Goal: Task Accomplishment & Management: Use online tool/utility

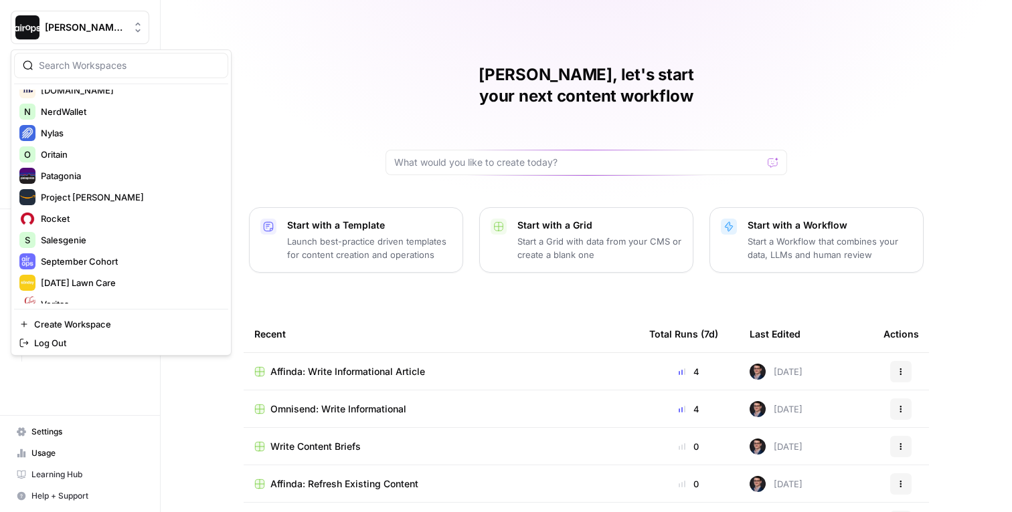
scroll to position [728, 0]
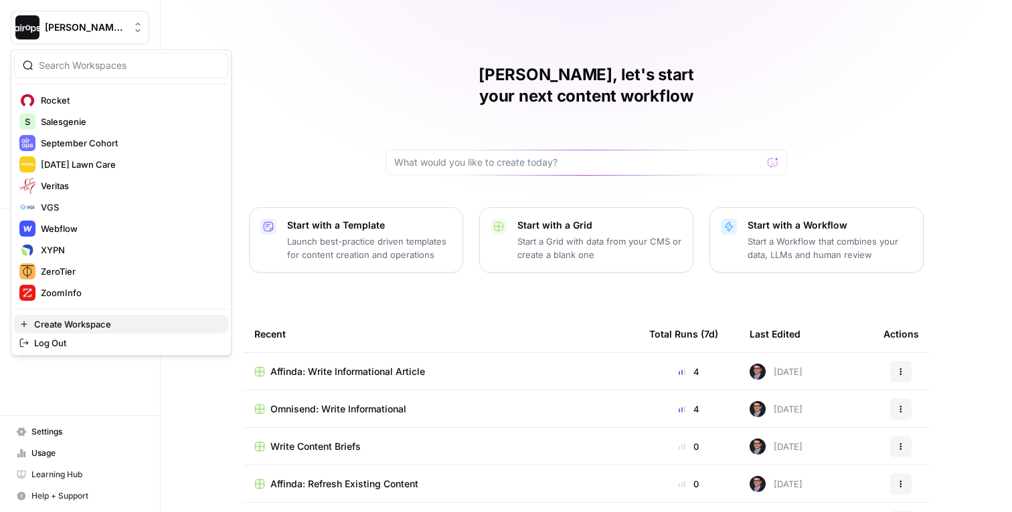
click at [72, 319] on span "Create Workspace" at bounding box center [125, 324] width 183 height 13
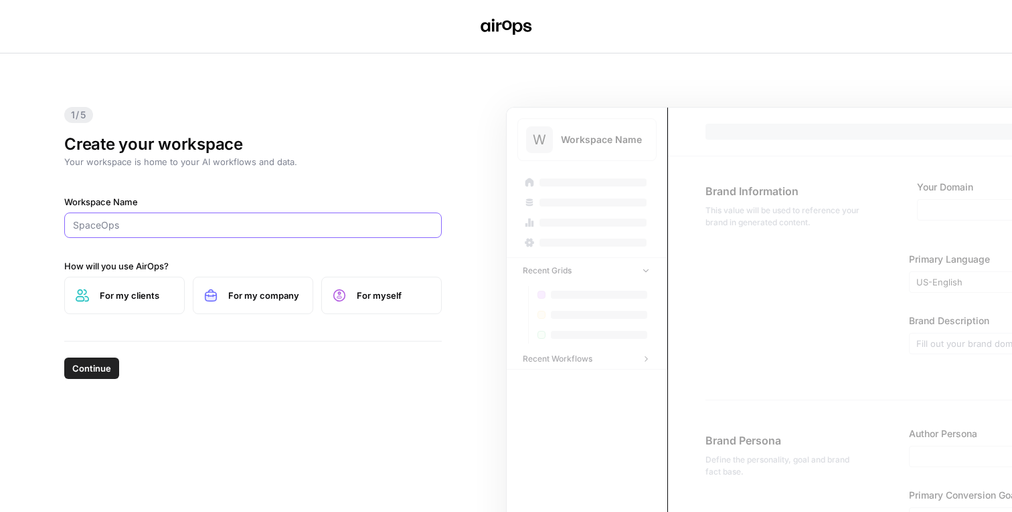
click at [157, 227] on input "Workspace Name" at bounding box center [253, 225] width 360 height 13
paste input "https://alvys.com/"
click at [227, 153] on h1 "Create your workspace" at bounding box center [252, 144] width 377 height 21
click at [151, 229] on input "https://alvys.com/" at bounding box center [253, 225] width 360 height 13
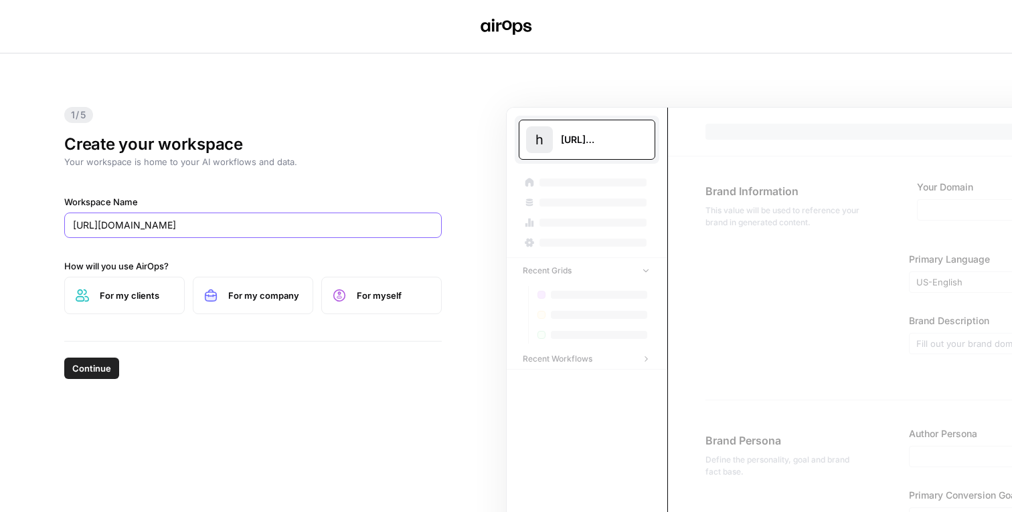
click at [151, 229] on input "https://alvys.com/" at bounding box center [253, 225] width 360 height 13
type input "Alvys"
click at [252, 297] on span "For my company" at bounding box center [265, 295] width 74 height 13
click at [104, 370] on span "Continue" at bounding box center [91, 368] width 39 height 13
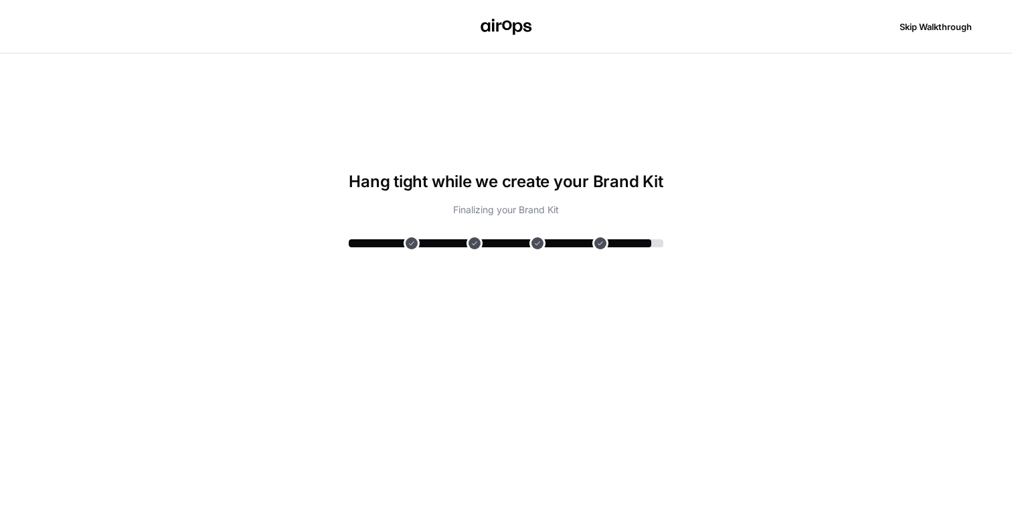
click at [565, 21] on header "Skip Walkthrough" at bounding box center [506, 27] width 1012 height 54
click at [531, 122] on div "Hang tight while we create your Brand Kit Analyzing your website Understanding …" at bounding box center [506, 283] width 314 height 459
click at [504, 118] on div "Hang tight while we create your Brand Kit Analyzing your website Understanding …" at bounding box center [506, 283] width 314 height 459
click at [470, 167] on div "Hang tight while we create your Brand Kit Analyzing your website Understanding …" at bounding box center [506, 283] width 314 height 459
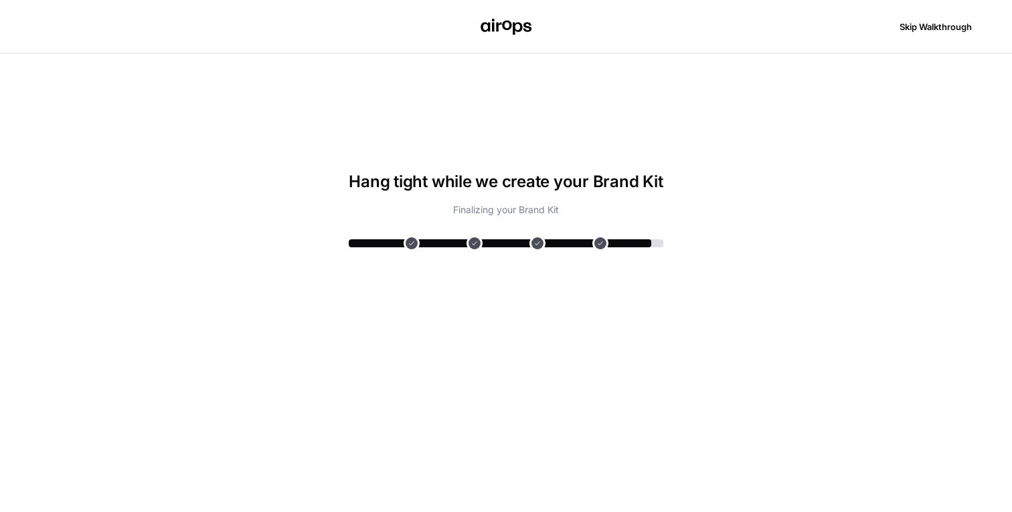
click at [384, 137] on div "Hang tight while we create your Brand Kit Analyzing your website Understanding …" at bounding box center [506, 283] width 314 height 459
click at [934, 24] on span "Skip Walkthrough" at bounding box center [935, 26] width 72 height 13
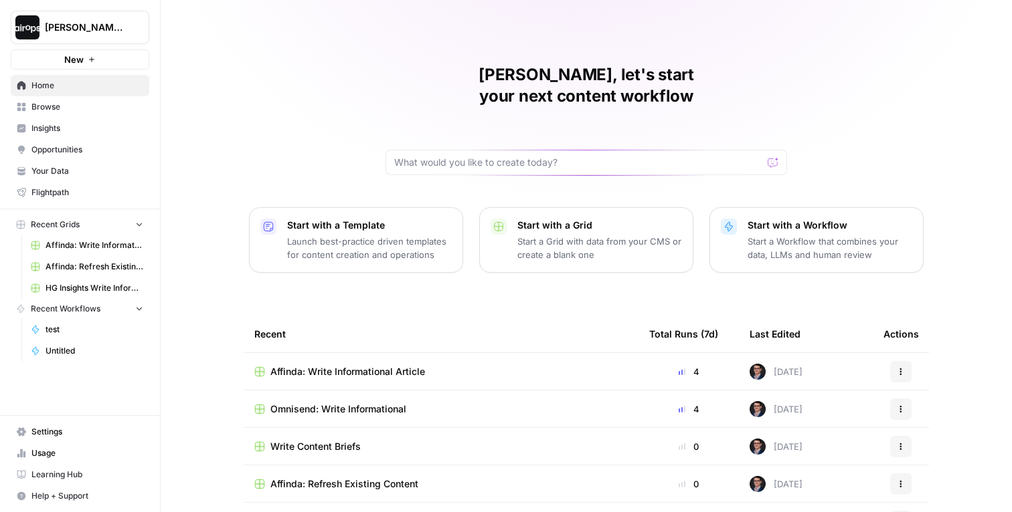
click at [92, 21] on span "[PERSON_NAME]-Sandbox" at bounding box center [85, 27] width 81 height 13
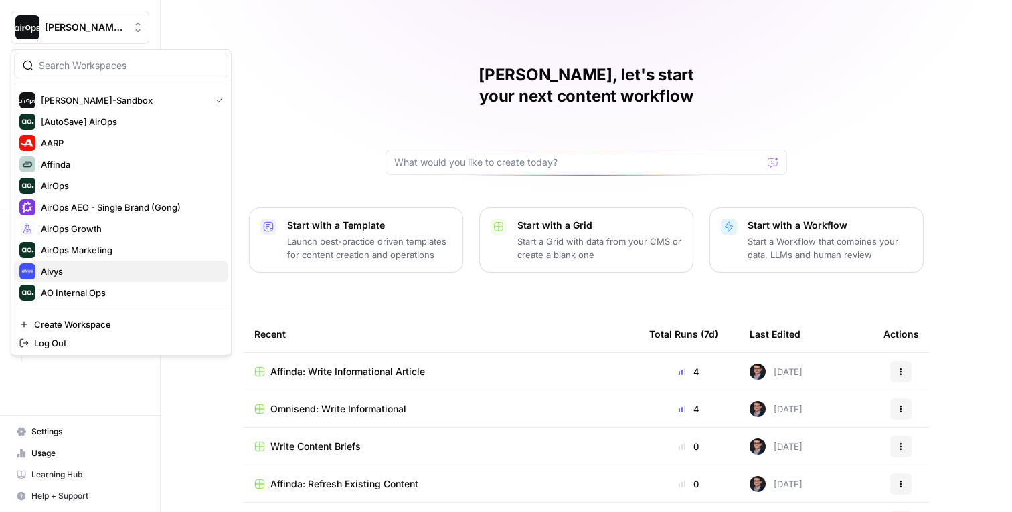
click at [78, 273] on span "Alvys" at bounding box center [129, 271] width 177 height 13
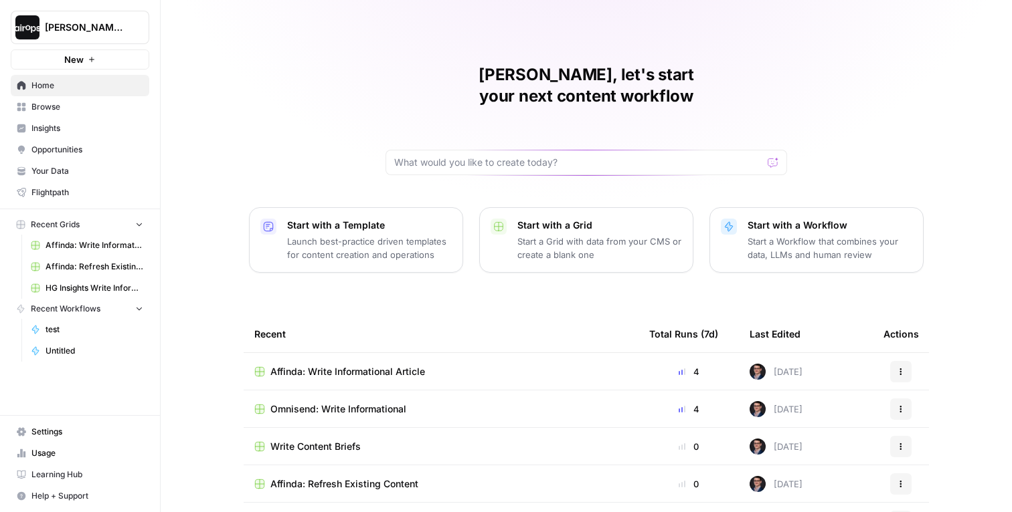
click at [66, 312] on span "Recent Workflows" at bounding box center [66, 309] width 70 height 12
click at [59, 333] on span "test" at bounding box center [94, 330] width 98 height 12
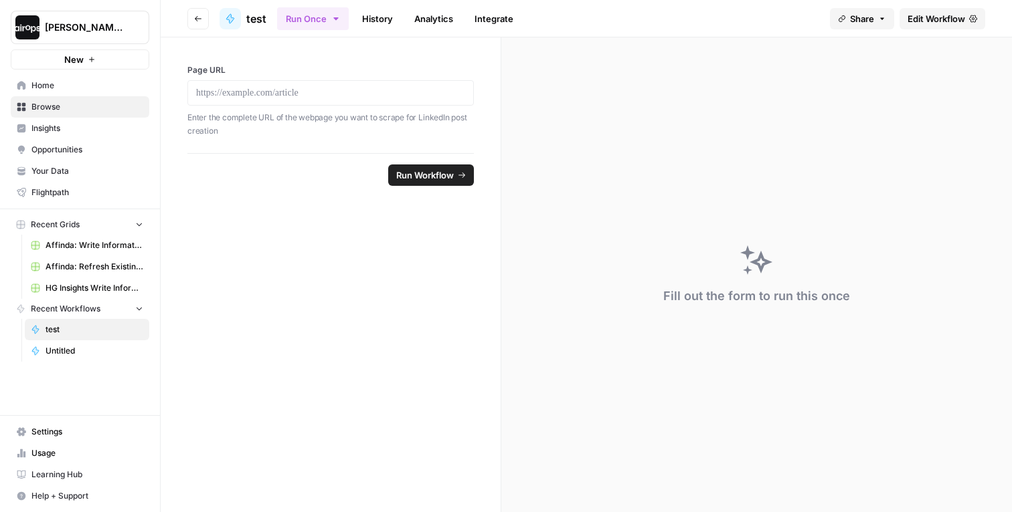
click at [927, 15] on span "Edit Workflow" at bounding box center [936, 18] width 58 height 13
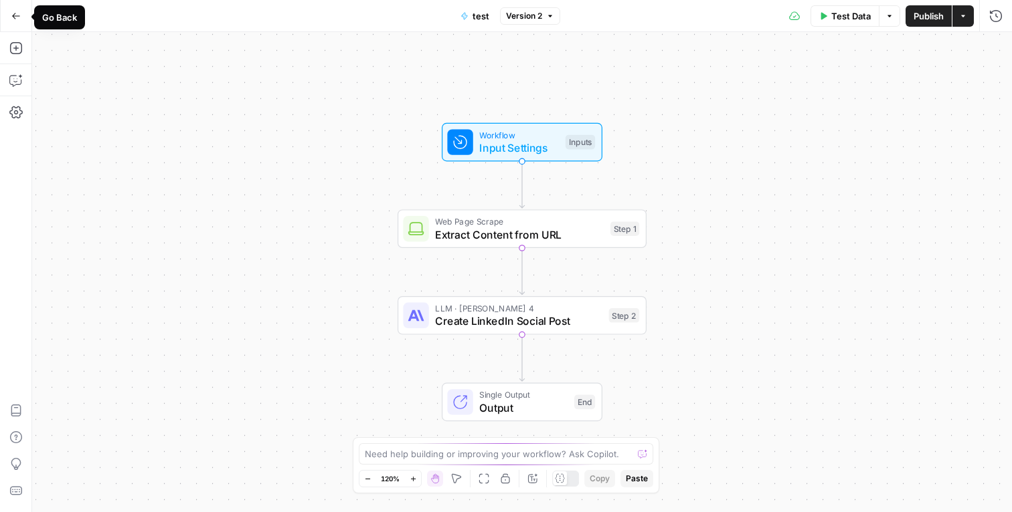
click at [10, 16] on button "Go Back" at bounding box center [16, 16] width 24 height 24
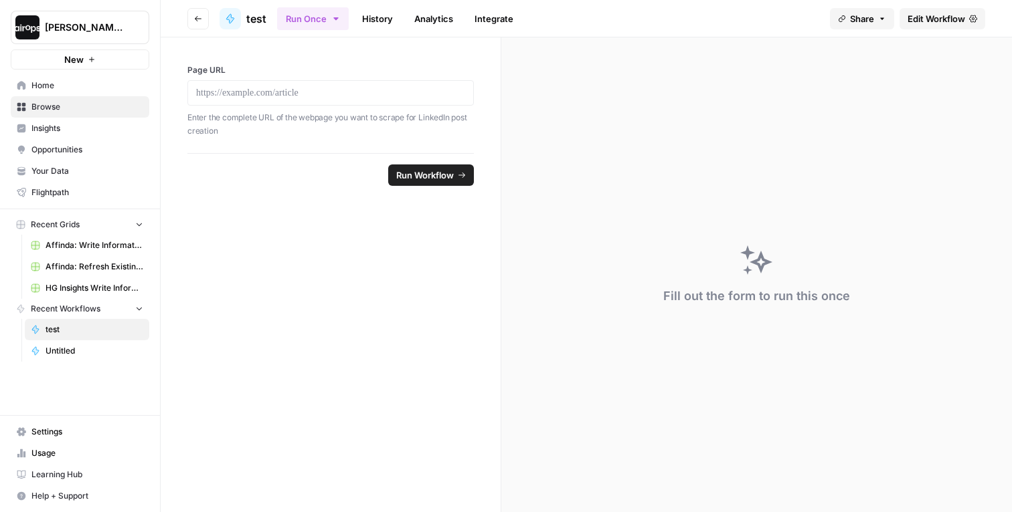
click at [45, 83] on span "Home" at bounding box center [87, 86] width 112 height 12
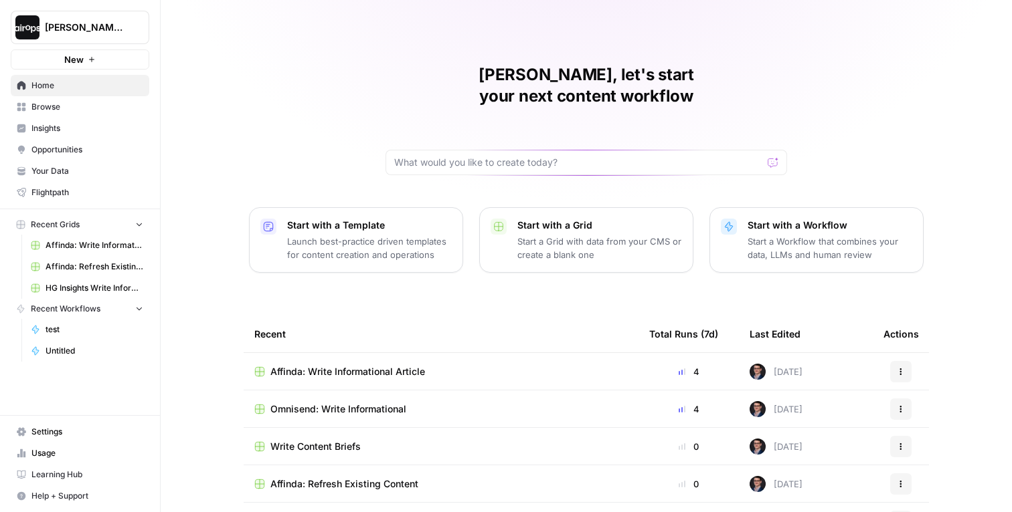
click at [830, 219] on p "Start with a Workflow" at bounding box center [829, 225] width 165 height 13
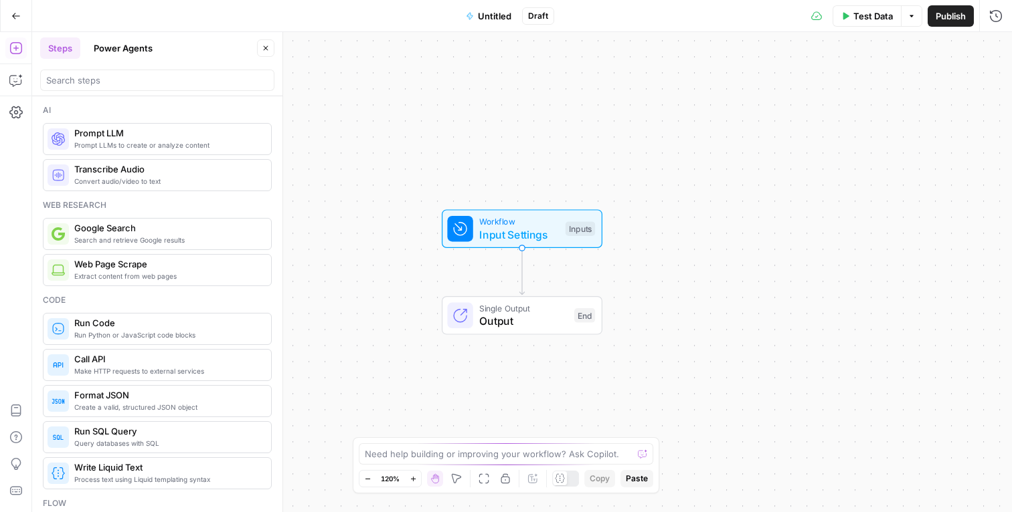
click at [486, 13] on span "Untitled" at bounding box center [494, 15] width 33 height 13
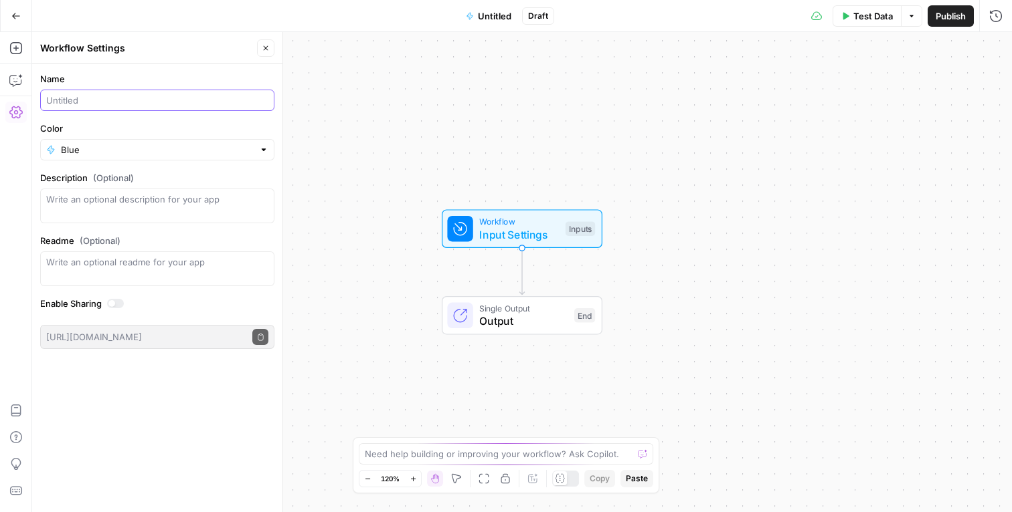
click at [89, 102] on input "Name" at bounding box center [157, 100] width 222 height 13
type input "Topic Research (test)"
click at [79, 146] on input "Color" at bounding box center [157, 149] width 193 height 13
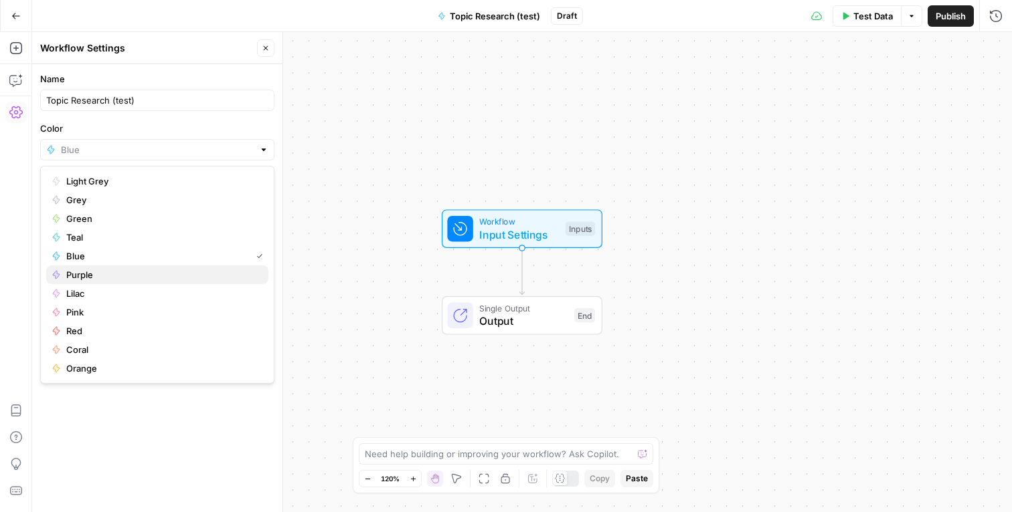
click at [84, 276] on span "Purple" at bounding box center [161, 274] width 191 height 13
type input "Purple"
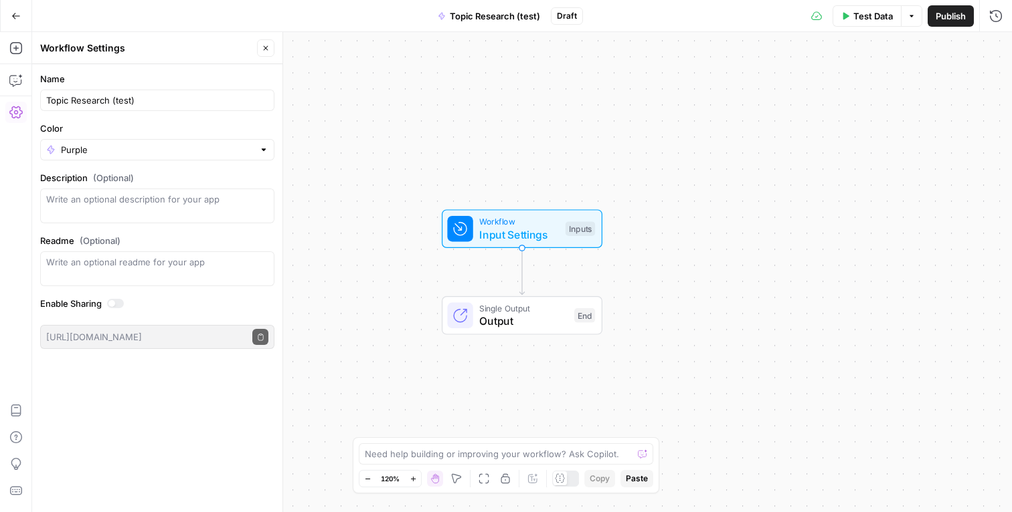
click at [160, 120] on form "Name Topic Research (test) Color Purple Description (Optional) Readme (Optional…" at bounding box center [157, 210] width 250 height 293
click at [264, 47] on icon "button" at bounding box center [266, 48] width 8 height 8
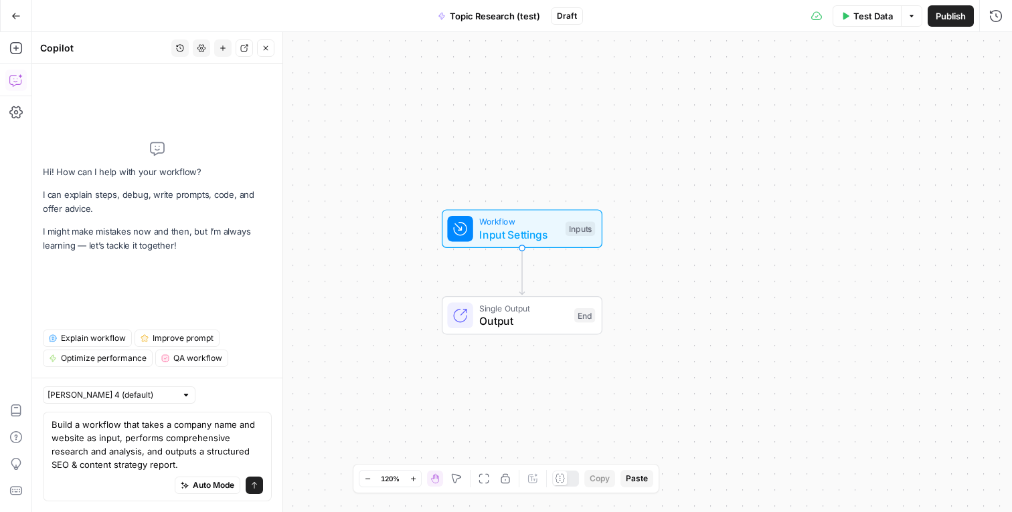
type textarea "Build a workflow that takes a company name and website as input, performs compr…"
click at [256, 486] on icon "submit" at bounding box center [254, 486] width 8 height 8
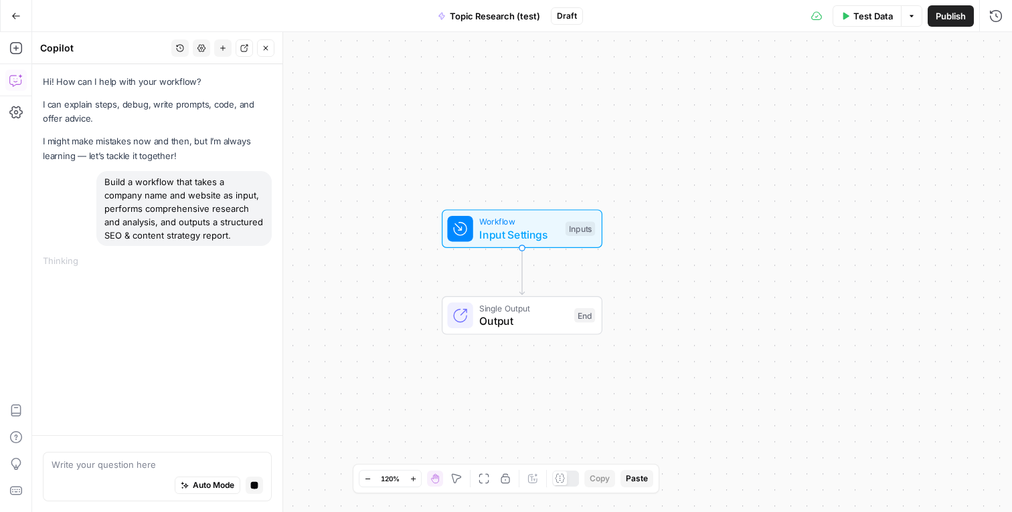
click at [725, 14] on div "Test Data Options Publish Run History" at bounding box center [798, 15] width 430 height 31
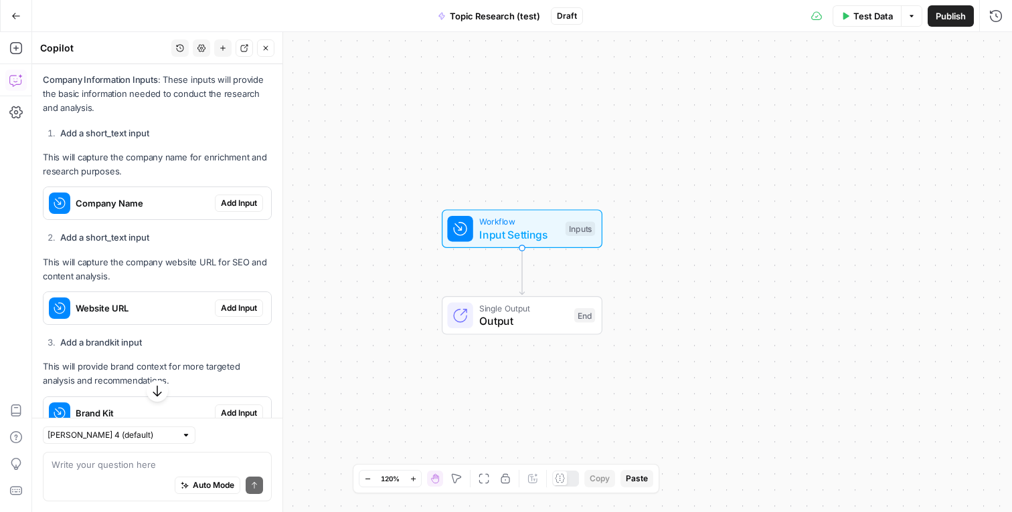
scroll to position [425, 0]
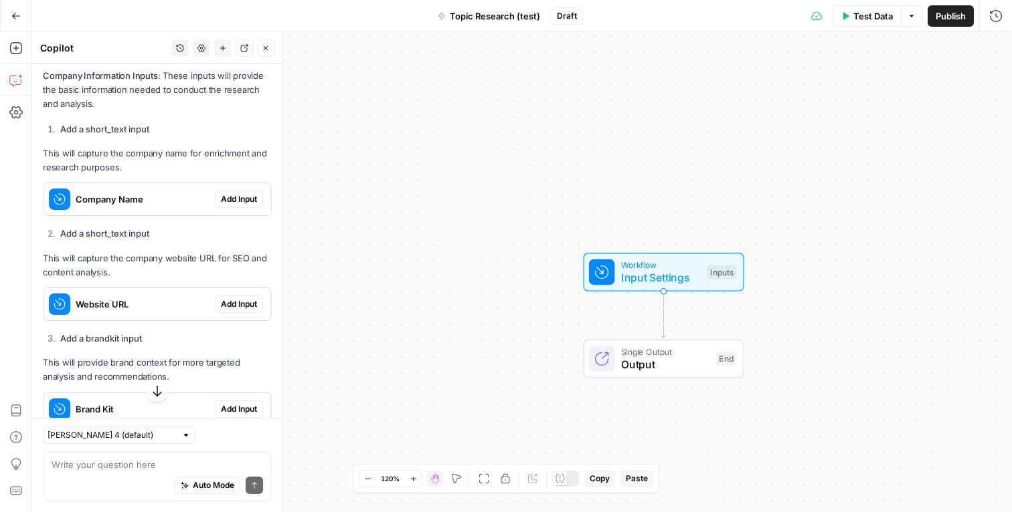
click at [233, 204] on span "Add Input" at bounding box center [239, 199] width 36 height 12
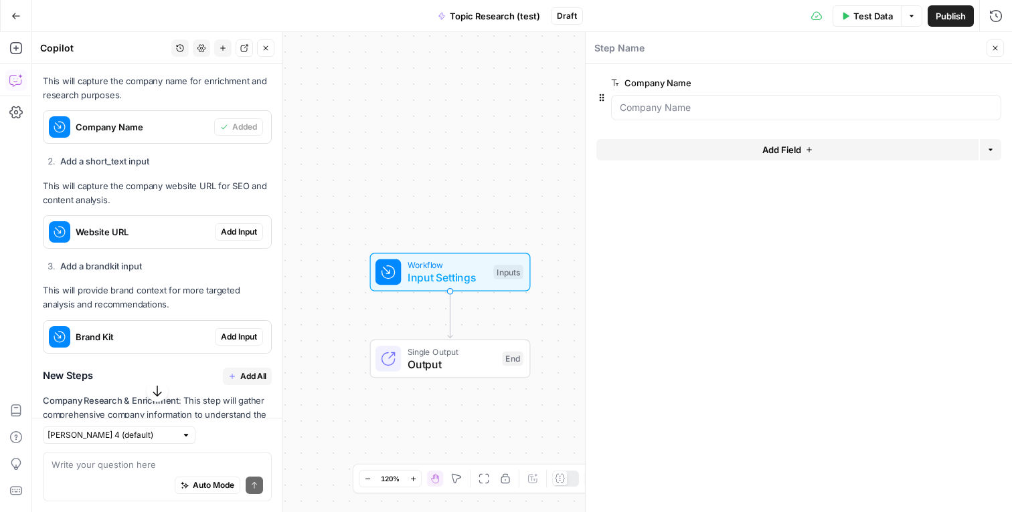
scroll to position [528, 0]
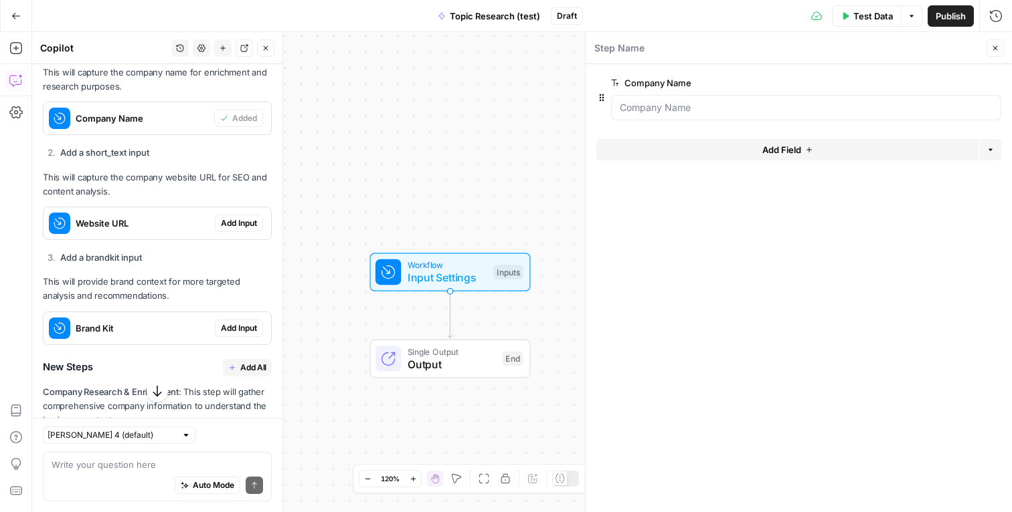
click at [238, 219] on span "Add Input" at bounding box center [239, 223] width 36 height 12
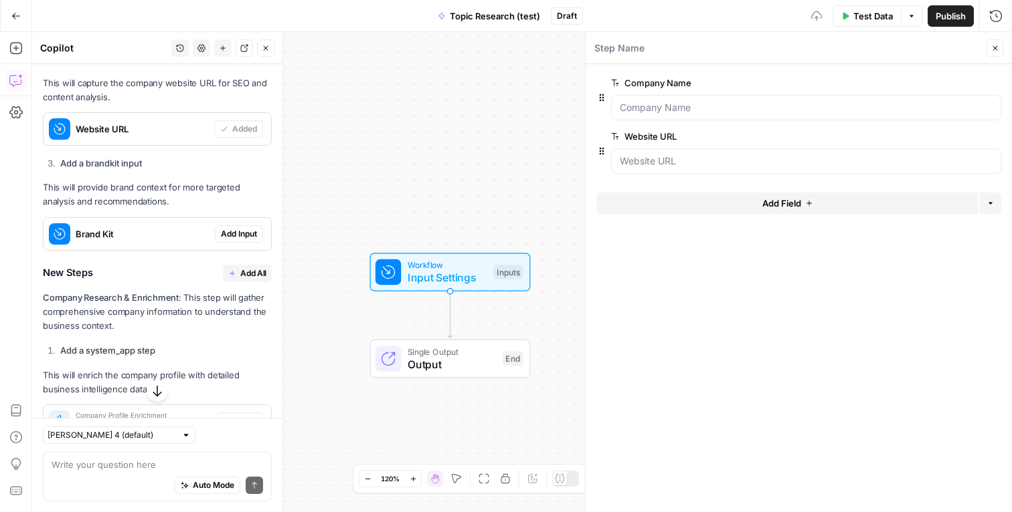
scroll to position [634, 0]
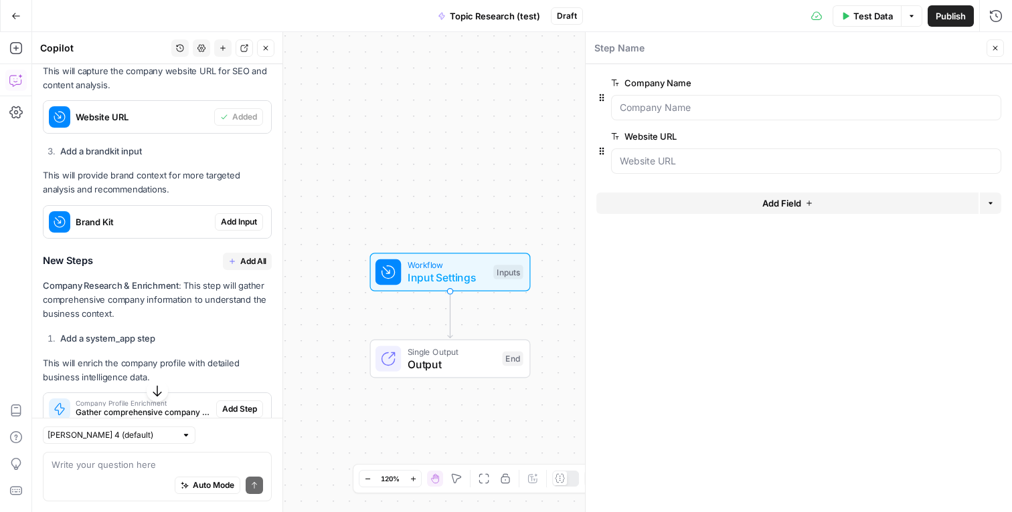
click at [245, 225] on span "Add Input" at bounding box center [239, 222] width 36 height 12
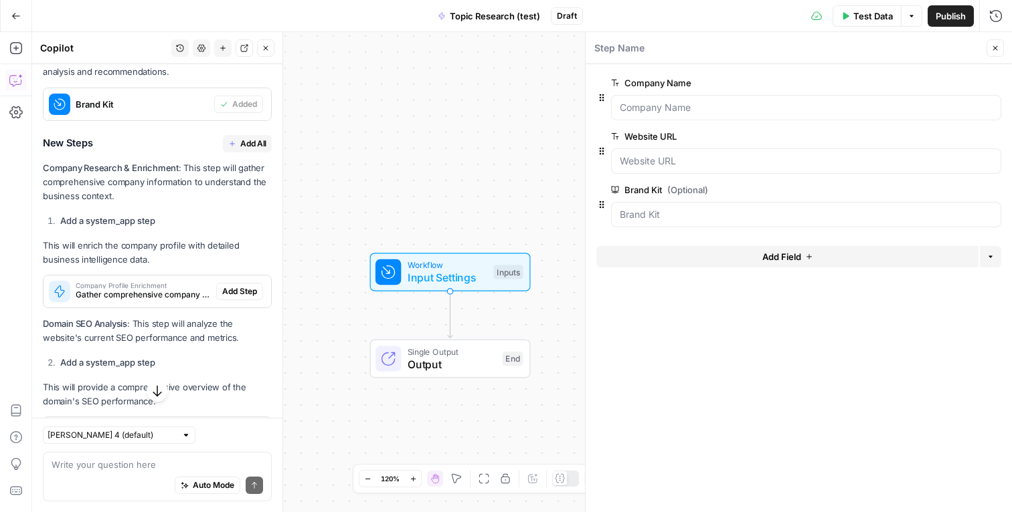
scroll to position [756, 0]
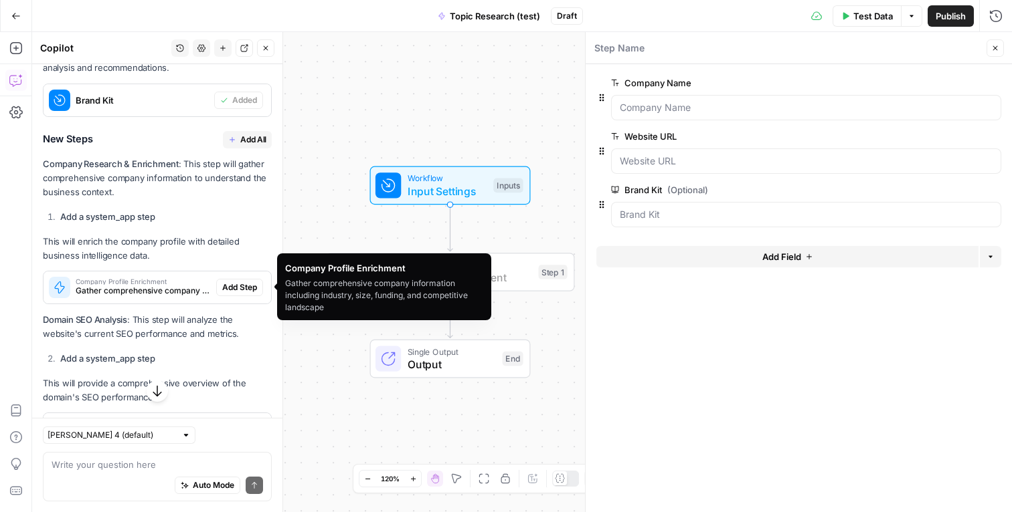
click at [231, 283] on span "Add Step" at bounding box center [239, 288] width 35 height 12
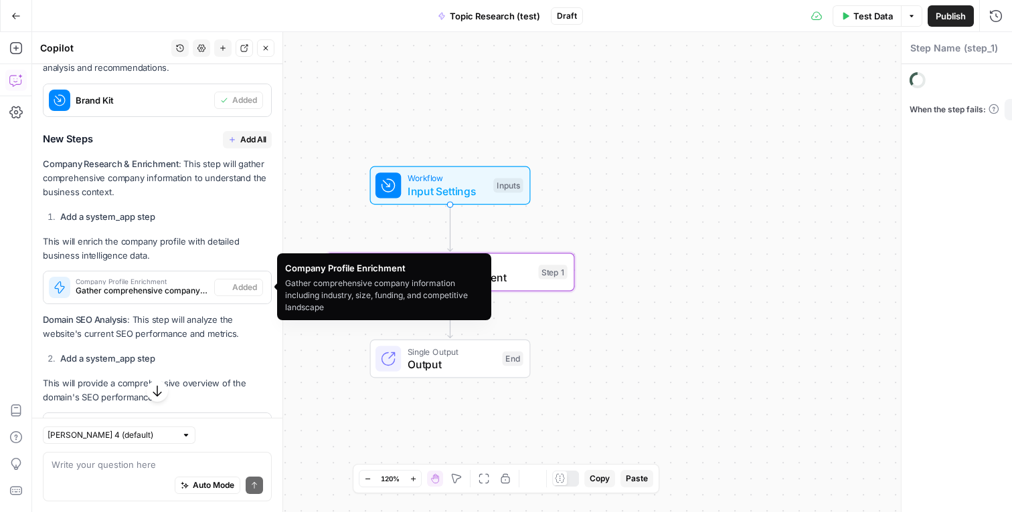
type textarea "Company Profile Enrichment"
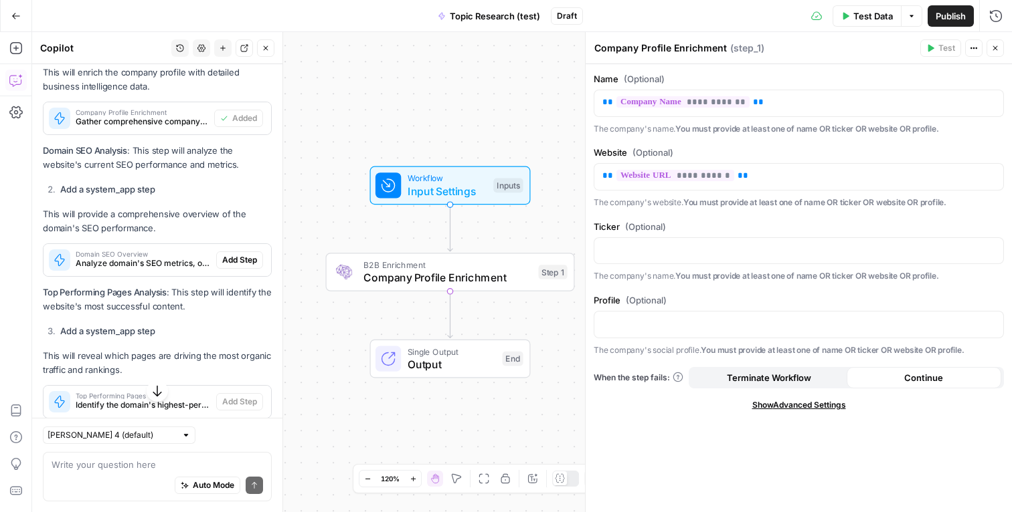
scroll to position [927, 0]
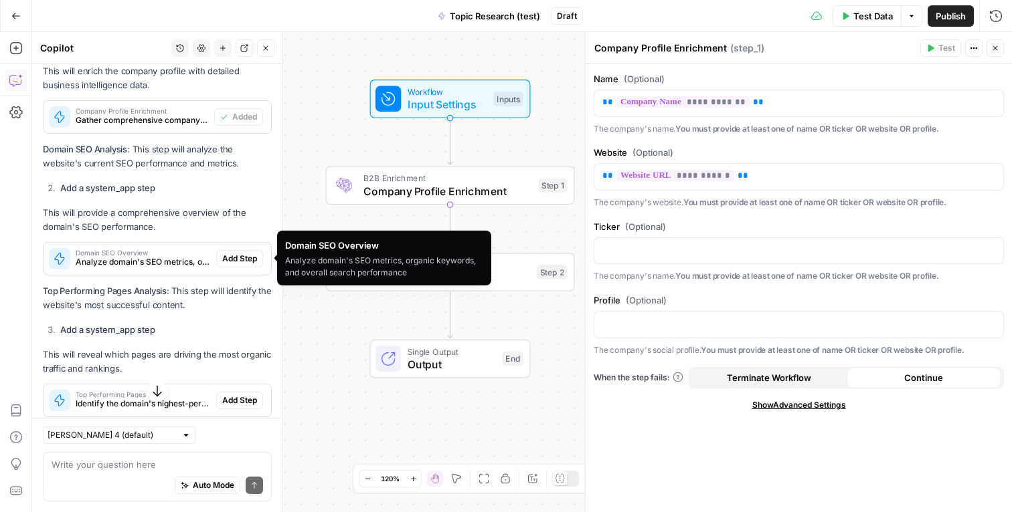
click at [238, 255] on span "Add Step" at bounding box center [239, 259] width 35 height 12
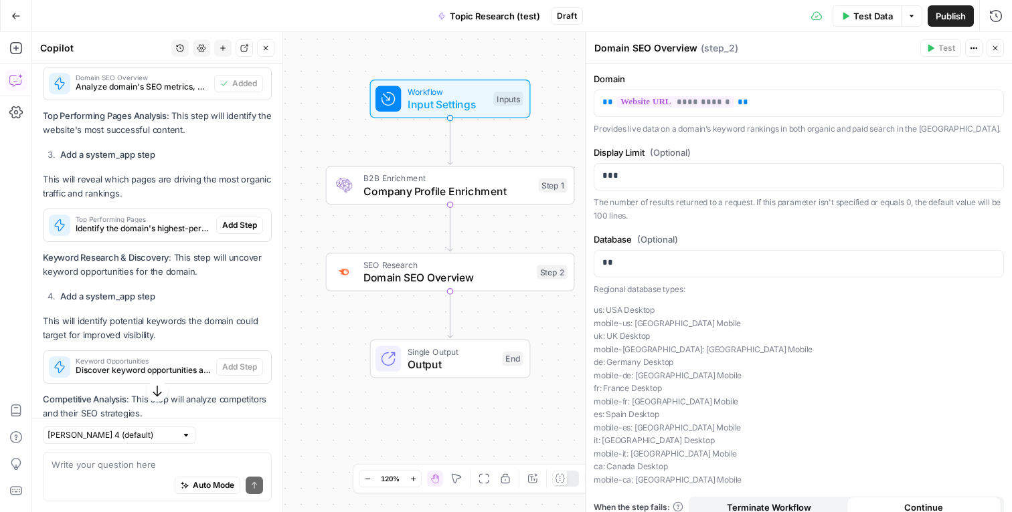
scroll to position [1109, 0]
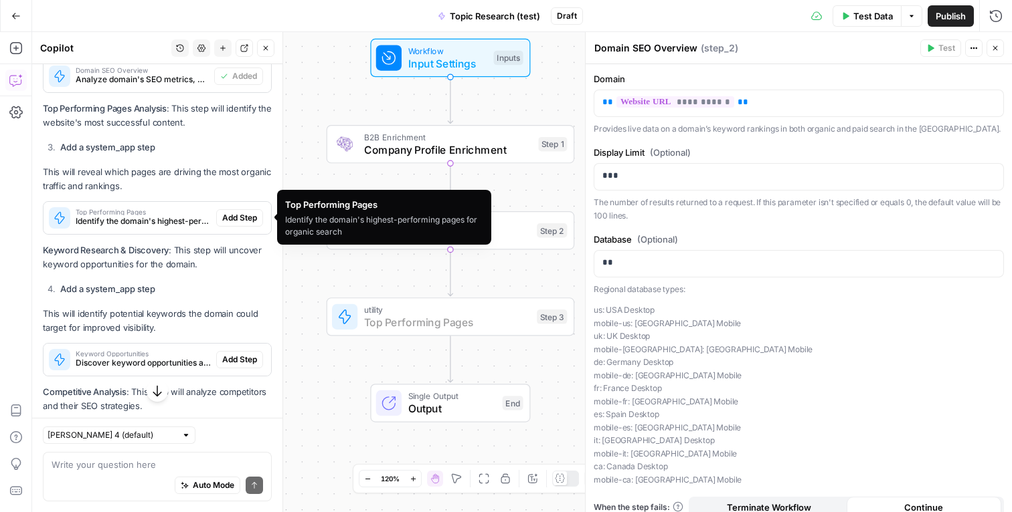
click at [243, 217] on span "Add Step" at bounding box center [239, 218] width 35 height 12
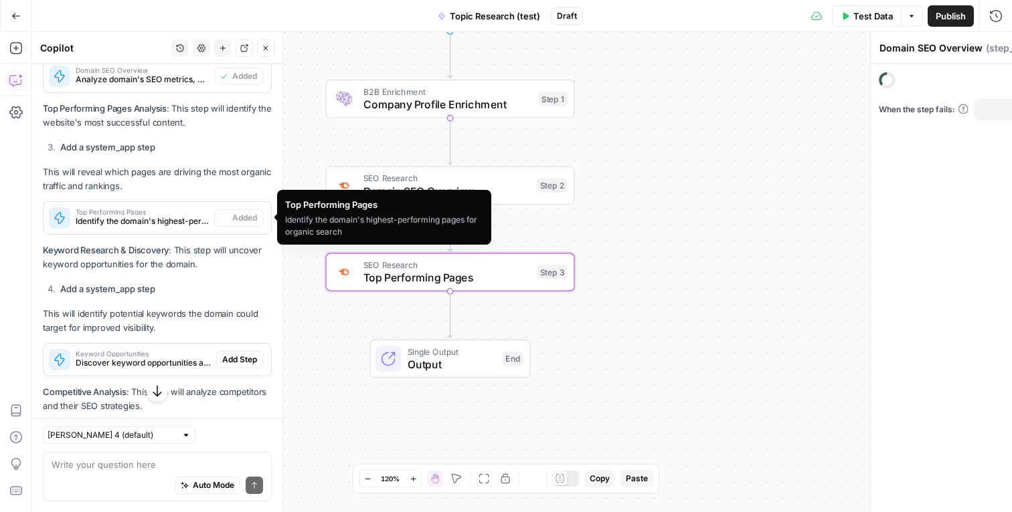
type textarea "Top Performing Pages"
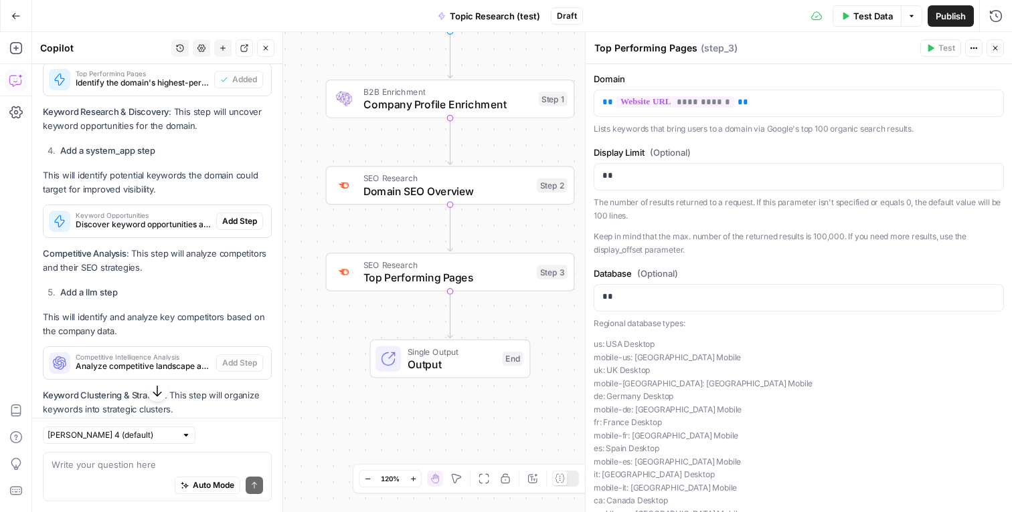
scroll to position [1256, 0]
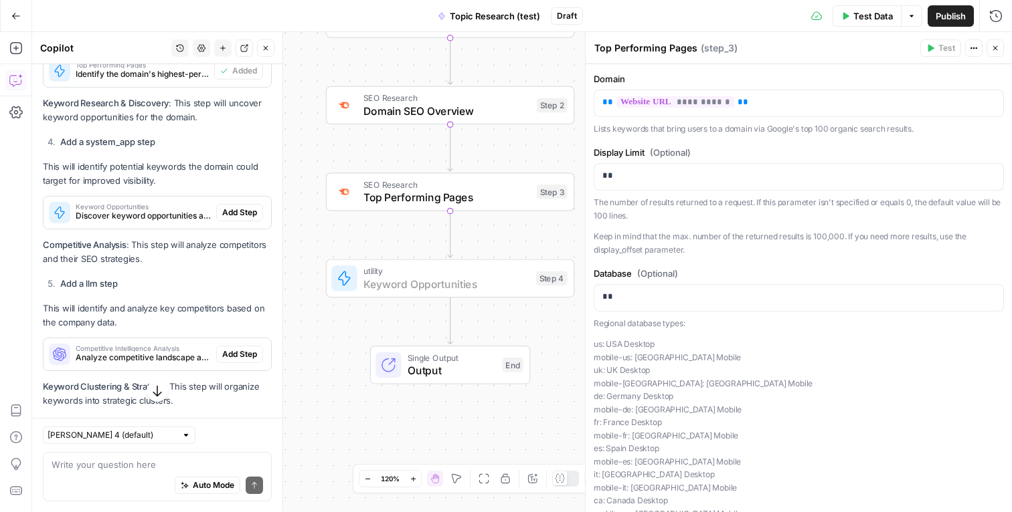
click at [250, 213] on span "Add Step" at bounding box center [239, 213] width 35 height 12
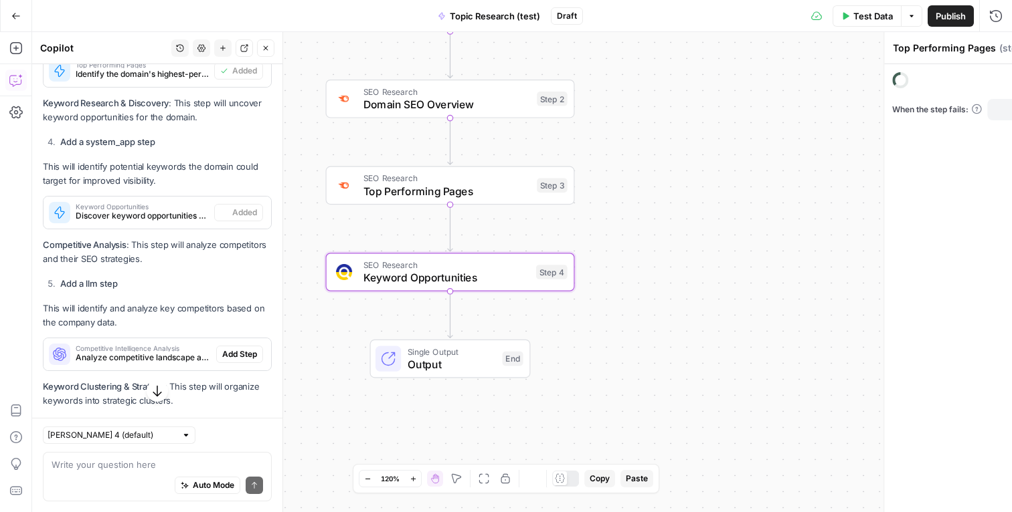
type textarea "Keyword Opportunities"
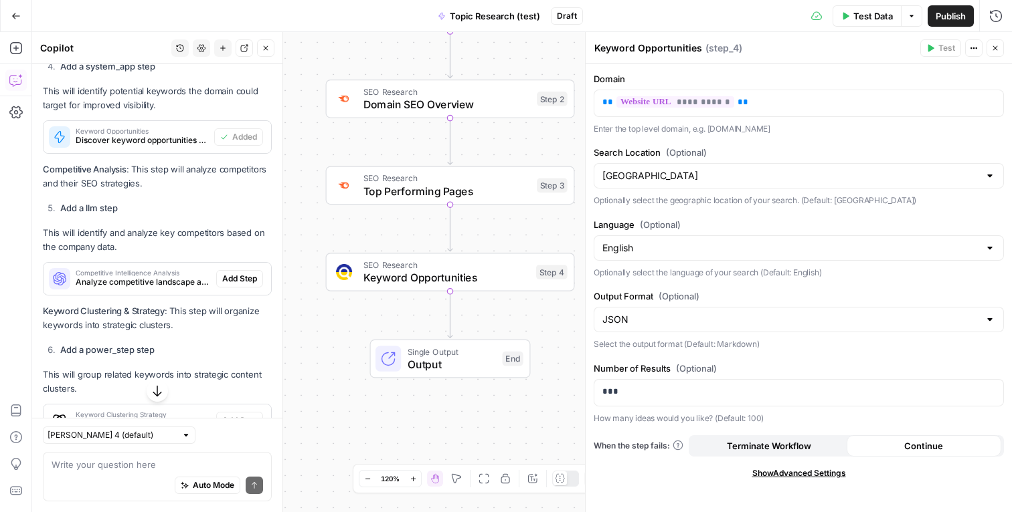
scroll to position [1333, 0]
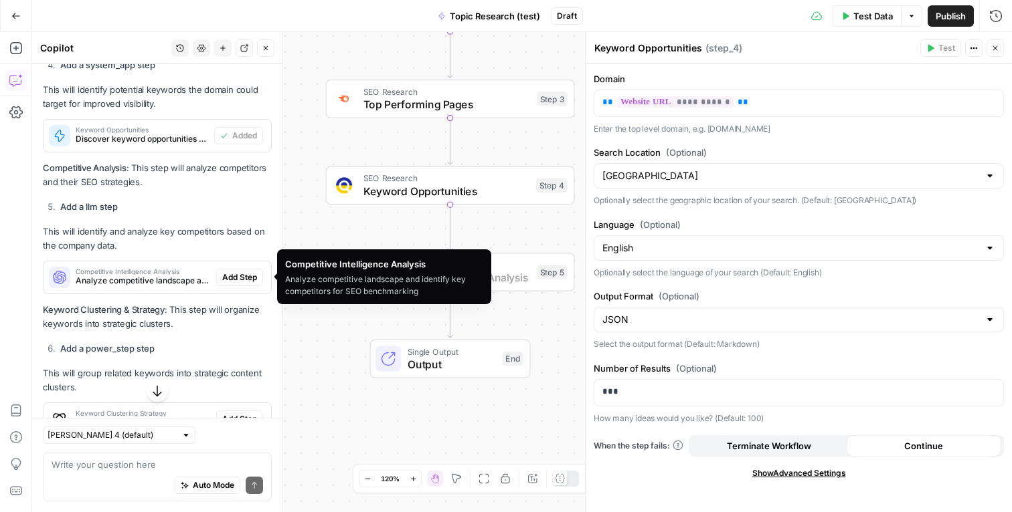
click at [246, 274] on span "Add Step" at bounding box center [239, 278] width 35 height 12
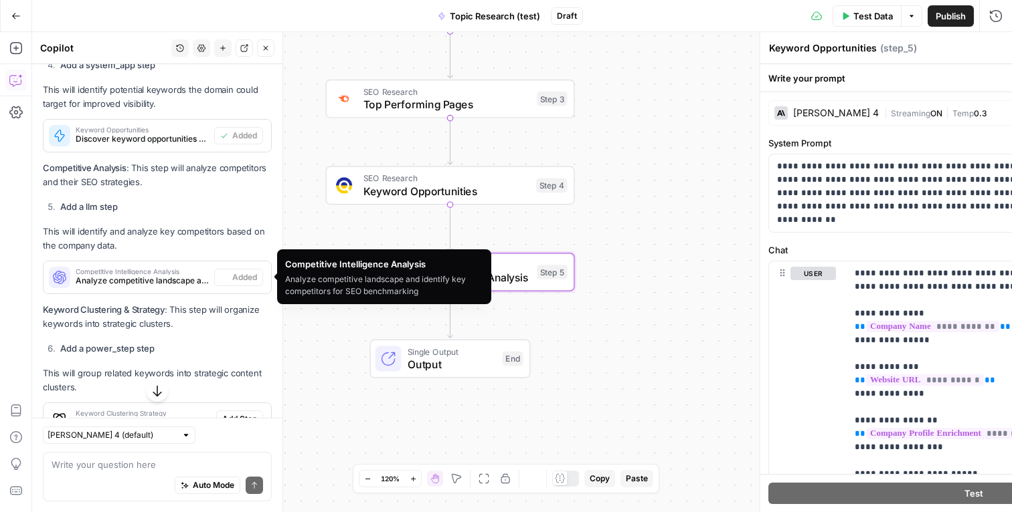
type textarea "Competitive Intelligence Analysis"
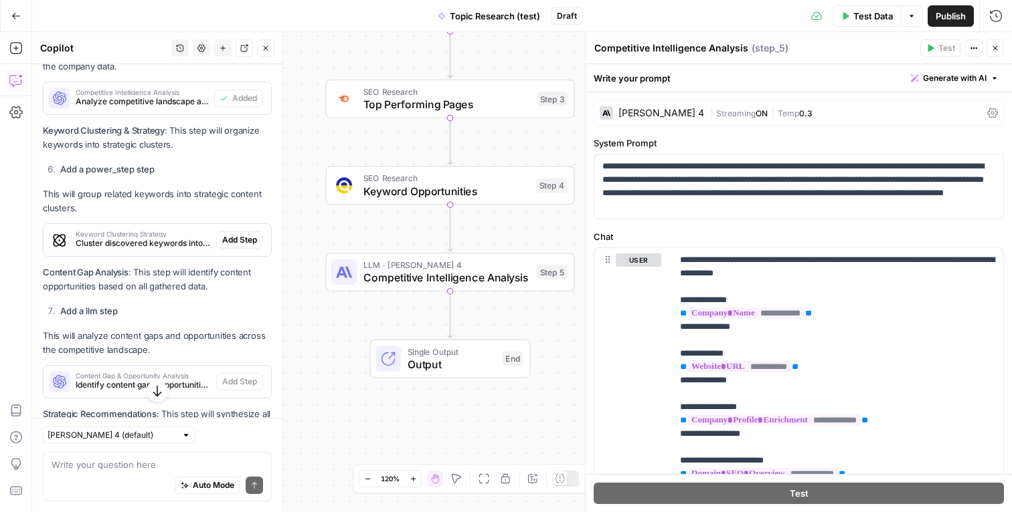
scroll to position [1511, 0]
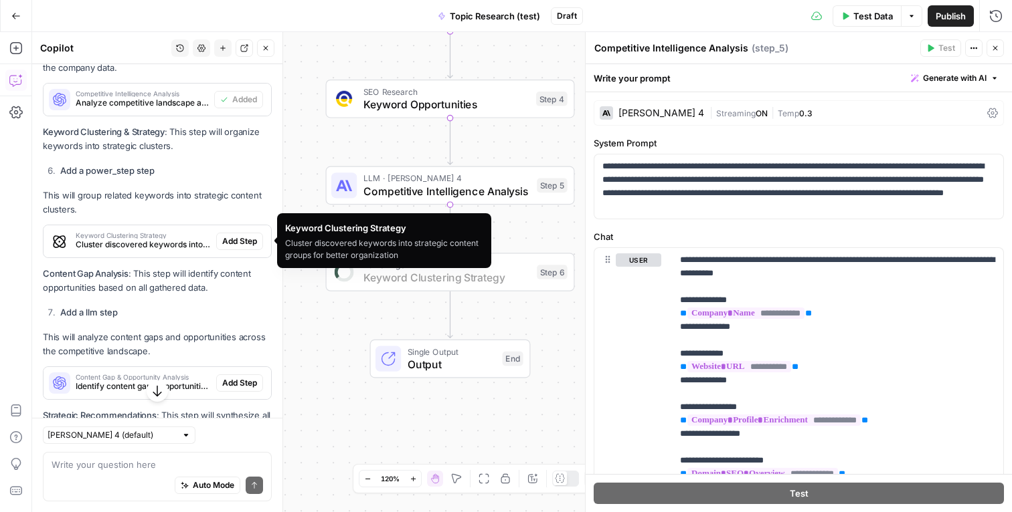
click at [240, 240] on span "Add Step" at bounding box center [239, 241] width 35 height 12
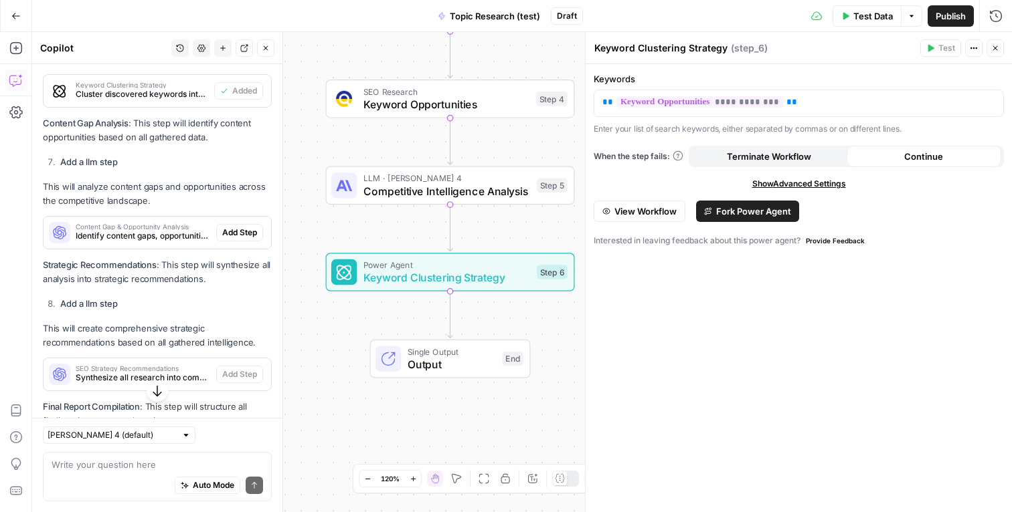
scroll to position [1663, 0]
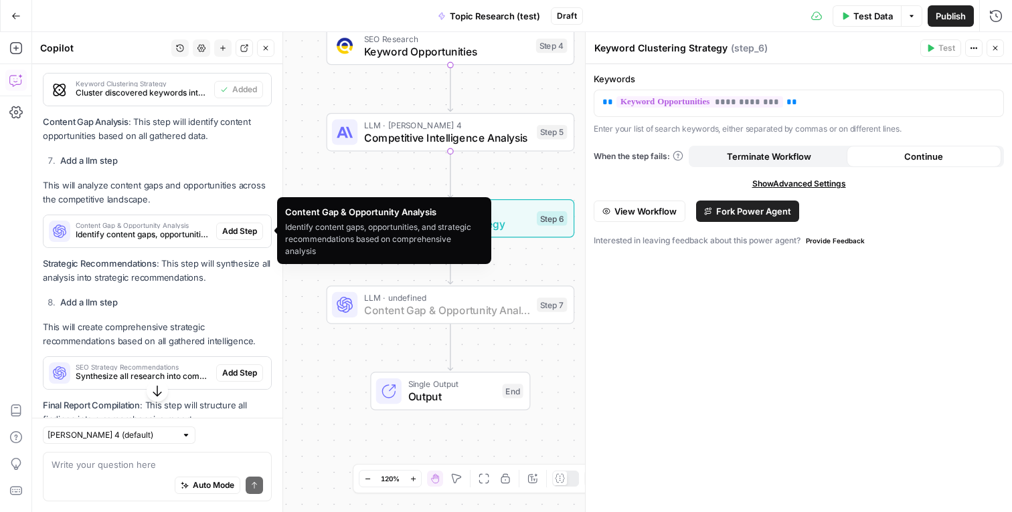
click at [238, 231] on span "Add Step" at bounding box center [239, 231] width 35 height 12
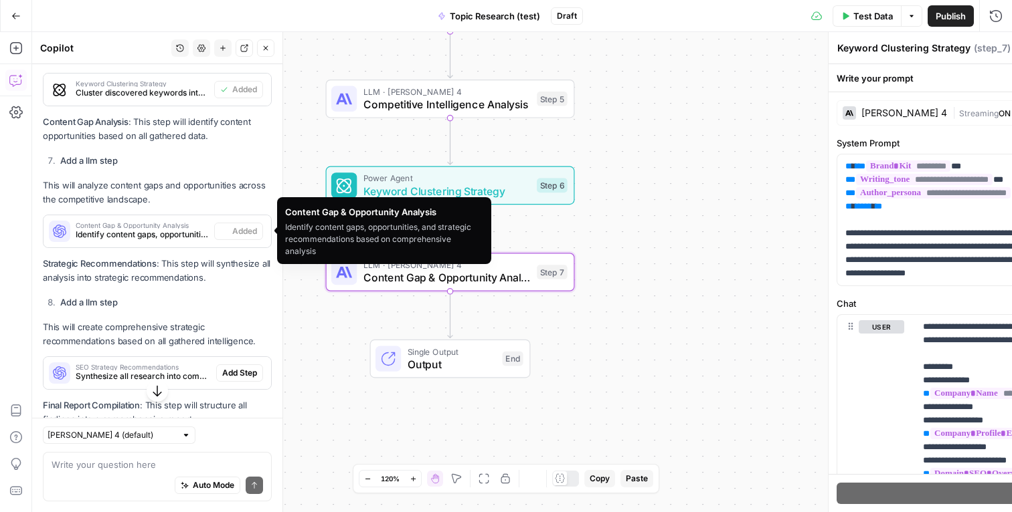
type textarea "Content Gap & Opportunity Analysis"
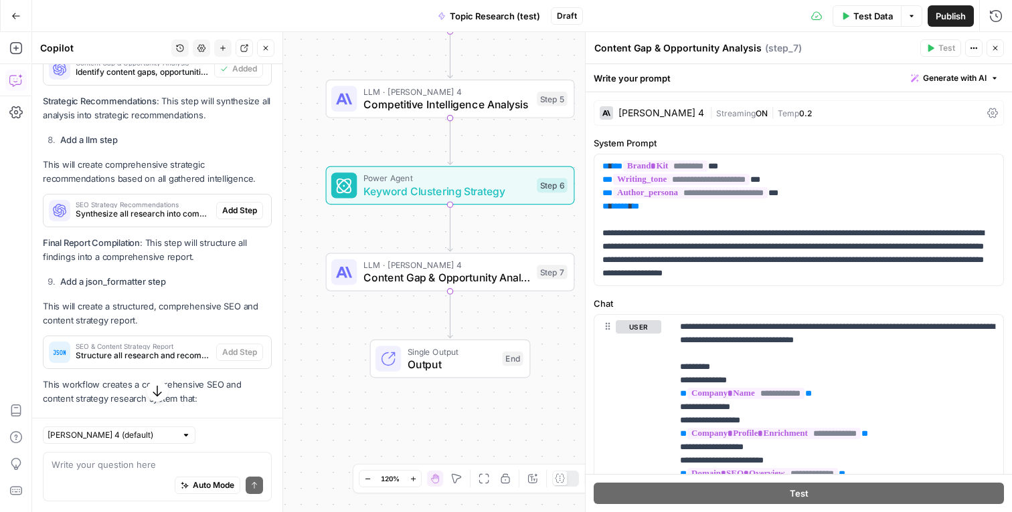
scroll to position [1829, 0]
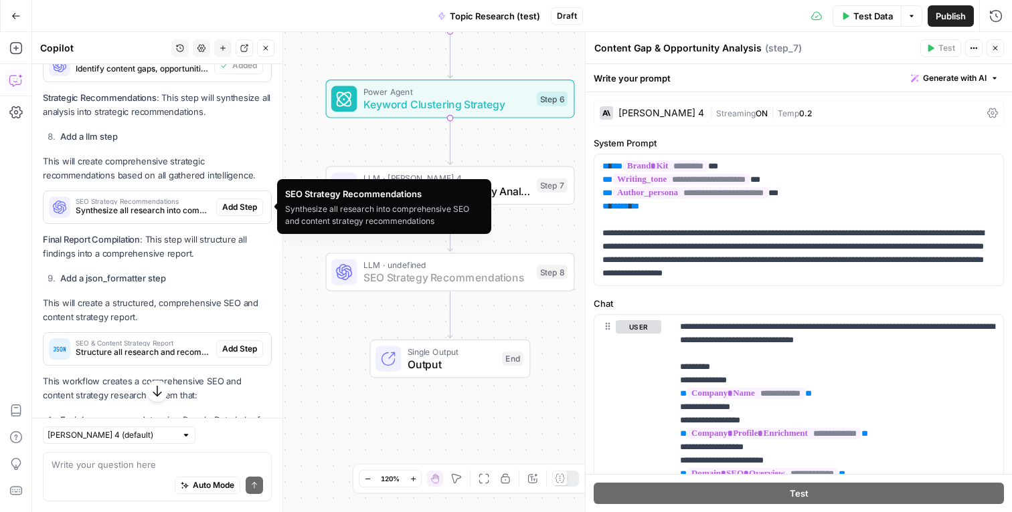
click at [238, 211] on span "Add Step" at bounding box center [239, 207] width 35 height 12
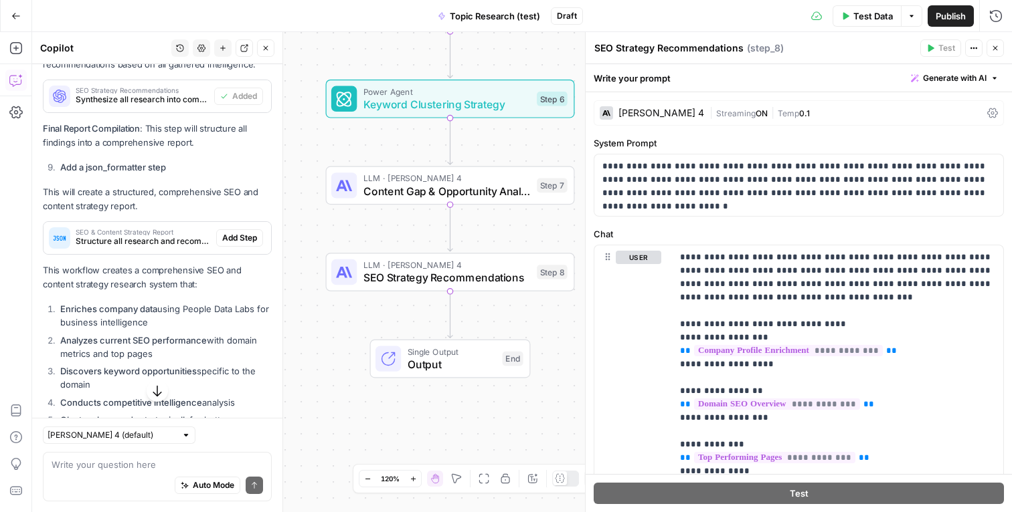
scroll to position [1941, 0]
click at [250, 241] on span "Add Step" at bounding box center [239, 237] width 35 height 12
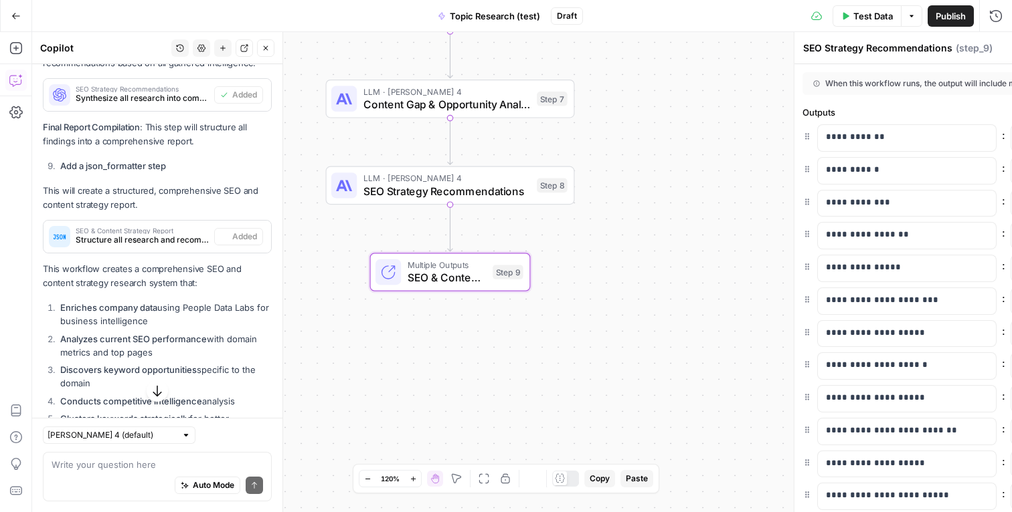
type textarea "SEO & Content Strategy Report"
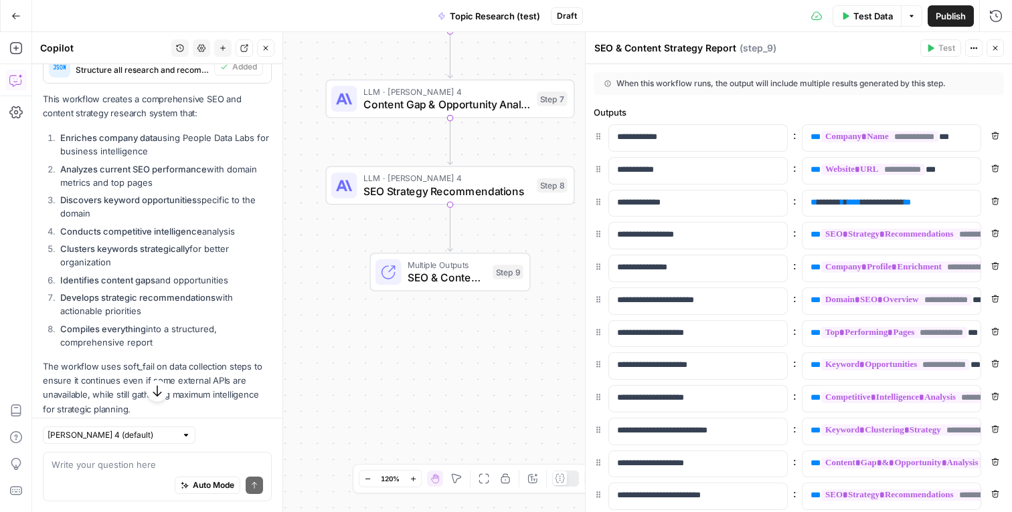
scroll to position [2142, 0]
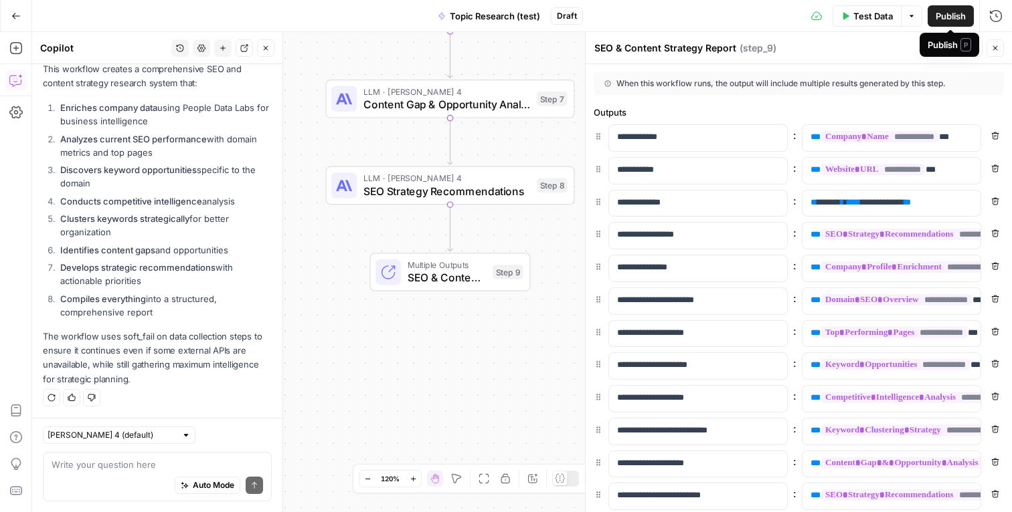
click at [997, 48] on icon "button" at bounding box center [995, 48] width 8 height 8
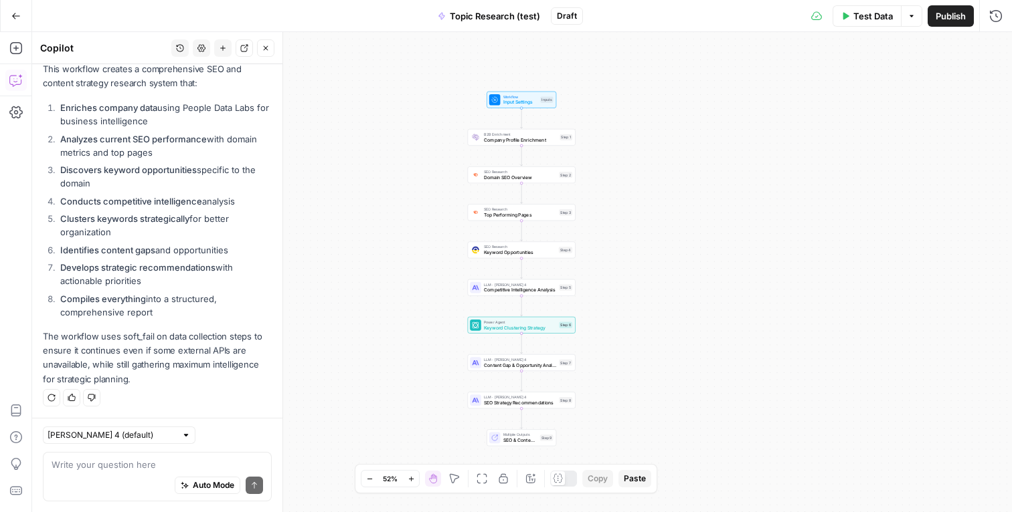
drag, startPoint x: 611, startPoint y: 152, endPoint x: 611, endPoint y: 195, distance: 43.5
click at [611, 195] on div "Workflow Input Settings Inputs B2B Enrichment Company Profile Enrichment Step 1…" at bounding box center [521, 272] width 979 height 480
click at [224, 207] on ol "Enriches company data using People Data Labs for business intelligence Analyzes…" at bounding box center [157, 210] width 229 height 218
click at [262, 49] on icon "button" at bounding box center [266, 48] width 8 height 8
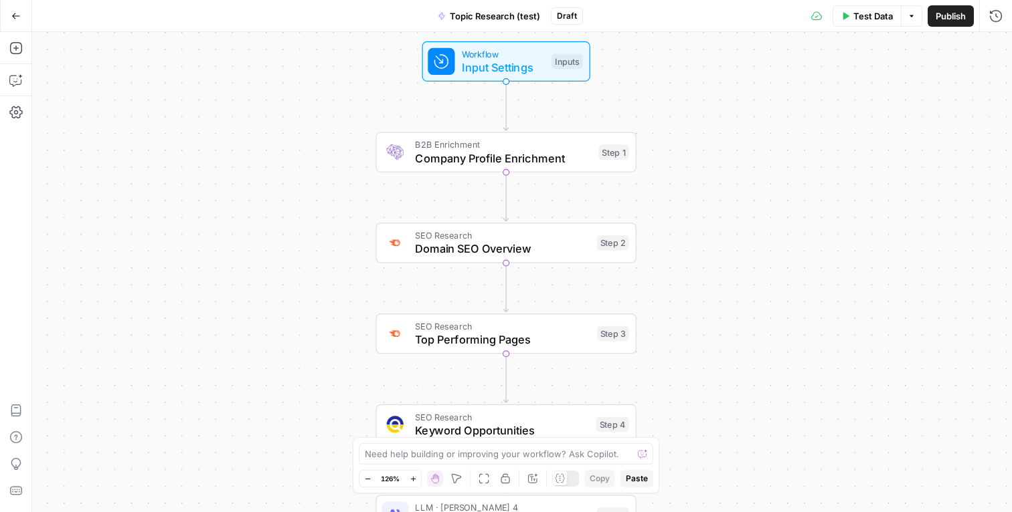
drag, startPoint x: 591, startPoint y: 126, endPoint x: 674, endPoint y: 126, distance: 83.0
click at [674, 126] on div "Workflow Input Settings Inputs B2B Enrichment Company Profile Enrichment Step 1…" at bounding box center [521, 272] width 979 height 480
click at [690, 16] on div "Test Data Options Publish Run History" at bounding box center [798, 15] width 430 height 31
click at [869, 17] on span "Test Data" at bounding box center [872, 15] width 39 height 13
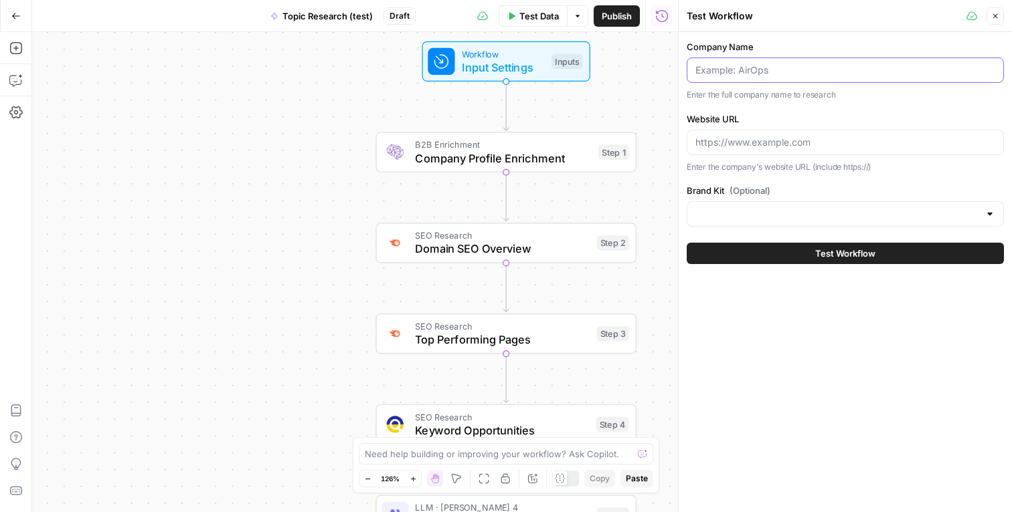
click at [775, 66] on input "Company Name" at bounding box center [845, 70] width 300 height 13
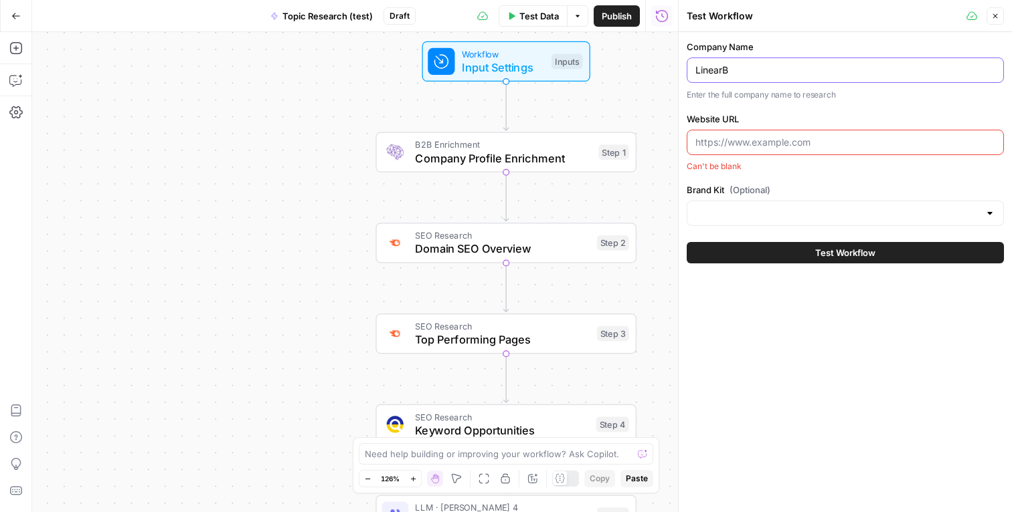
type input "LinearB"
click at [747, 142] on input "Website URL" at bounding box center [845, 142] width 300 height 13
paste input "https://linearb.io/"
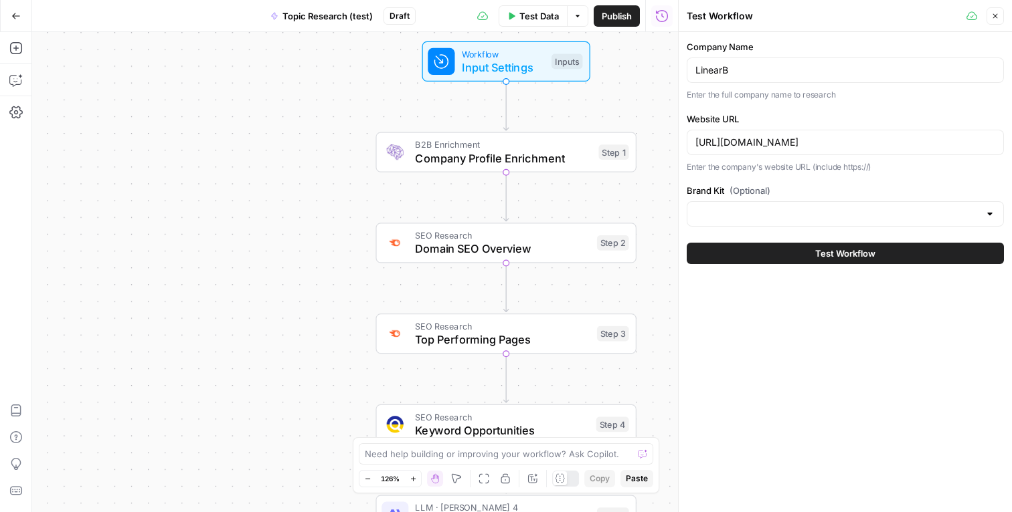
click at [814, 169] on p "Enter the company's website URL (include https://)" at bounding box center [844, 167] width 317 height 13
click at [779, 208] on input "Brand Kit (Optional)" at bounding box center [837, 213] width 284 height 13
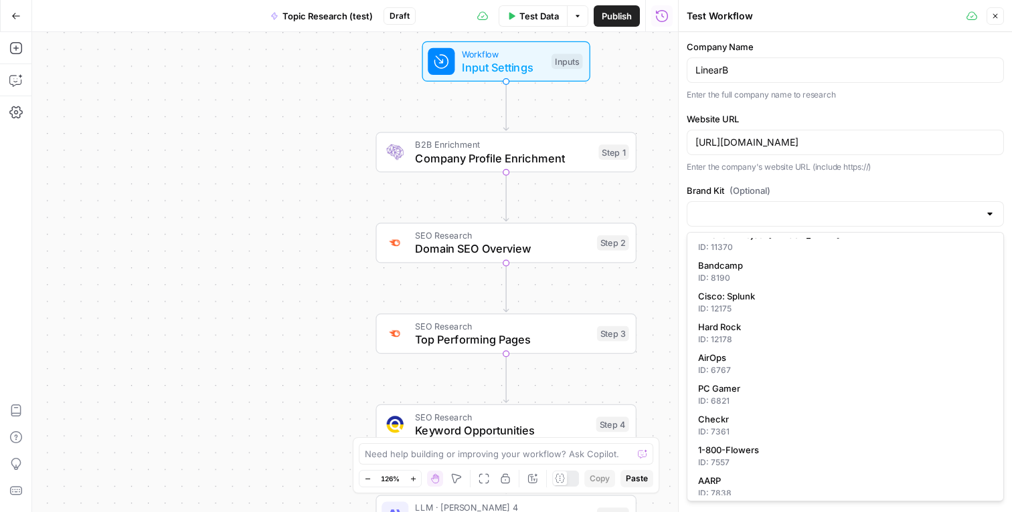
scroll to position [0, 0]
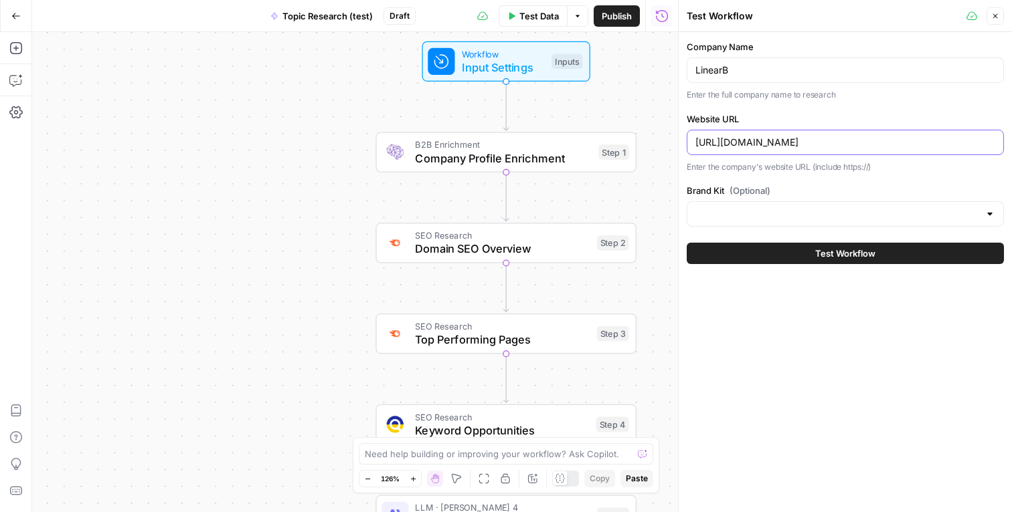
click at [785, 140] on input "https://linearb.io/" at bounding box center [845, 142] width 300 height 13
paste input "hginsights.com"
type input "[URL][DOMAIN_NAME]"
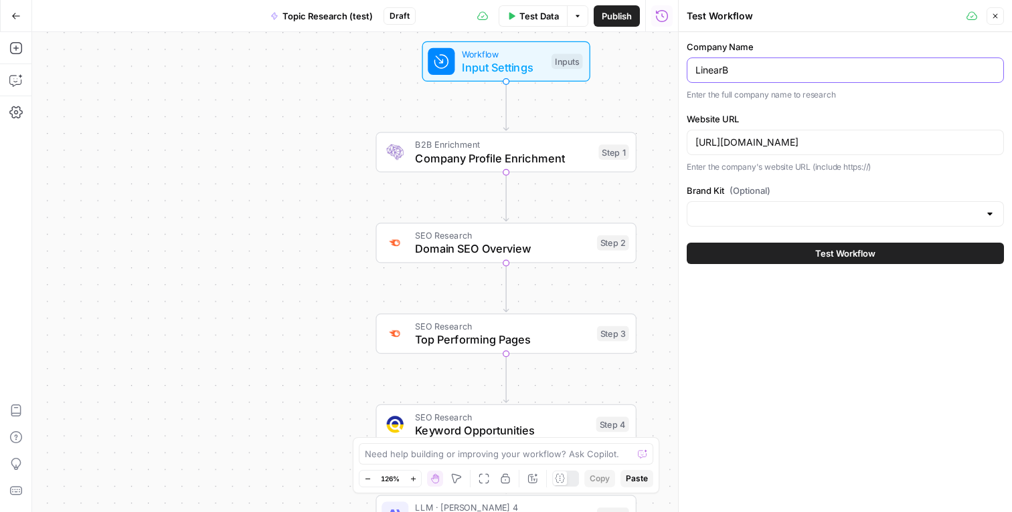
click at [766, 64] on input "LinearB" at bounding box center [845, 70] width 300 height 13
type input "HG Insights"
click at [801, 200] on div "Brand Kit (Optional)" at bounding box center [844, 205] width 317 height 43
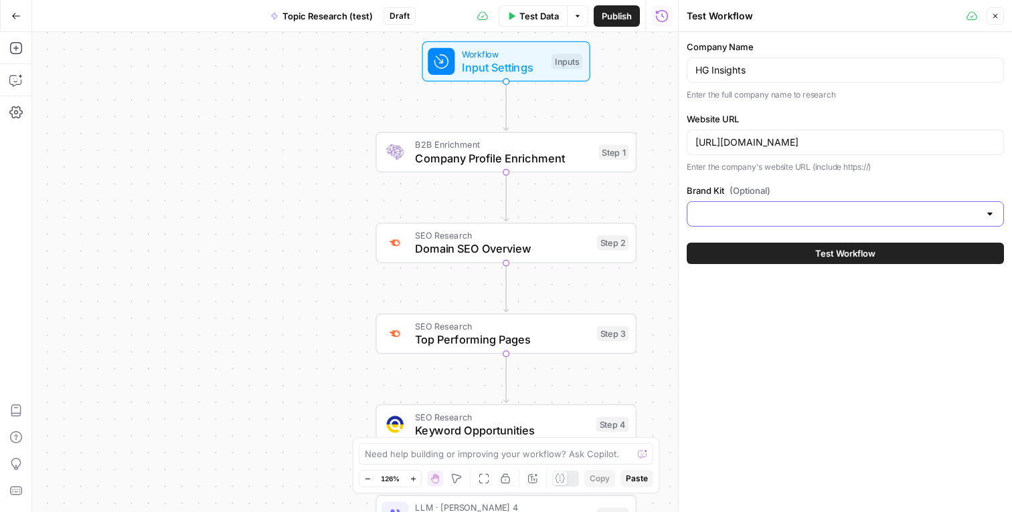
click at [799, 212] on input "Brand Kit (Optional)" at bounding box center [837, 213] width 284 height 13
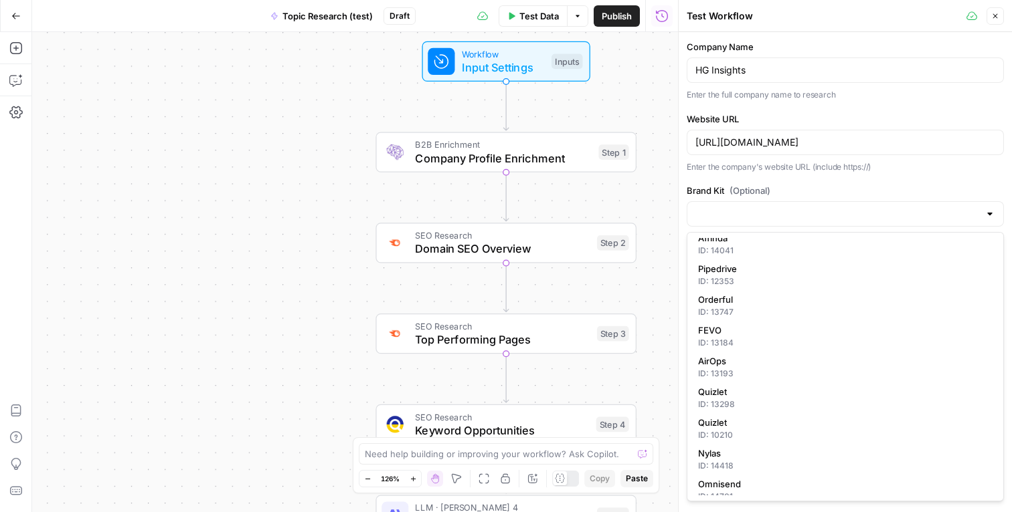
scroll to position [512, 0]
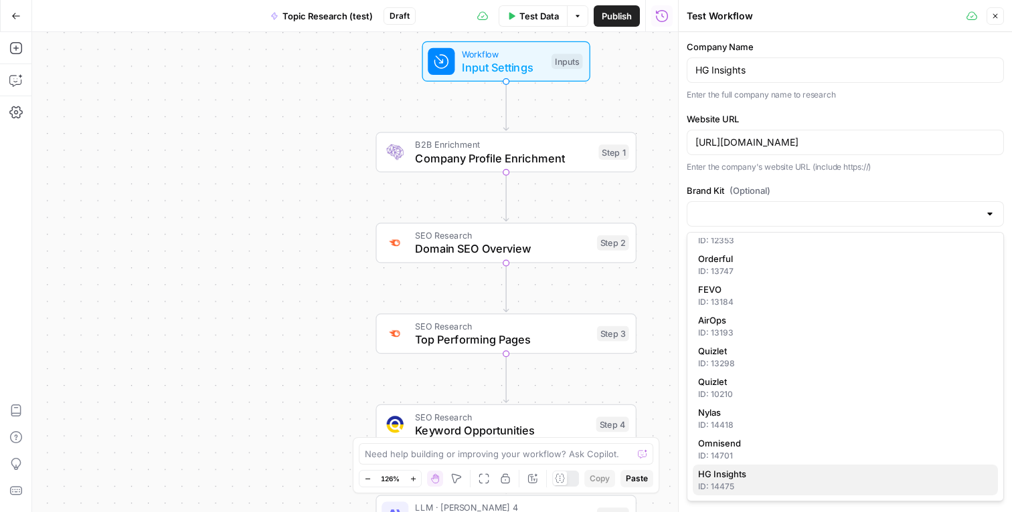
click at [762, 480] on span "HG Insights" at bounding box center [842, 474] width 289 height 13
type input "HG Insights"
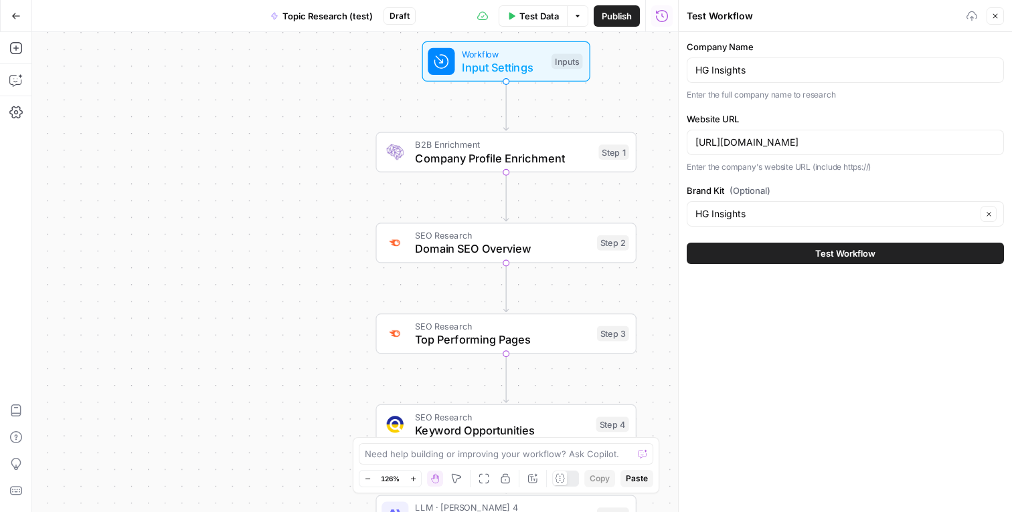
click at [828, 373] on div "Company Name HG Insights Enter the full company name to research Website URL ht…" at bounding box center [844, 272] width 333 height 480
click at [844, 250] on span "Test Workflow" at bounding box center [845, 253] width 60 height 13
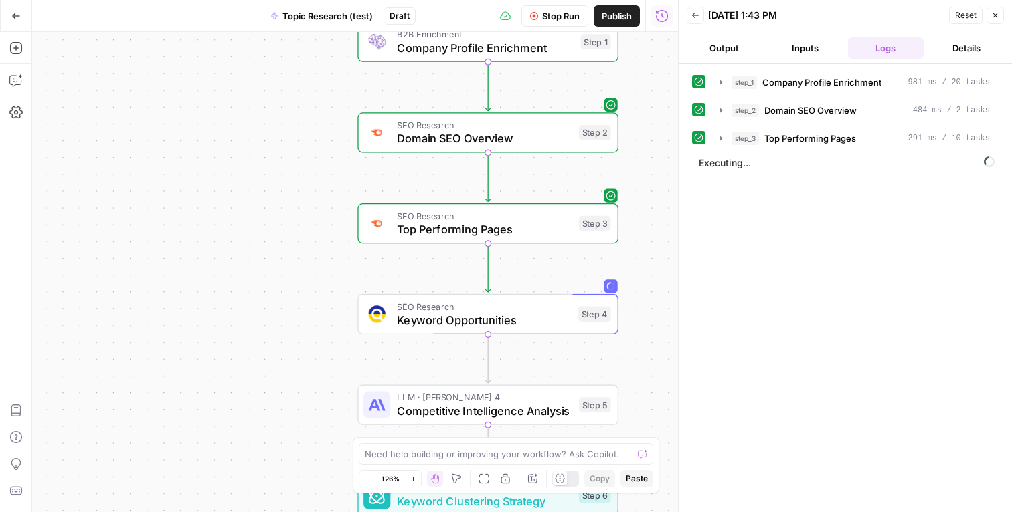
drag, startPoint x: 663, startPoint y: 260, endPoint x: 646, endPoint y: 151, distance: 111.1
click at [645, 151] on div "Workflow Input Settings Inputs B2B Enrichment Company Profile Enrichment Step 1…" at bounding box center [355, 272] width 646 height 480
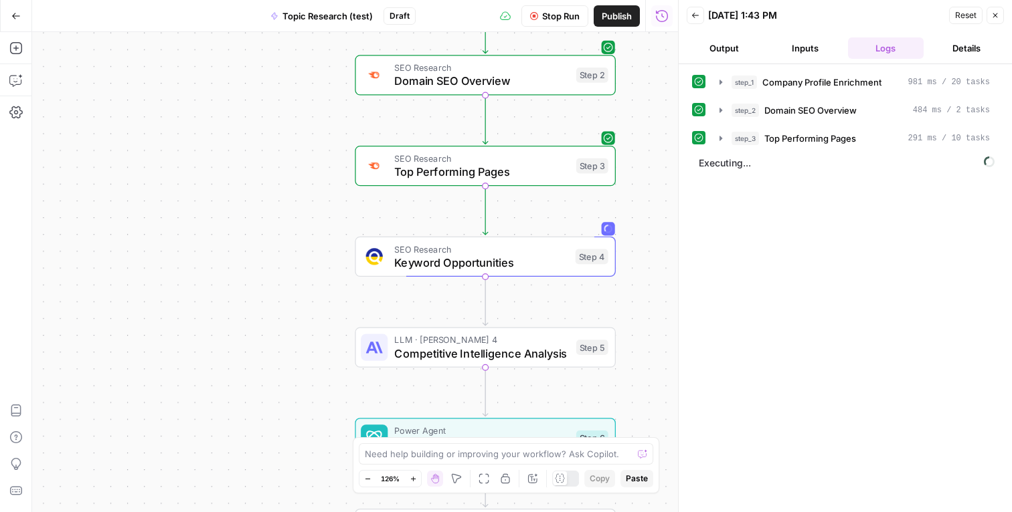
drag, startPoint x: 634, startPoint y: 272, endPoint x: 632, endPoint y: 214, distance: 57.6
click at [632, 214] on div "Workflow Input Settings Inputs B2B Enrichment Company Profile Enrichment Step 1…" at bounding box center [355, 272] width 646 height 480
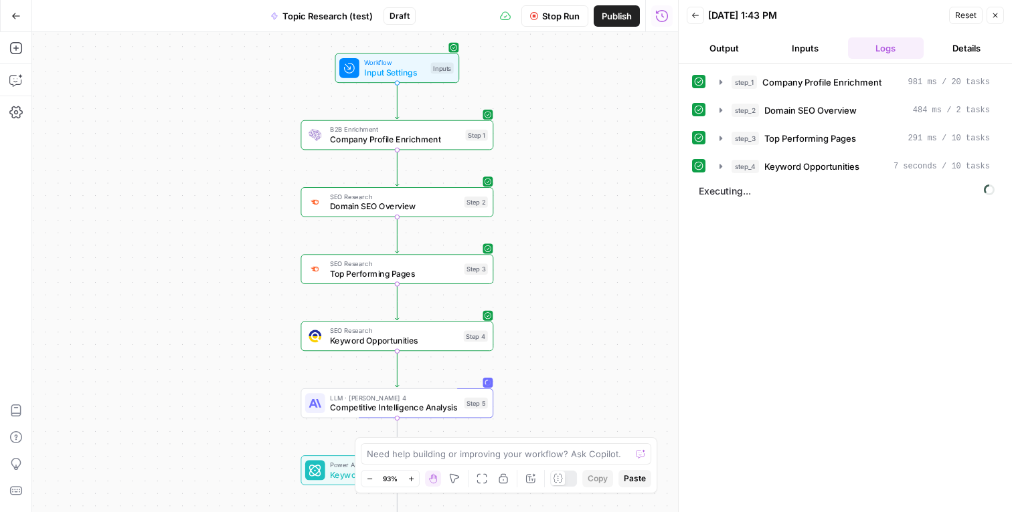
drag, startPoint x: 635, startPoint y: 219, endPoint x: 508, endPoint y: 310, distance: 155.4
click at [508, 310] on div "Workflow Input Settings Inputs B2B Enrichment Company Profile Enrichment Step 1…" at bounding box center [355, 272] width 646 height 480
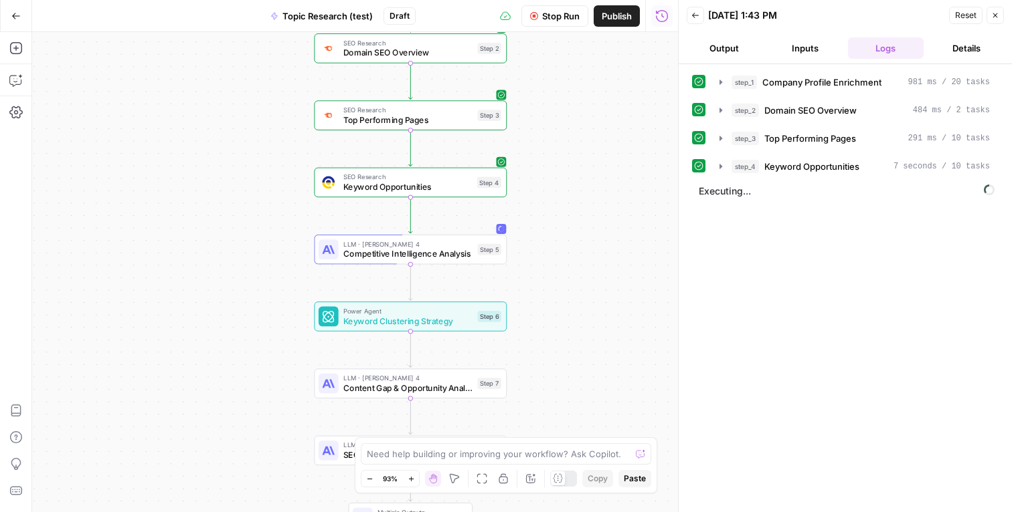
drag, startPoint x: 602, startPoint y: 357, endPoint x: 615, endPoint y: 203, distance: 153.8
click at [615, 203] on div "Workflow Input Settings Inputs B2B Enrichment Company Profile Enrichment Step 1…" at bounding box center [355, 272] width 646 height 480
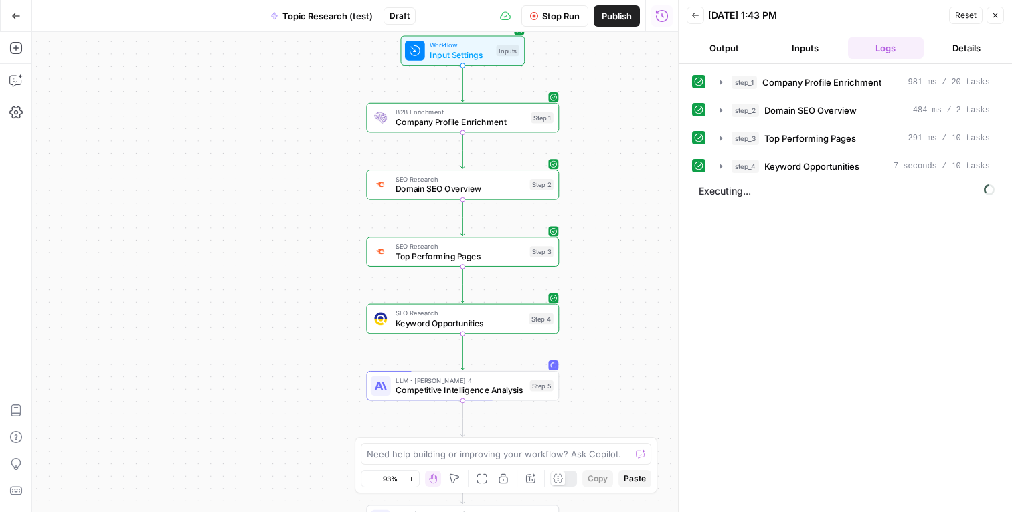
drag, startPoint x: 624, startPoint y: 202, endPoint x: 676, endPoint y: 339, distance: 146.1
click at [676, 339] on body "Dille-Sandbox New Home Browse Insights Opportunities Your Data Flightpath Recen…" at bounding box center [506, 256] width 1012 height 512
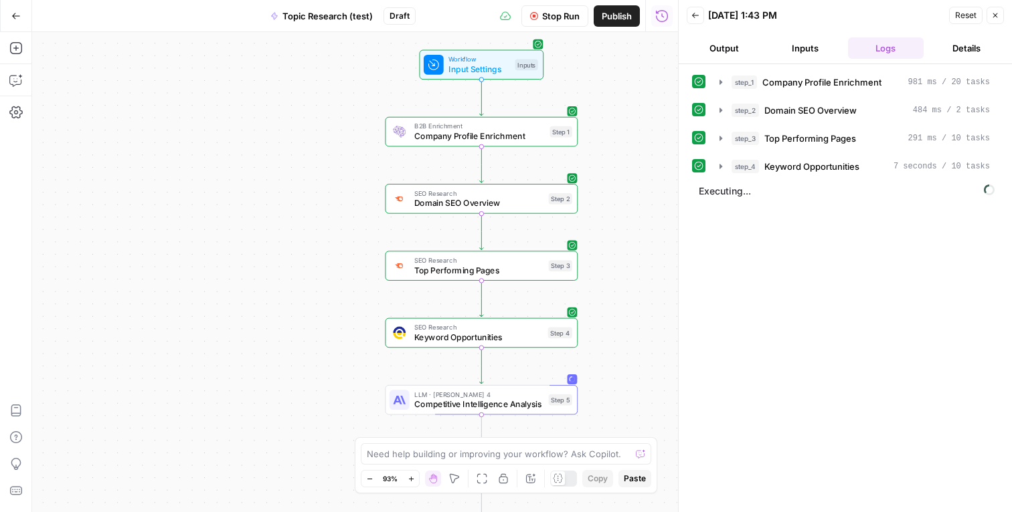
drag, startPoint x: 618, startPoint y: 294, endPoint x: 637, endPoint y: 308, distance: 23.4
click at [637, 308] on div "Workflow Input Settings Inputs B2B Enrichment Company Profile Enrichment Step 1…" at bounding box center [355, 272] width 646 height 480
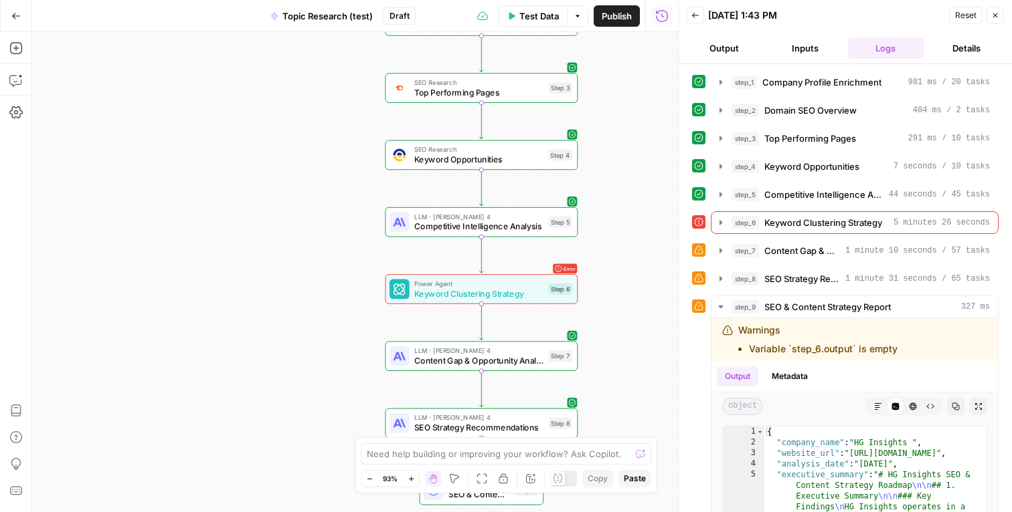
drag, startPoint x: 646, startPoint y: 313, endPoint x: 646, endPoint y: 136, distance: 177.3
click at [646, 135] on div "Workflow Input Settings Inputs B2B Enrichment Company Profile Enrichment Step 1…" at bounding box center [355, 272] width 646 height 480
click at [719, 222] on icon "button" at bounding box center [720, 222] width 3 height 5
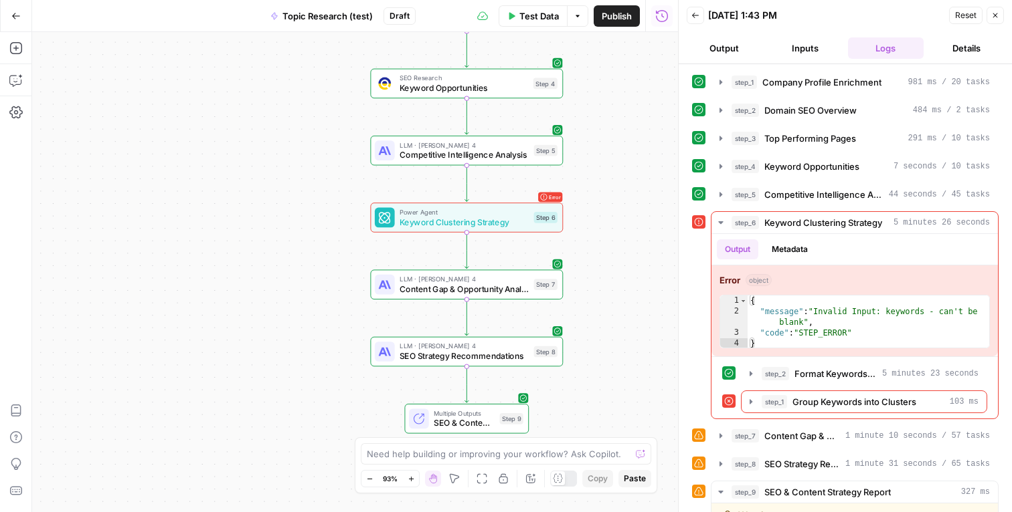
drag, startPoint x: 644, startPoint y: 311, endPoint x: 624, endPoint y: 240, distance: 74.3
click at [624, 239] on div "Workflow Input Settings Inputs B2B Enrichment Company Profile Enrichment Step 1…" at bounding box center [355, 272] width 646 height 480
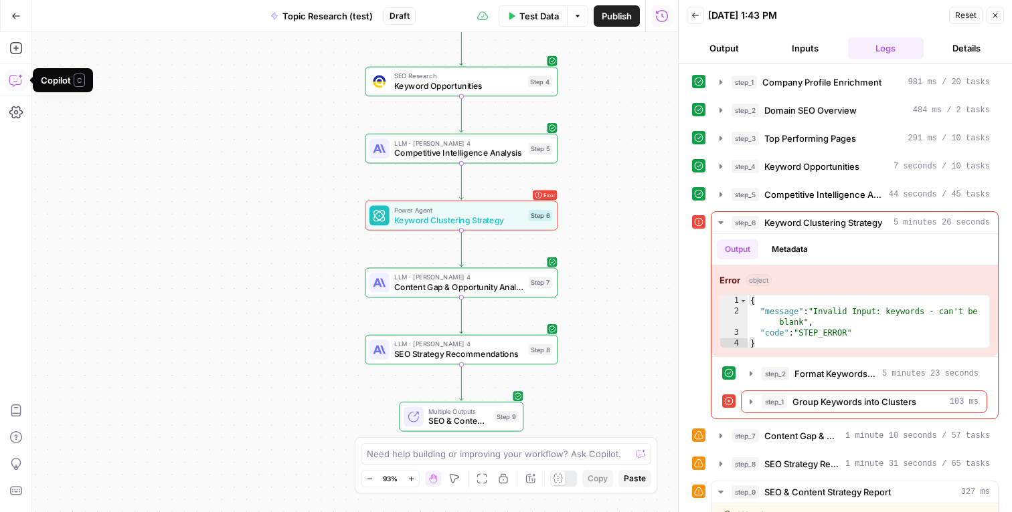
click at [15, 83] on icon "button" at bounding box center [15, 80] width 13 height 13
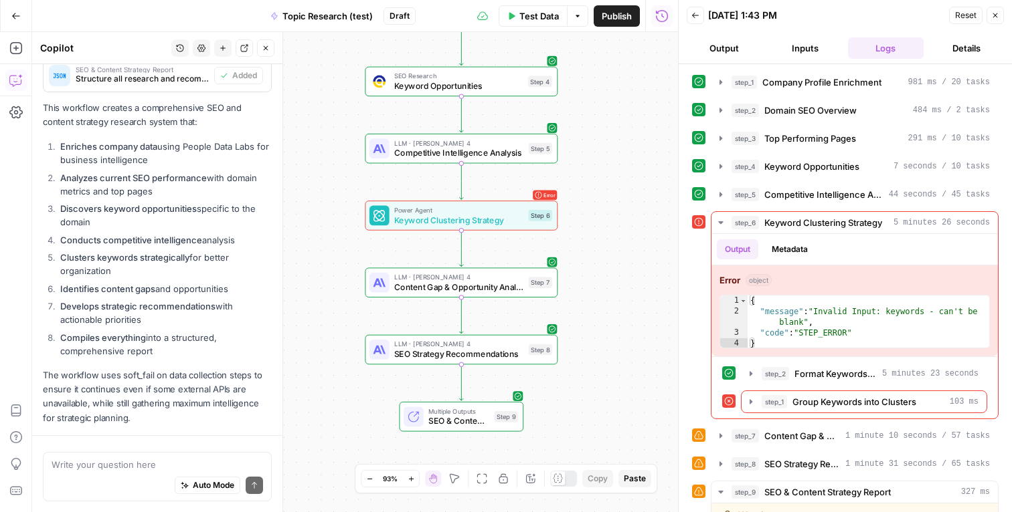
scroll to position [2142, 0]
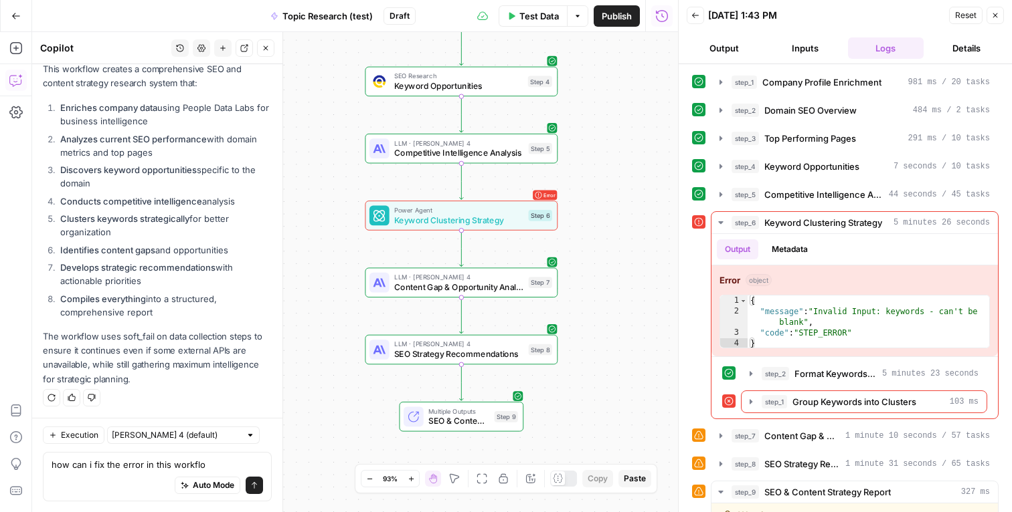
type textarea "how can i fix the error in this workflow"
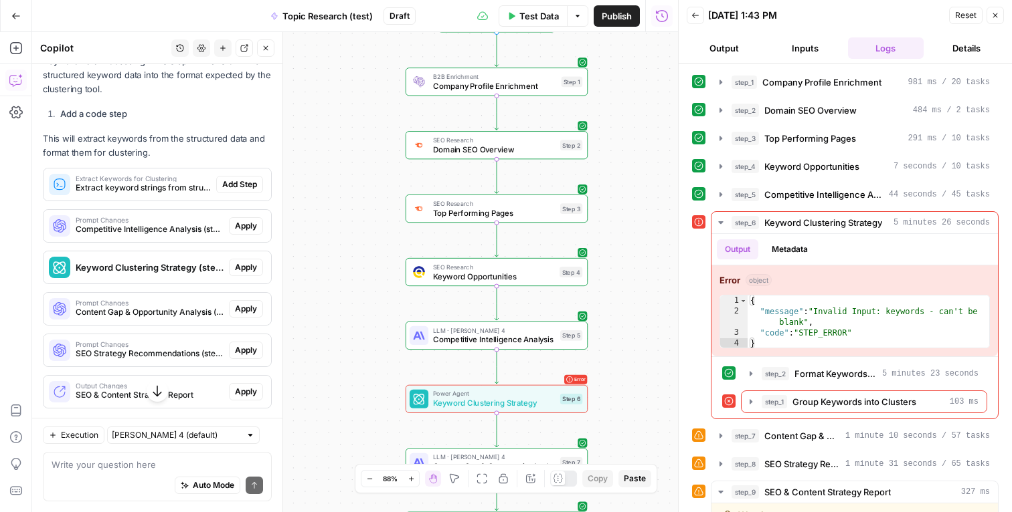
scroll to position [2760, 0]
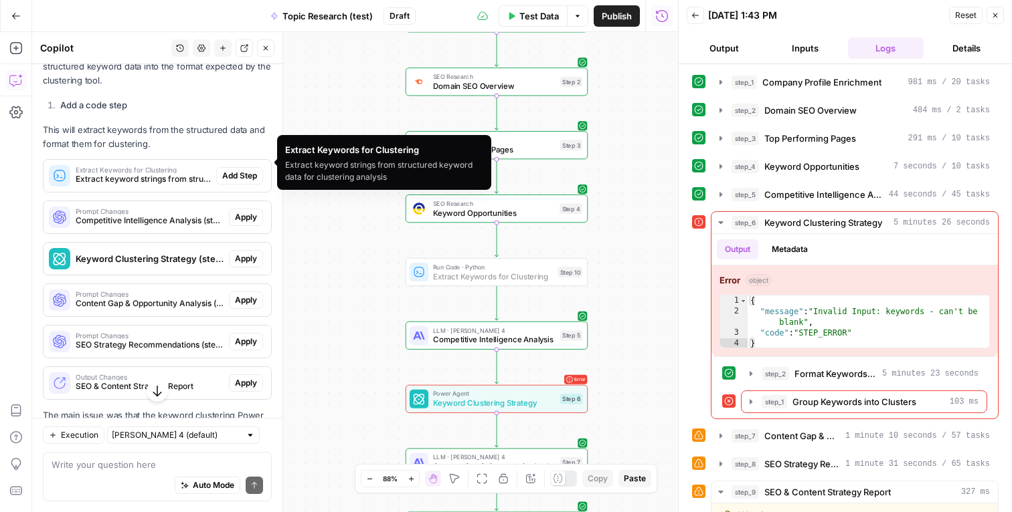
click at [227, 170] on span "Add Step" at bounding box center [239, 176] width 35 height 12
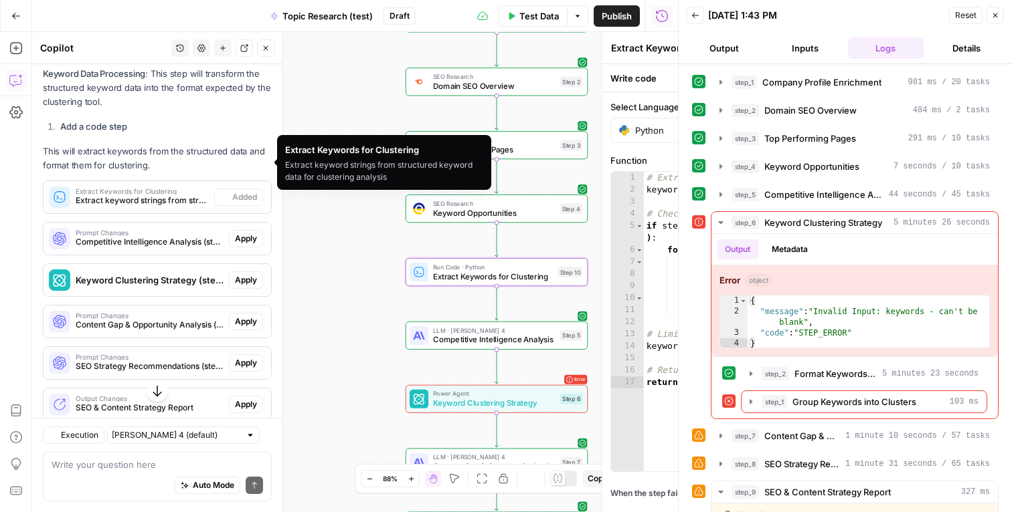
scroll to position [2781, 0]
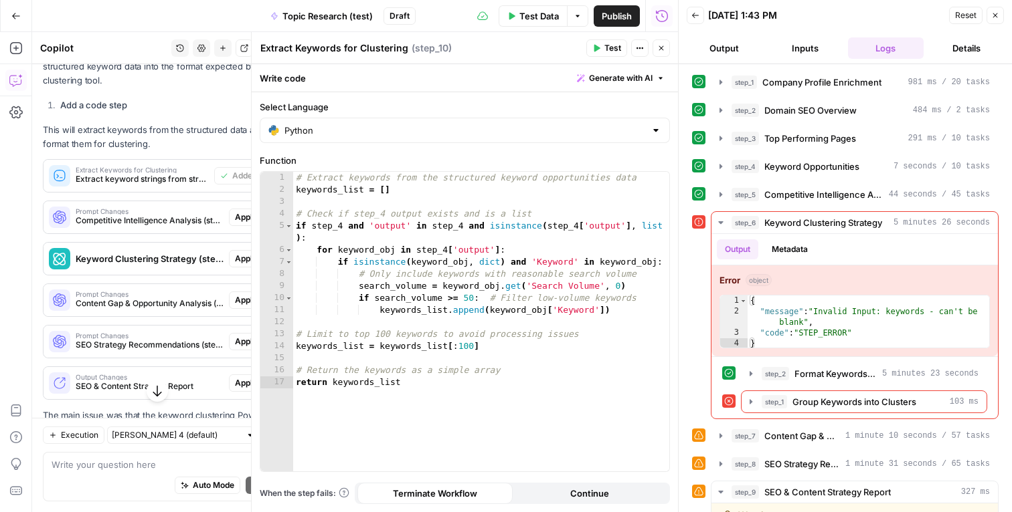
click at [663, 50] on icon "button" at bounding box center [661, 48] width 8 height 8
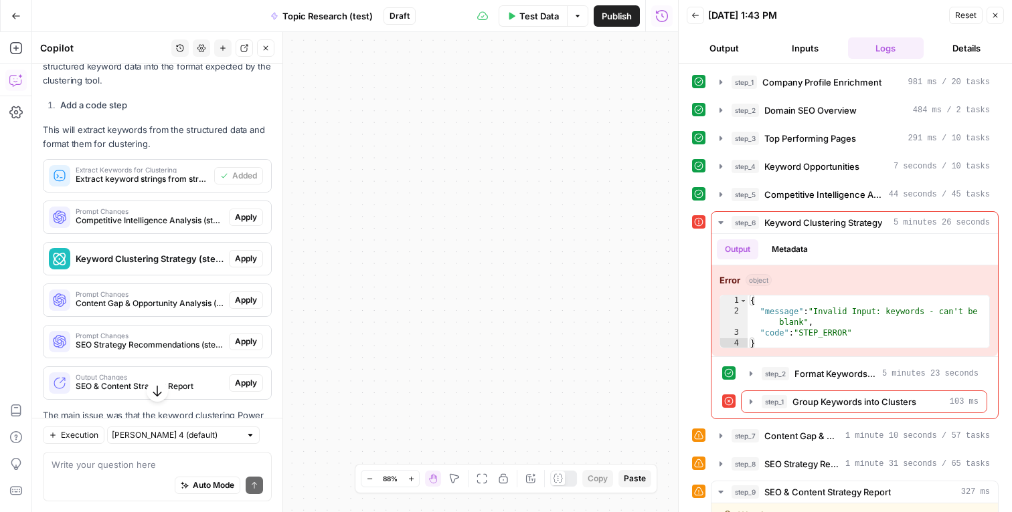
click at [991, 18] on icon "button" at bounding box center [995, 15] width 8 height 8
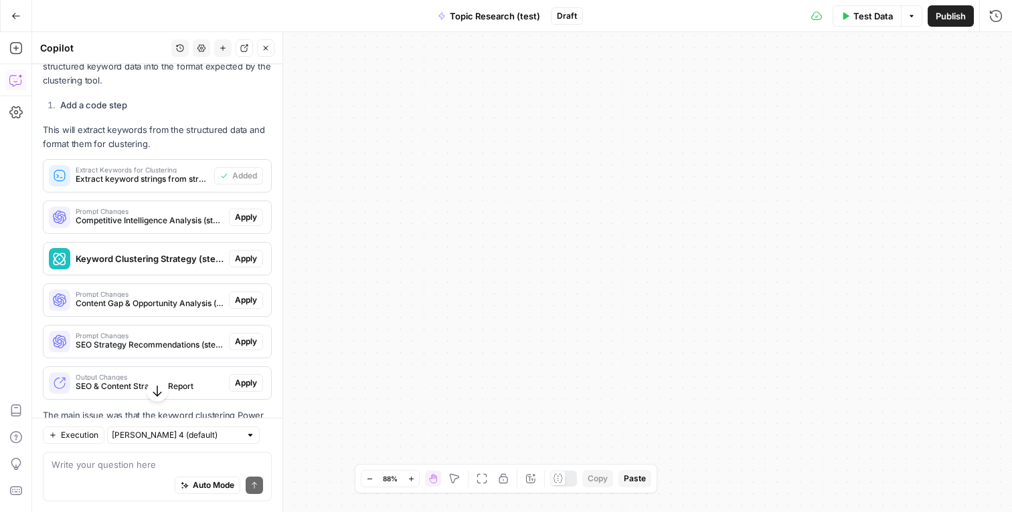
drag, startPoint x: 663, startPoint y: 276, endPoint x: 666, endPoint y: 15, distance: 261.6
click at [666, 17] on div "Go Back Topic Research (test) Draft Test Data Options Publish Run History Add S…" at bounding box center [506, 256] width 1012 height 512
drag, startPoint x: 626, startPoint y: 286, endPoint x: 620, endPoint y: 377, distance: 91.2
click at [622, 376] on div "Workflow Input Settings Inputs B2B Enrichment Company Profile Enrichment Step 1…" at bounding box center [521, 272] width 979 height 480
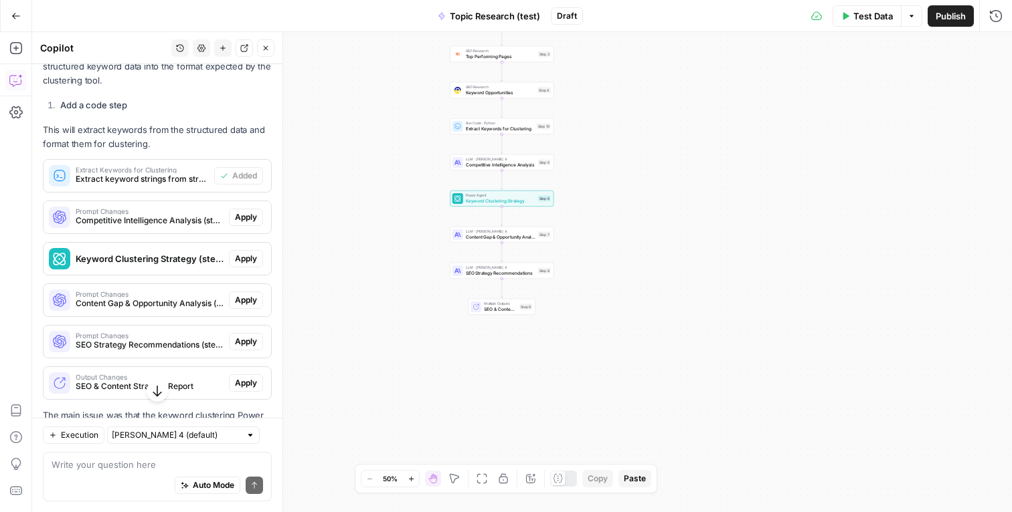
drag, startPoint x: 382, startPoint y: 157, endPoint x: 564, endPoint y: 169, distance: 182.3
click at [566, 168] on div "Workflow Input Settings Inputs B2B Enrichment Company Profile Enrichment Step 1…" at bounding box center [521, 272] width 979 height 480
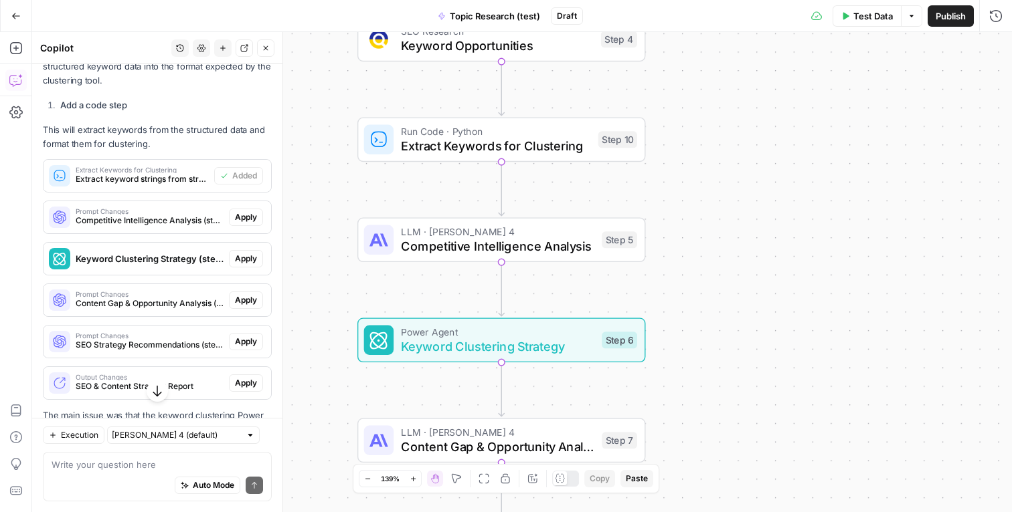
drag, startPoint x: 564, startPoint y: 169, endPoint x: 692, endPoint y: 268, distance: 161.7
click at [692, 268] on div "Workflow Input Settings Inputs B2B Enrichment Company Profile Enrichment Step 1…" at bounding box center [521, 272] width 979 height 480
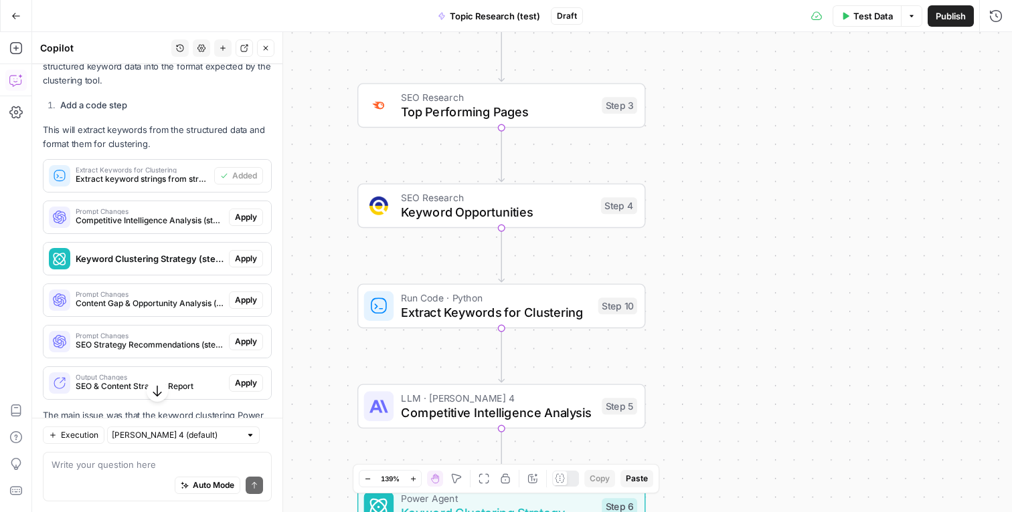
drag, startPoint x: 696, startPoint y: 205, endPoint x: 688, endPoint y: 361, distance: 156.1
click at [688, 361] on div "Workflow Input Settings Inputs B2B Enrichment Company Profile Enrichment Step 1…" at bounding box center [521, 272] width 979 height 480
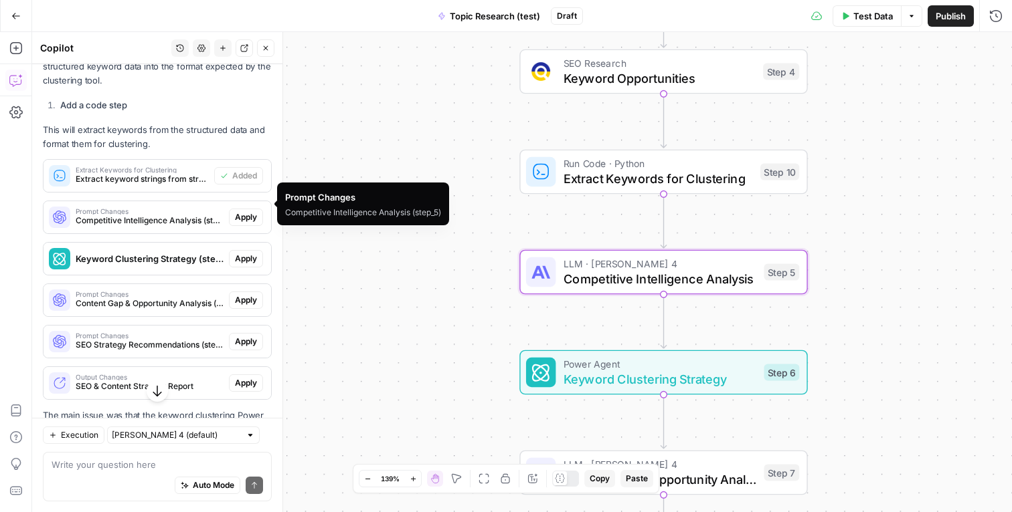
click at [246, 211] on span "Apply" at bounding box center [246, 217] width 22 height 12
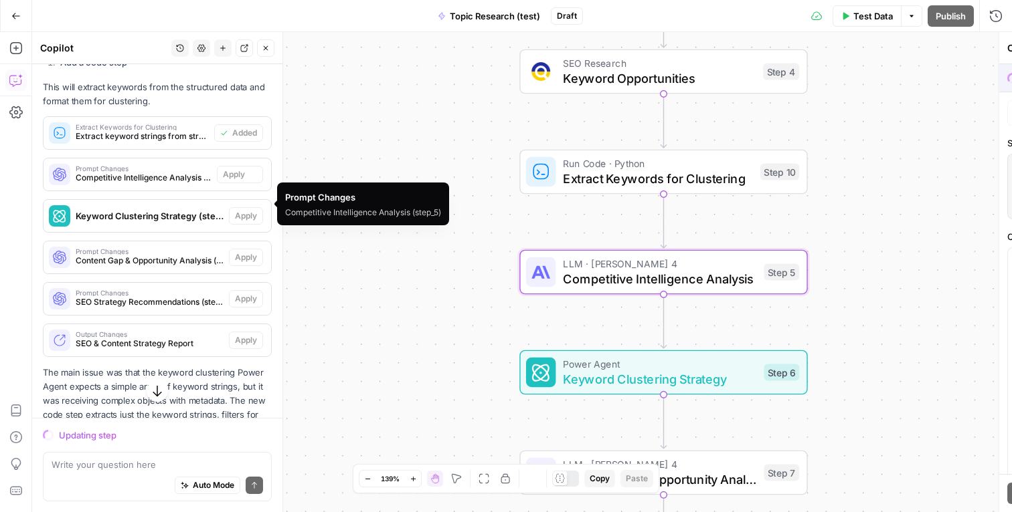
scroll to position [2738, 0]
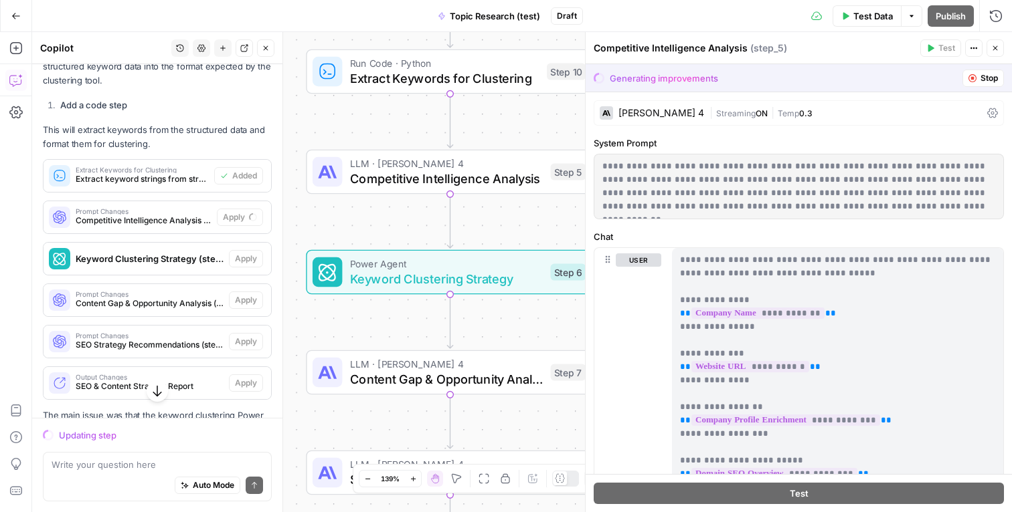
click at [756, 11] on div "Test Data Options Publish Run History" at bounding box center [798, 15] width 430 height 31
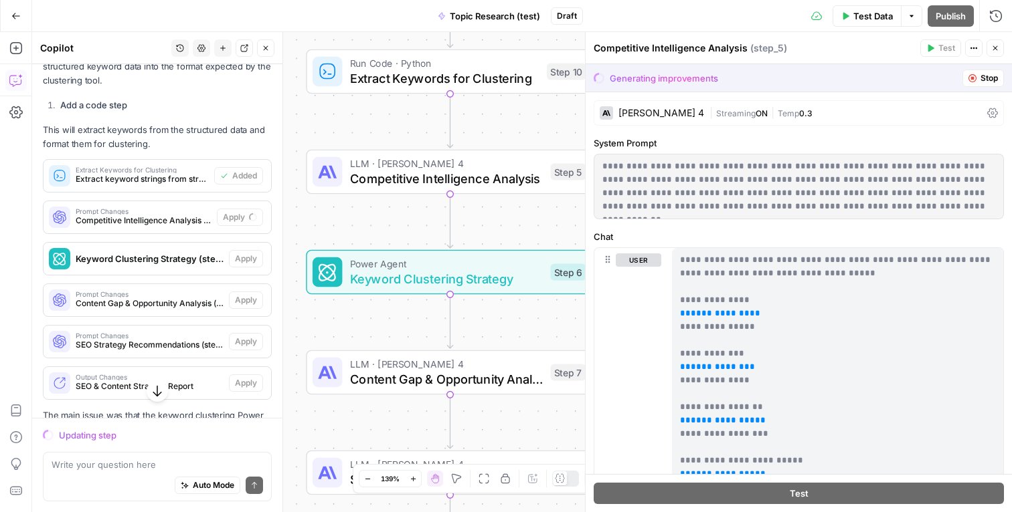
click at [686, 12] on div "Test Data Options Publish Run History" at bounding box center [798, 15] width 430 height 31
click at [623, 12] on div "Test Data Options Publish Run History" at bounding box center [798, 15] width 430 height 31
click at [585, 12] on div "Test Data Options Publish Run History" at bounding box center [798, 15] width 430 height 31
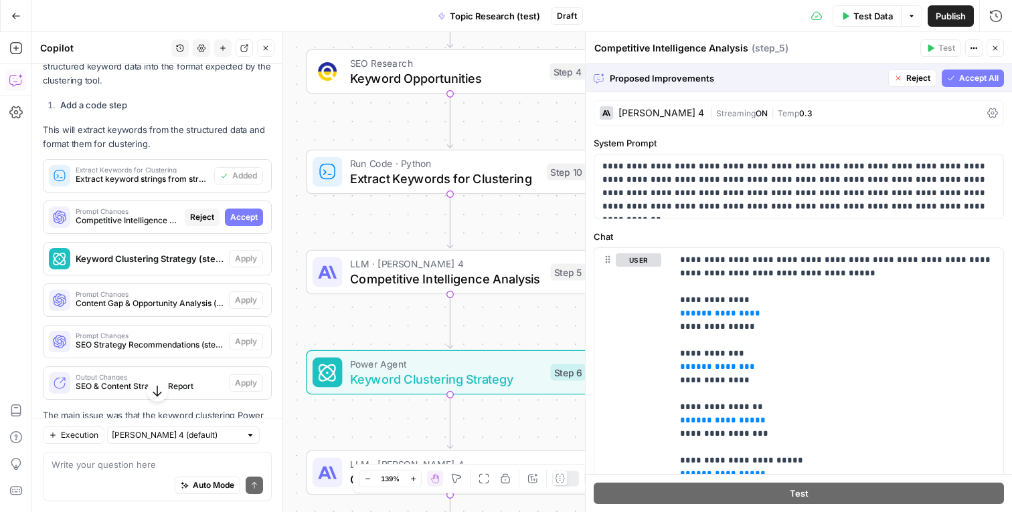
click at [968, 74] on span "Accept All" at bounding box center [978, 78] width 39 height 12
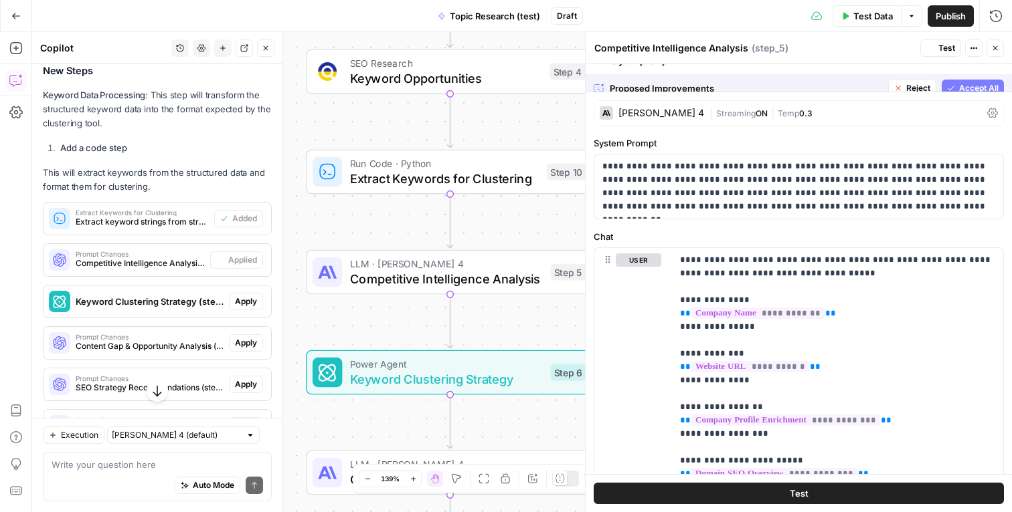
scroll to position [2781, 0]
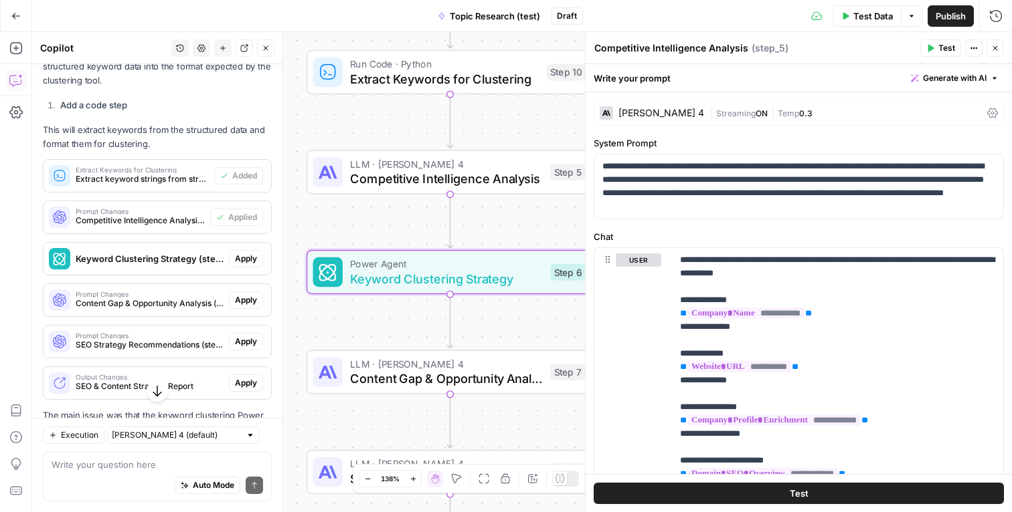
click at [247, 253] on span "Apply" at bounding box center [246, 259] width 22 height 12
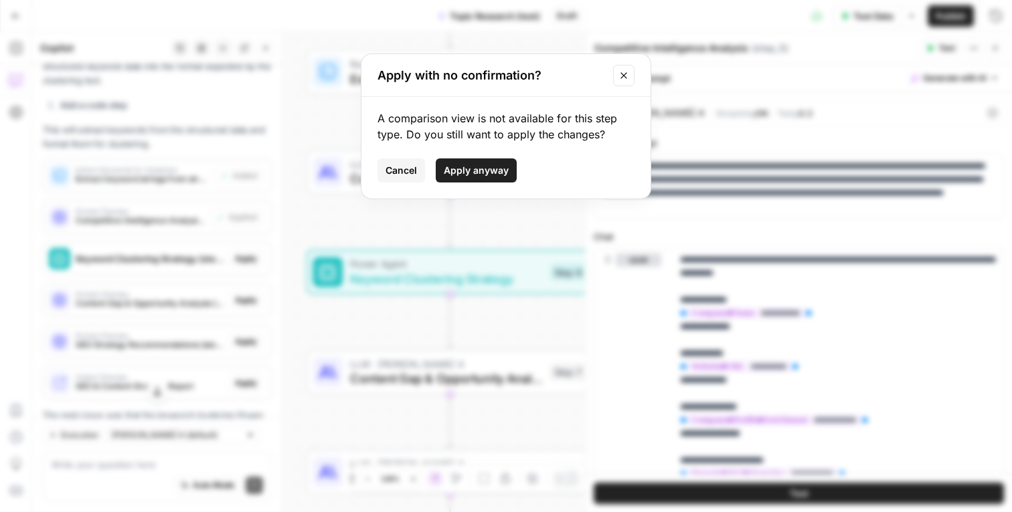
click at [460, 175] on span "Apply anyway" at bounding box center [476, 170] width 65 height 13
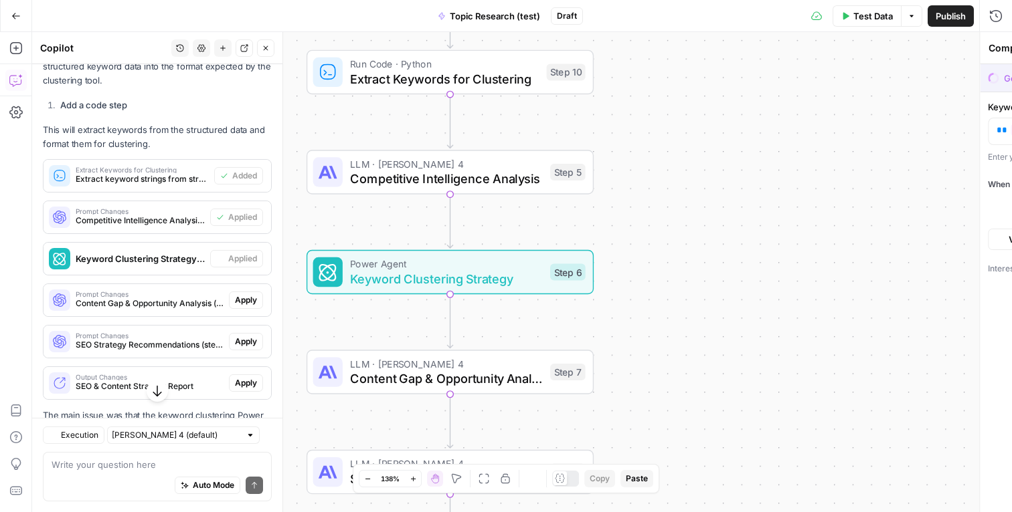
type textarea "Keyword Clustering Strategy"
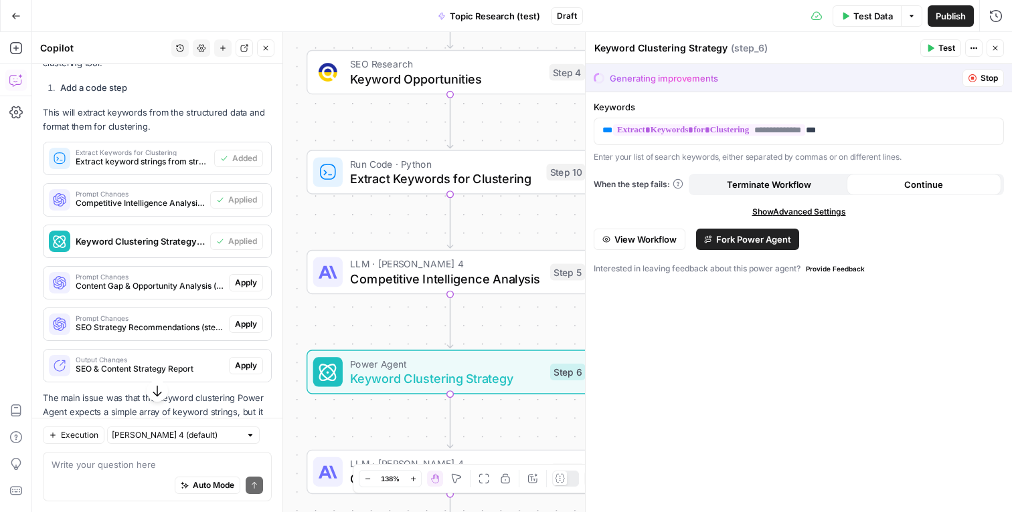
scroll to position [2800, 0]
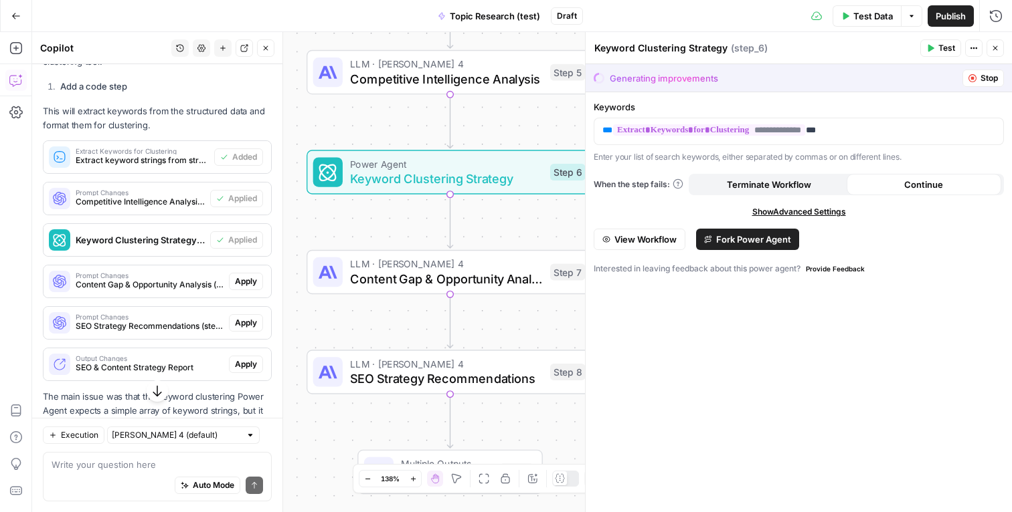
click at [634, 188] on span "When the step fails:" at bounding box center [638, 185] width 90 height 12
click at [702, 100] on label "Keywords" at bounding box center [798, 106] width 410 height 13
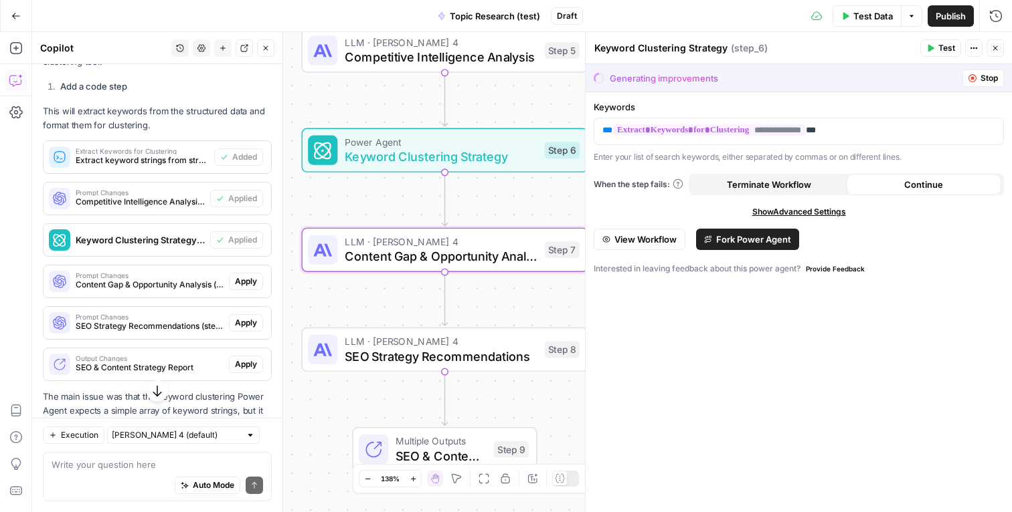
click at [241, 276] on span "Apply" at bounding box center [246, 282] width 22 height 12
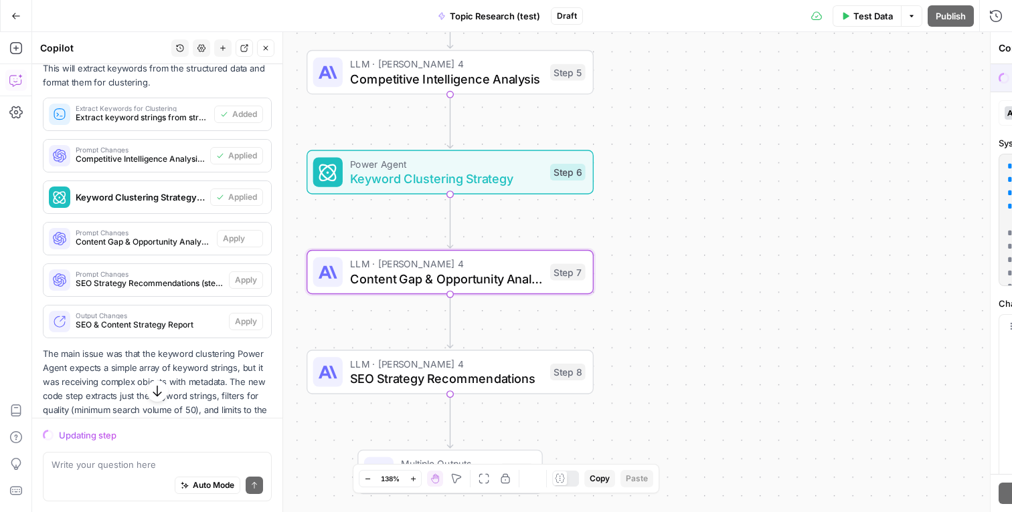
scroll to position [2757, 0]
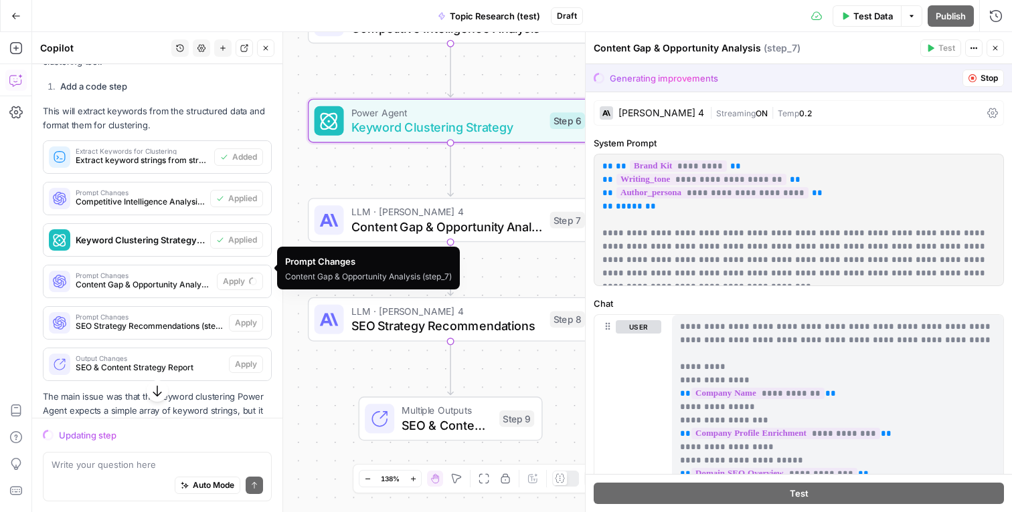
click at [195, 239] on div "Keyword Clustering Strategy (step_6)" at bounding box center [126, 240] width 167 height 32
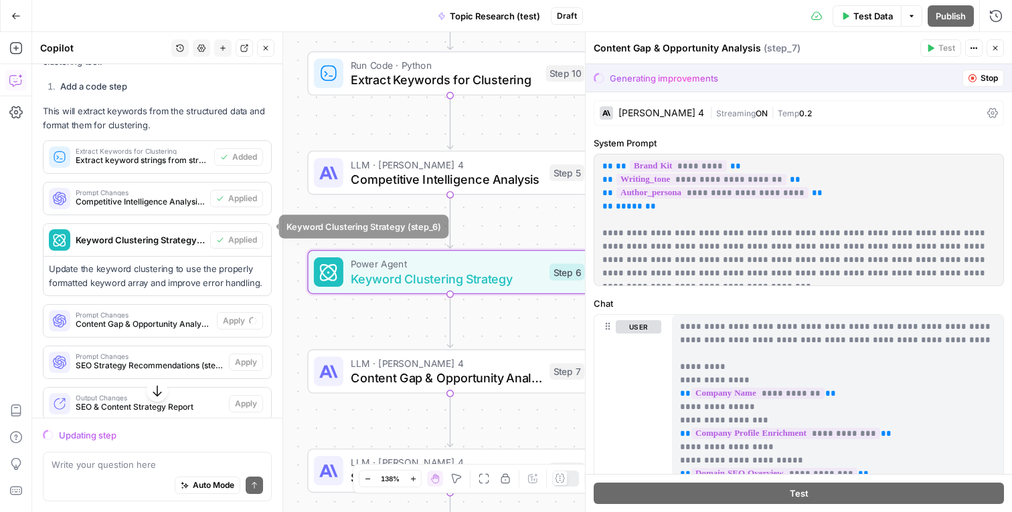
click at [194, 238] on div "Keyword Clustering Strategy (step_6)" at bounding box center [126, 240] width 167 height 32
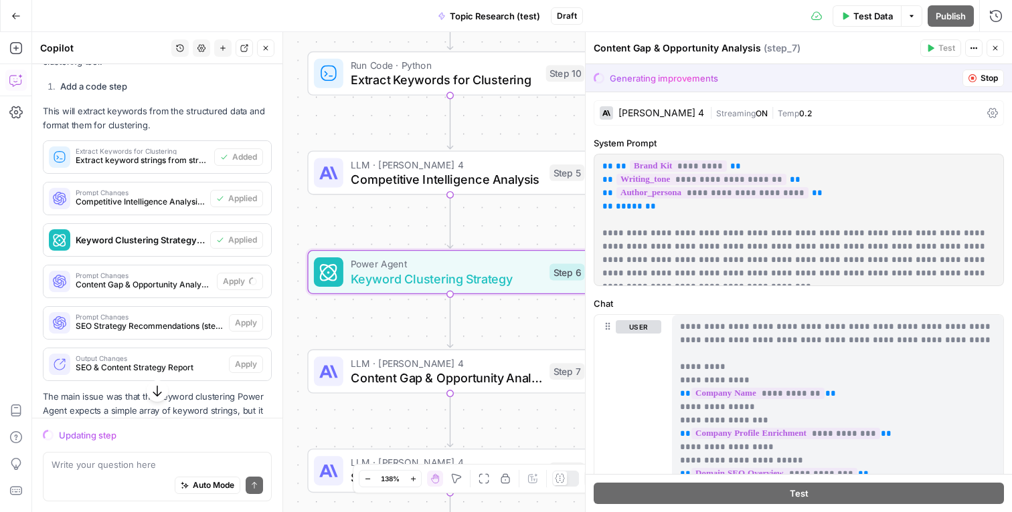
click at [194, 238] on div "Keyword Clustering Strategy (step_6)" at bounding box center [126, 240] width 167 height 32
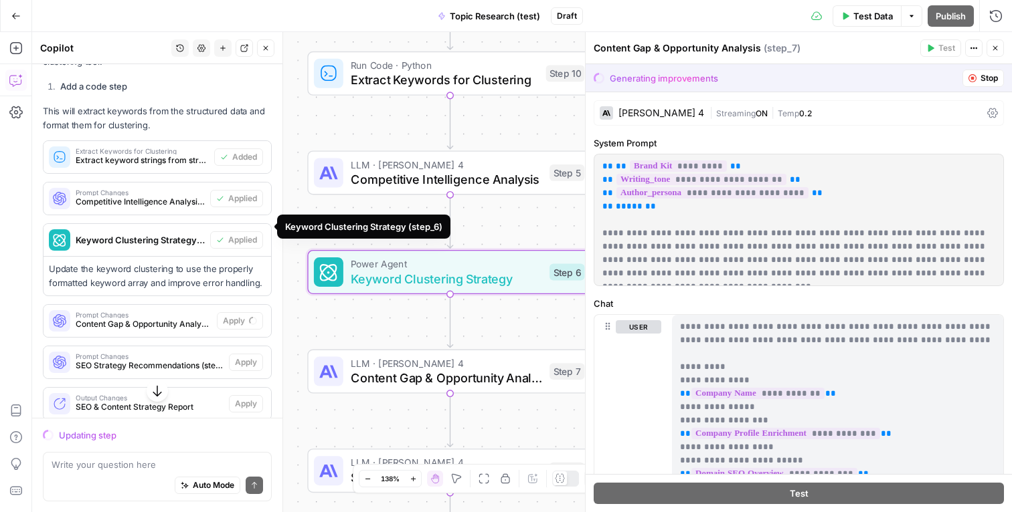
click at [195, 235] on div "Keyword Clustering Strategy (step_6)" at bounding box center [126, 240] width 167 height 32
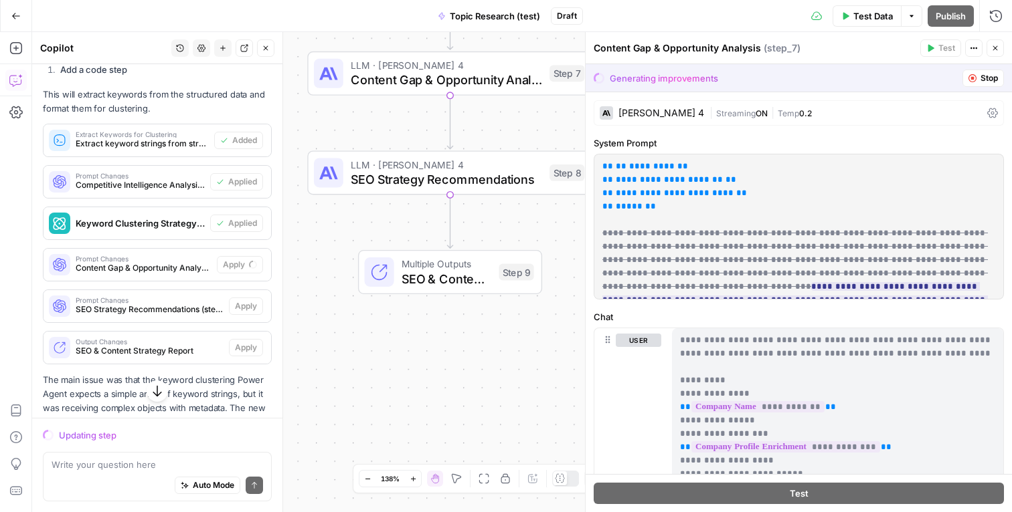
scroll to position [2762, 0]
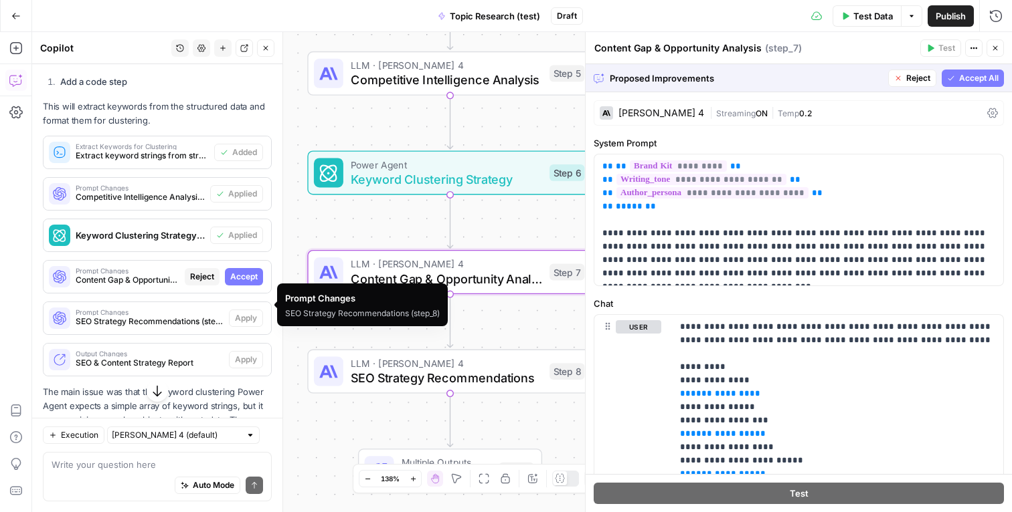
click at [234, 271] on span "Accept" at bounding box center [243, 277] width 27 height 12
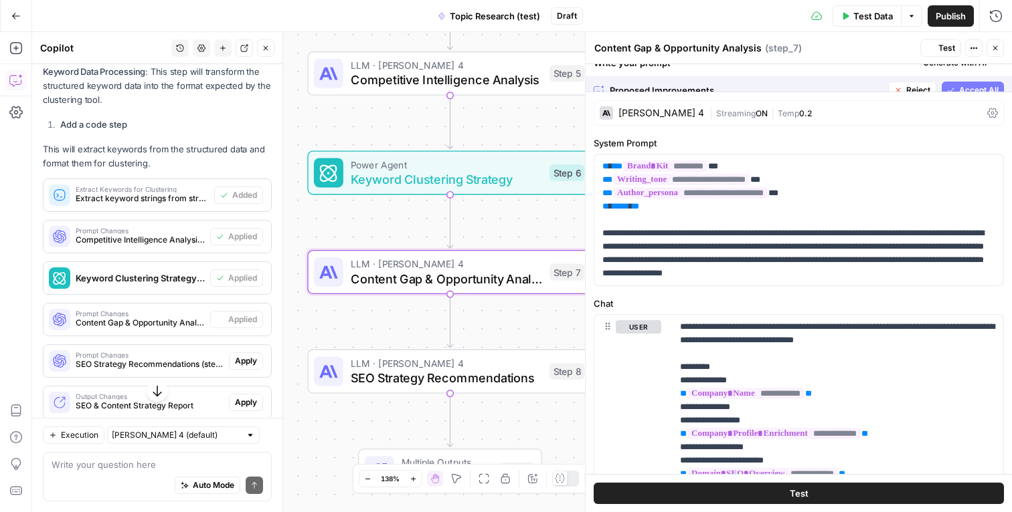
scroll to position [2805, 0]
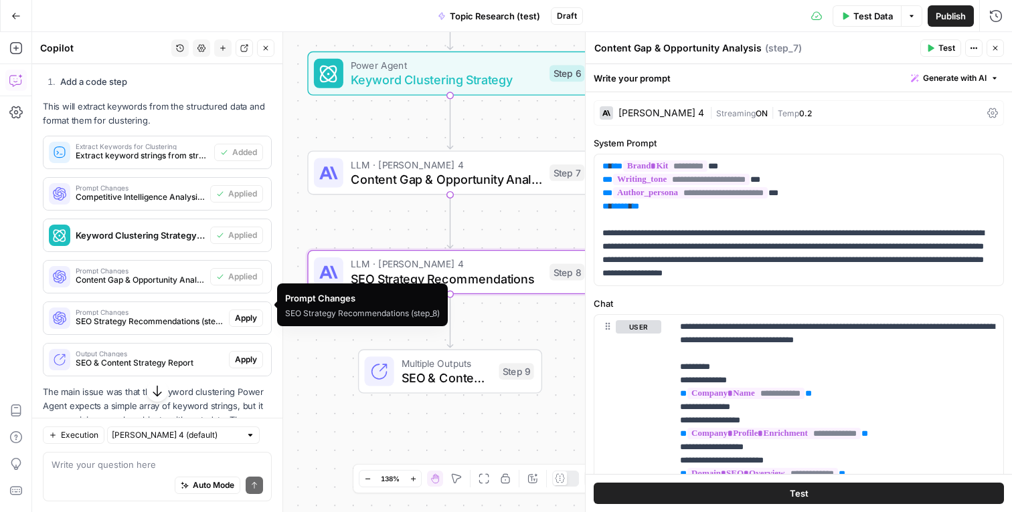
click at [241, 312] on span "Apply" at bounding box center [246, 318] width 22 height 12
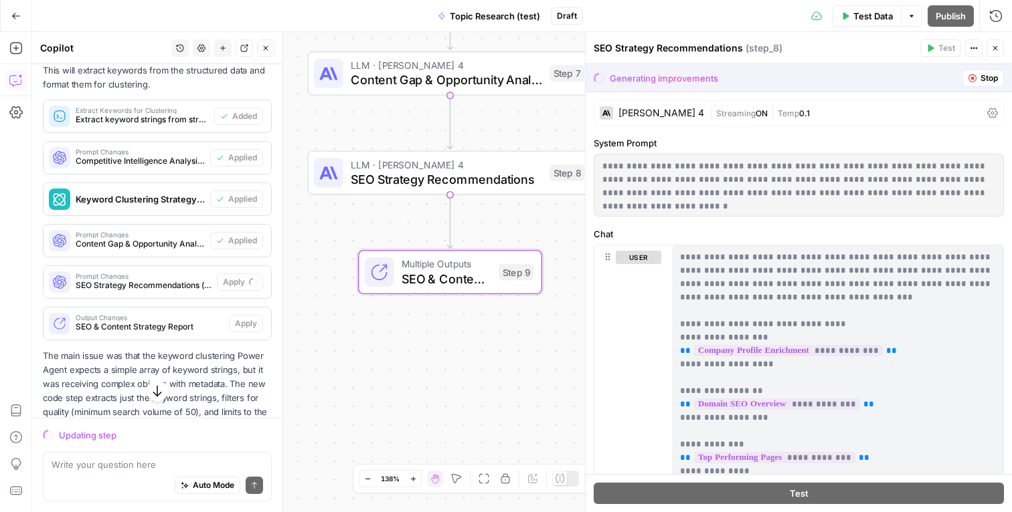
scroll to position [2801, 0]
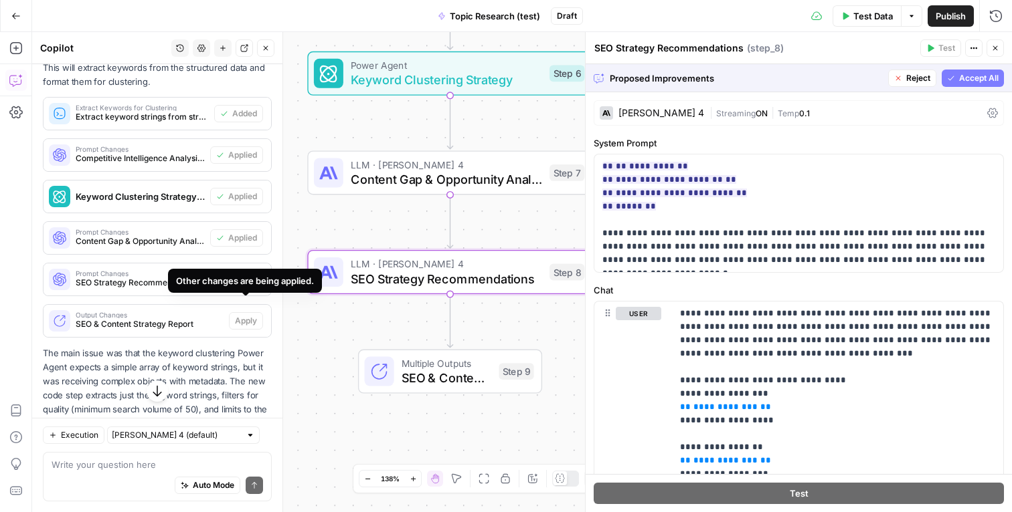
click at [248, 274] on span "Accept" at bounding box center [243, 280] width 27 height 12
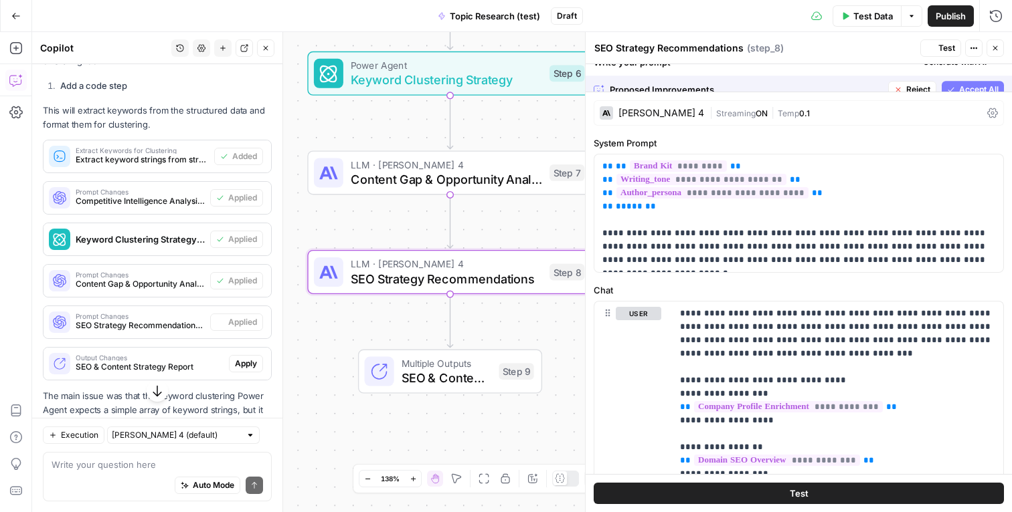
scroll to position [2843, 0]
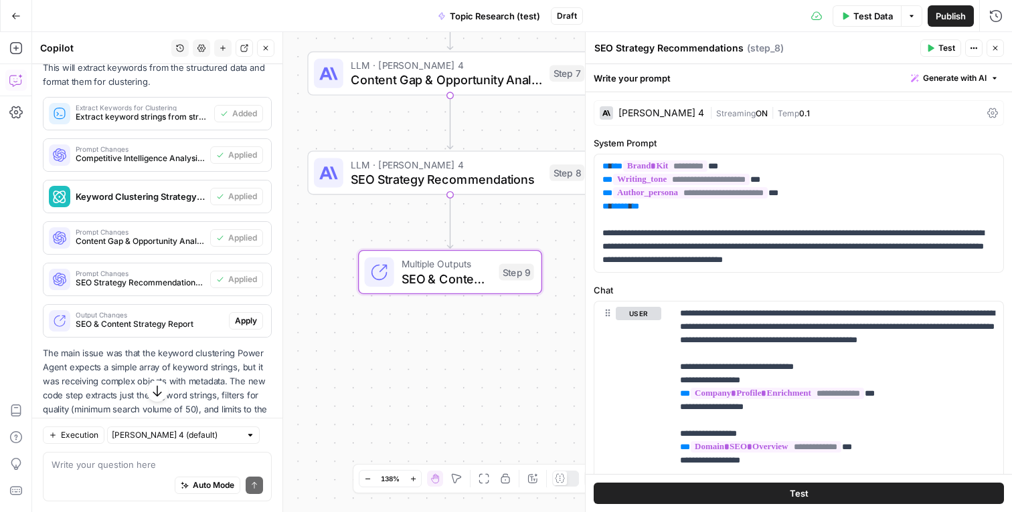
click at [240, 315] on span "Apply" at bounding box center [246, 321] width 22 height 12
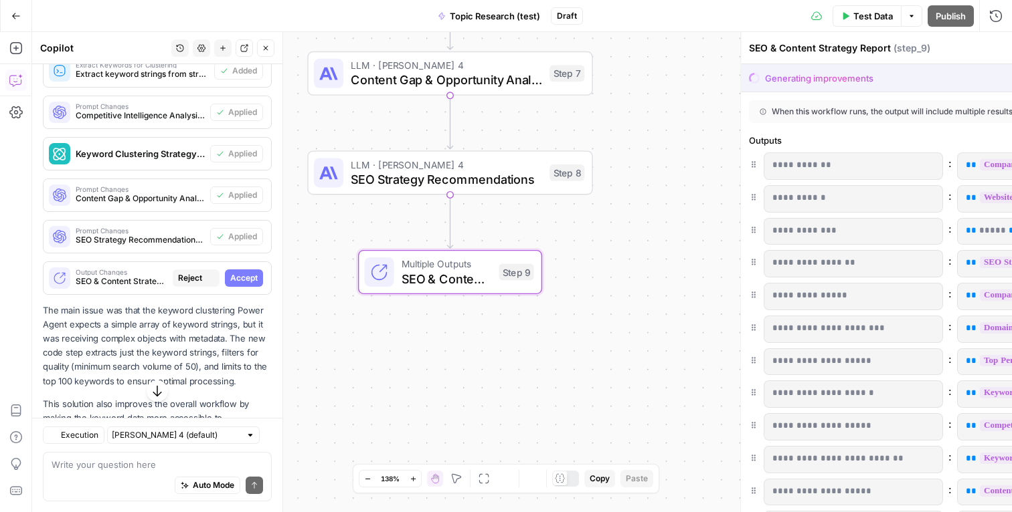
scroll to position [2801, 0]
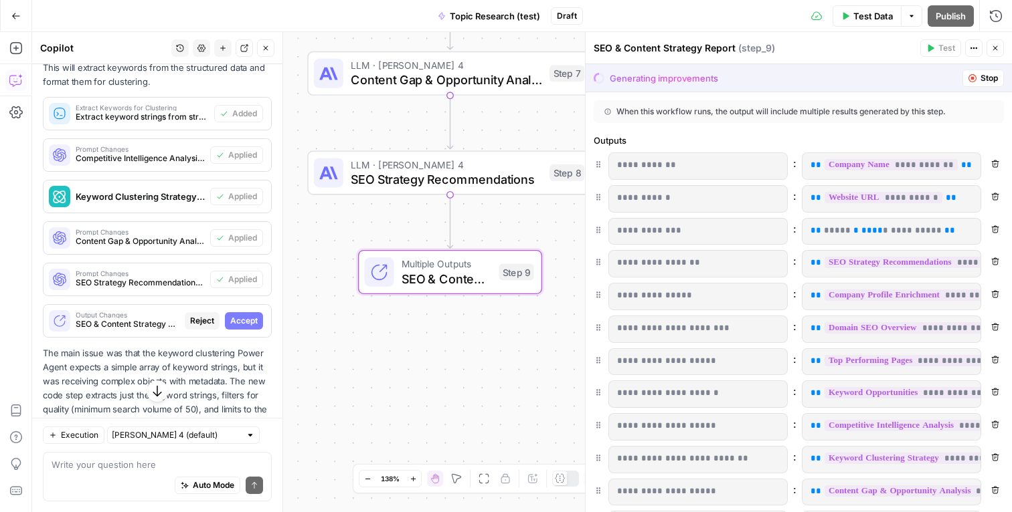
click at [242, 315] on span "Accept" at bounding box center [243, 321] width 27 height 12
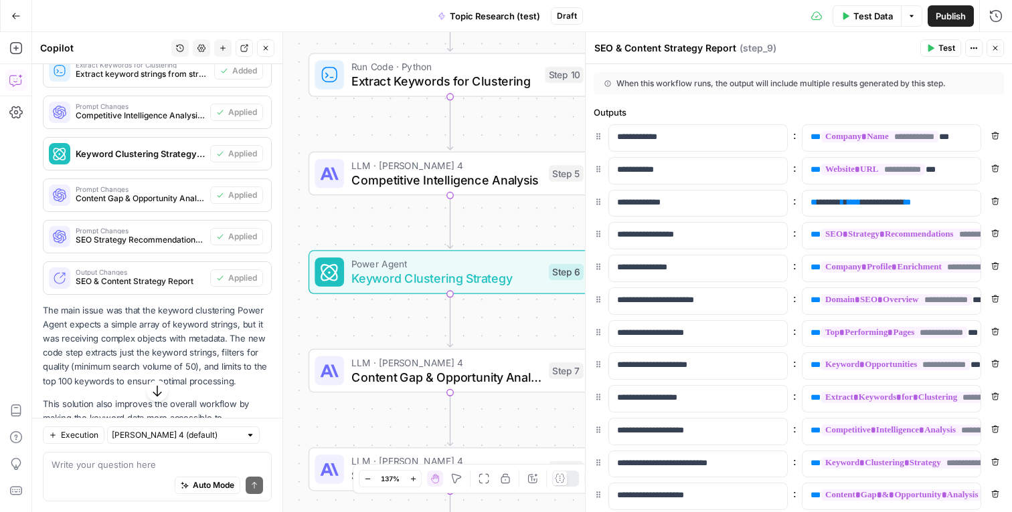
scroll to position [2940, 0]
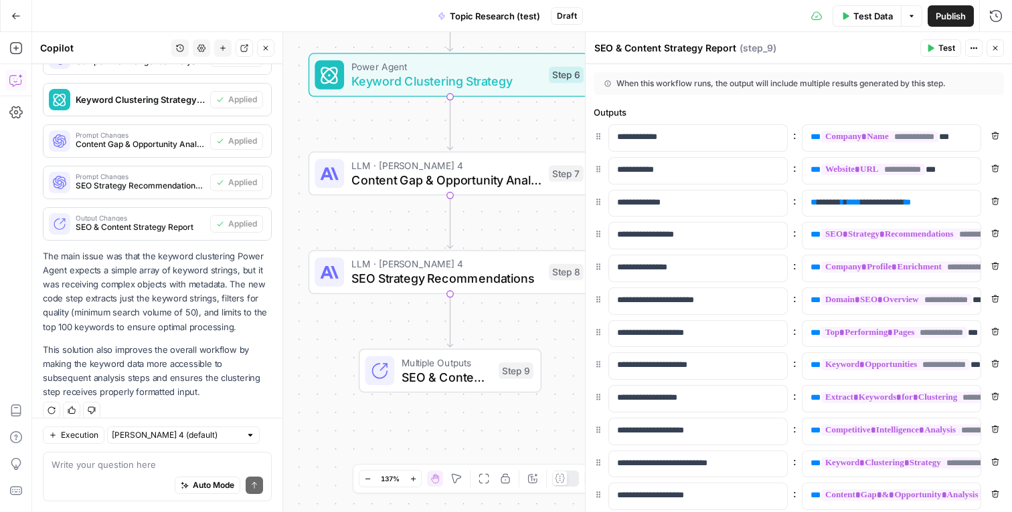
click at [999, 54] on button "Close" at bounding box center [994, 47] width 17 height 17
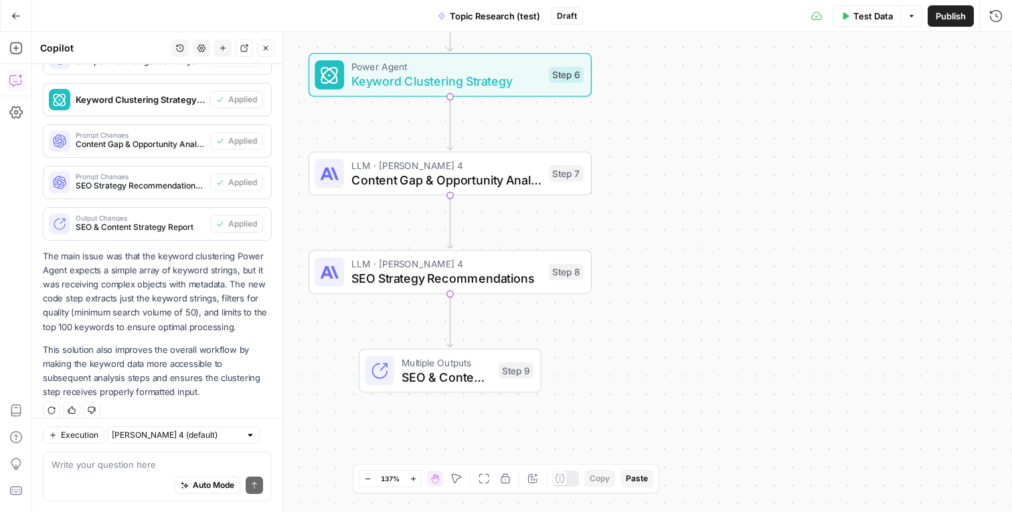
click at [267, 50] on icon "button" at bounding box center [266, 48] width 8 height 8
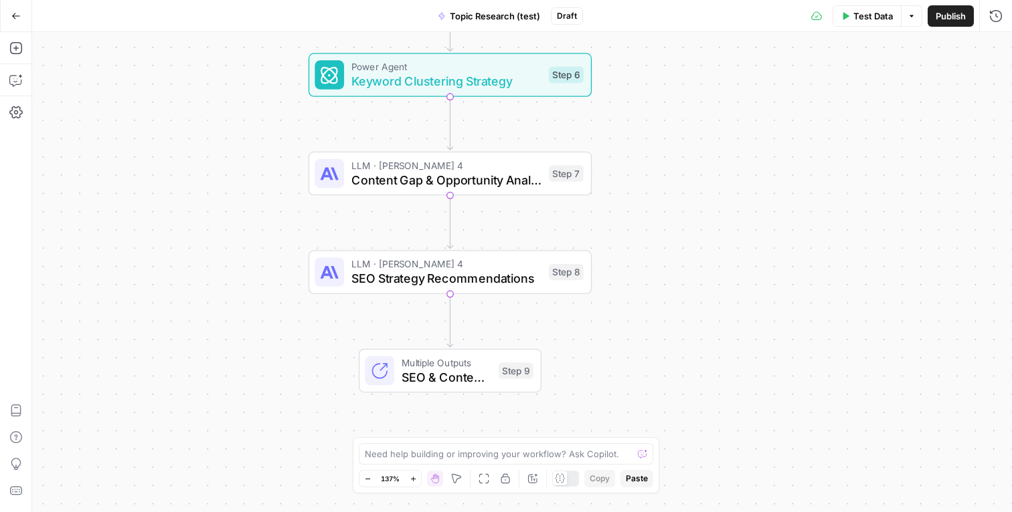
click at [861, 13] on span "Test Data" at bounding box center [872, 15] width 39 height 13
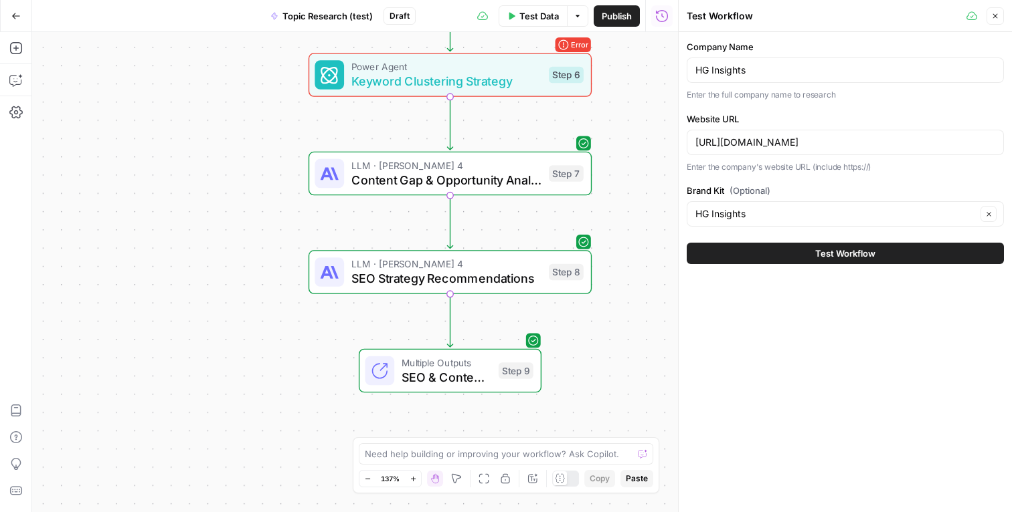
click at [777, 252] on button "Test Workflow" at bounding box center [844, 253] width 317 height 21
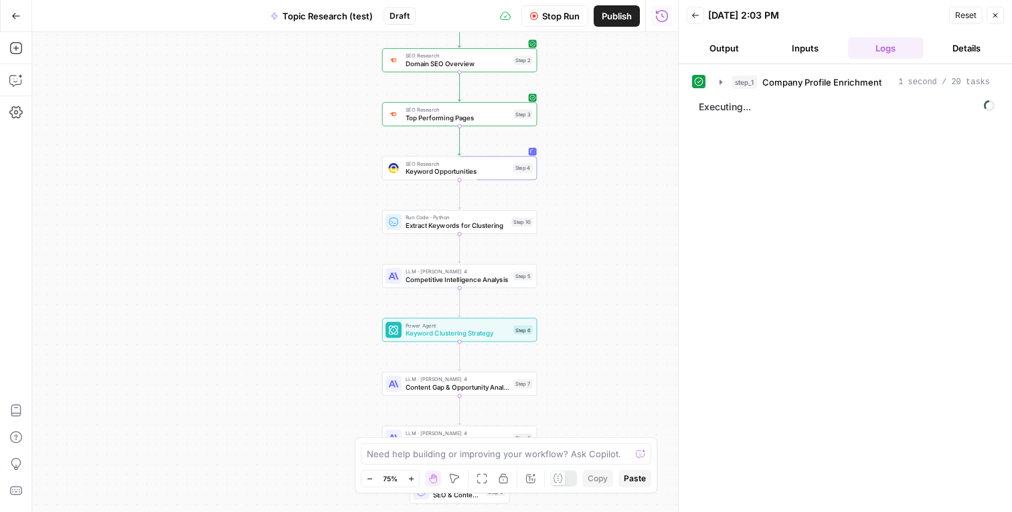
drag, startPoint x: 660, startPoint y: 126, endPoint x: 577, endPoint y: 319, distance: 209.5
click at [577, 319] on div "Workflow Input Settings Inputs B2B Enrichment Company Profile Enrichment Step 1…" at bounding box center [355, 272] width 646 height 480
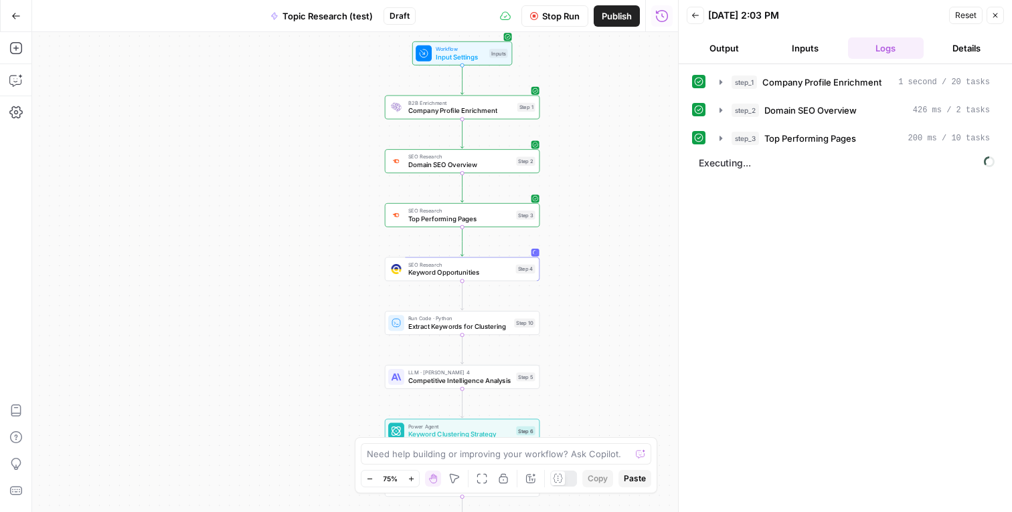
drag, startPoint x: 590, startPoint y: 210, endPoint x: 593, endPoint y: 311, distance: 101.1
click at [593, 311] on div "Workflow Input Settings Inputs B2B Enrichment Company Profile Enrichment Step 1…" at bounding box center [355, 272] width 646 height 480
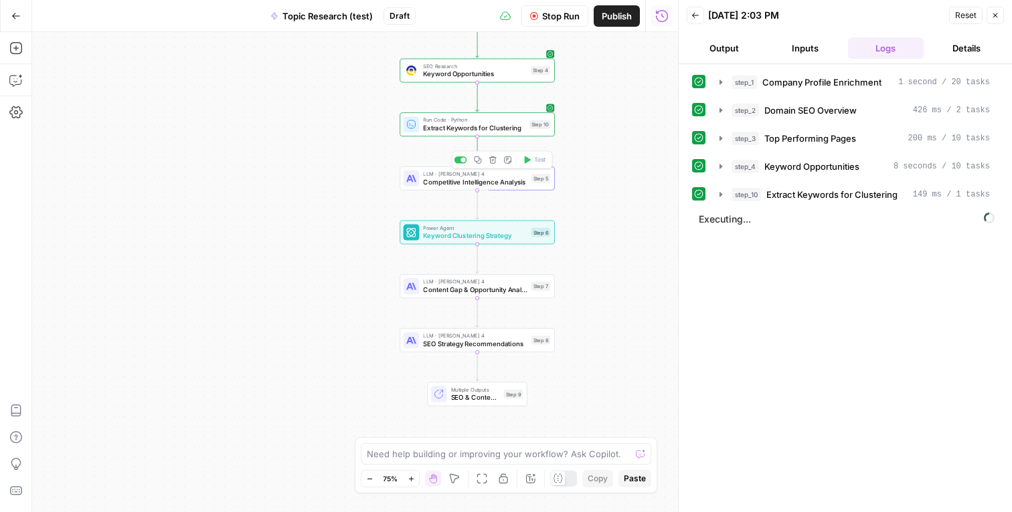
click at [490, 179] on span "Competitive Intelligence Analysis" at bounding box center [475, 182] width 104 height 10
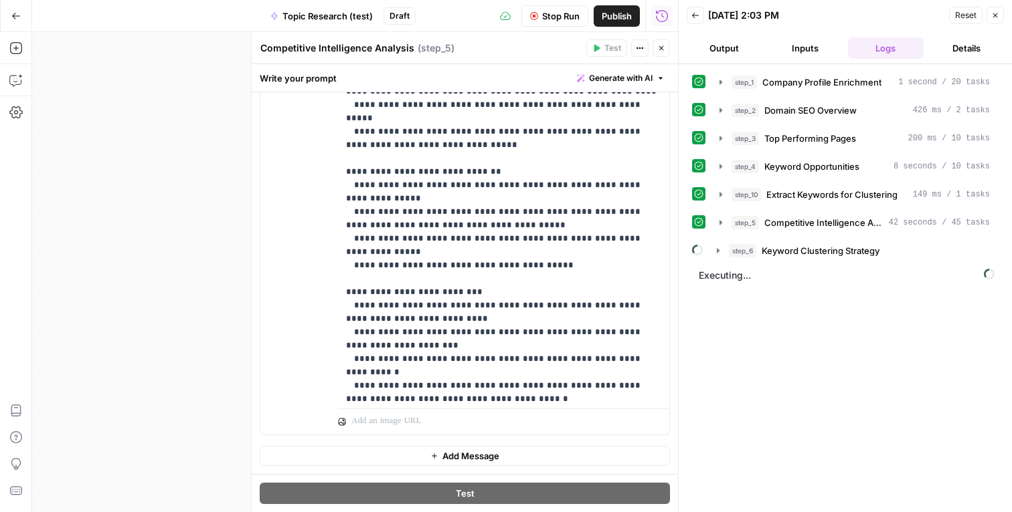
scroll to position [502, 0]
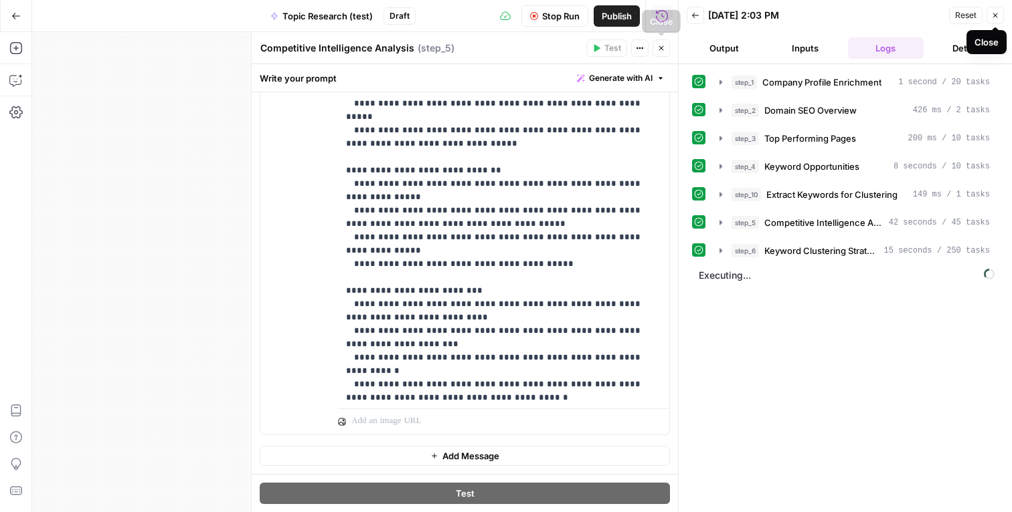
click at [658, 45] on icon "button" at bounding box center [661, 48] width 8 height 8
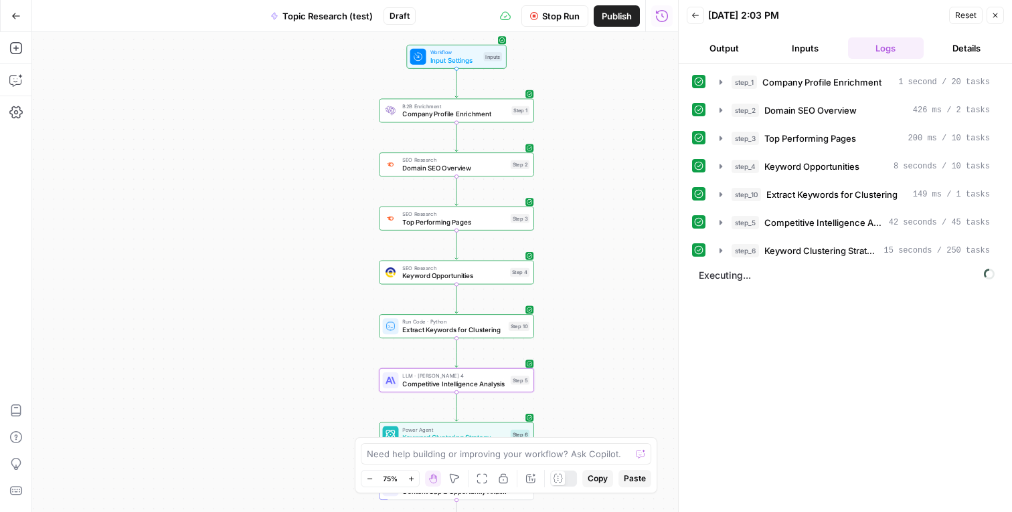
drag, startPoint x: 371, startPoint y: 161, endPoint x: 351, endPoint y: 362, distance: 202.4
click at [351, 363] on div "Workflow Input Settings Inputs B2B Enrichment Company Profile Enrichment Step 1…" at bounding box center [355, 272] width 646 height 480
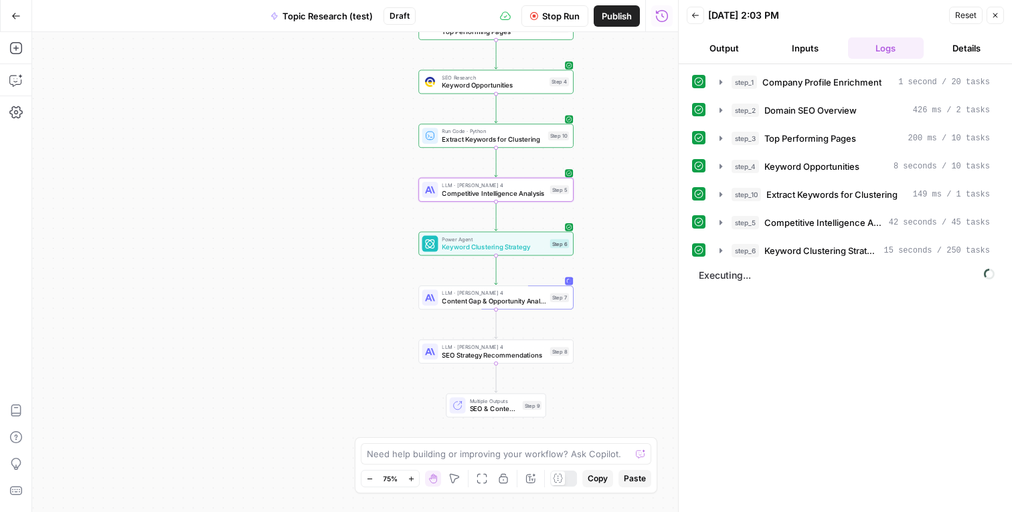
drag, startPoint x: 347, startPoint y: 319, endPoint x: 386, endPoint y: 128, distance: 194.7
click at [386, 128] on div "Workflow Input Settings Inputs B2B Enrichment Company Profile Enrichment Step 1…" at bounding box center [355, 272] width 646 height 480
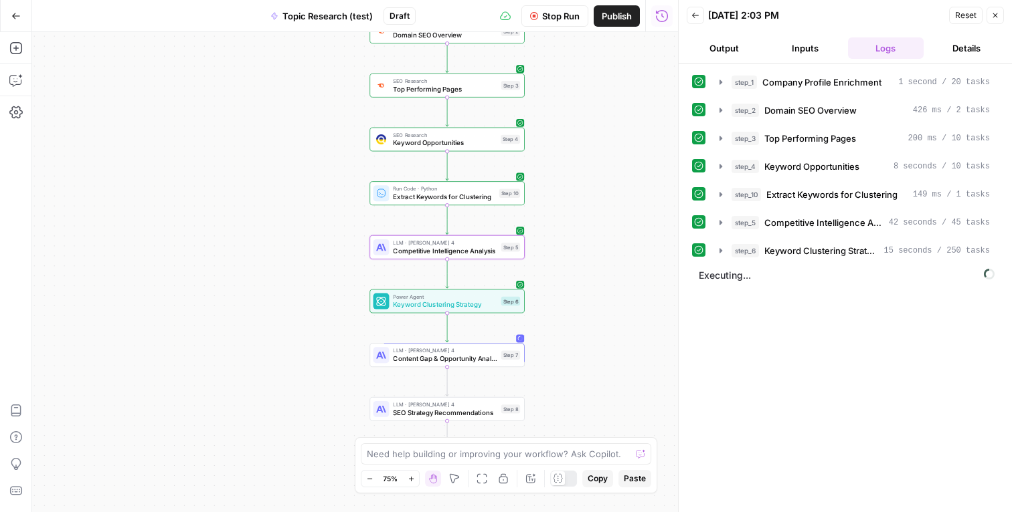
drag, startPoint x: 618, startPoint y: 367, endPoint x: 569, endPoint y: 425, distance: 75.5
click at [569, 425] on div "Workflow Input Settings Inputs B2B Enrichment Company Profile Enrichment Step 1…" at bounding box center [355, 272] width 646 height 480
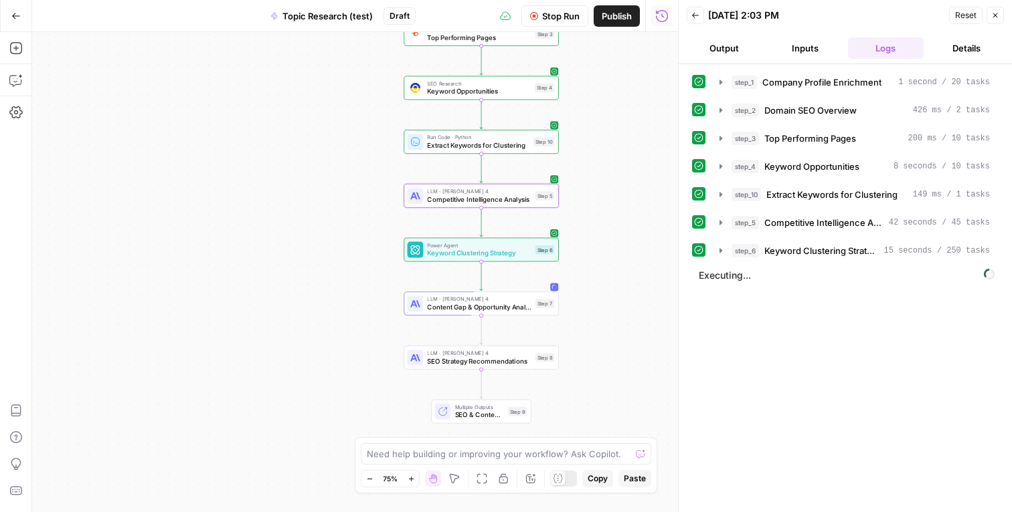
drag, startPoint x: 559, startPoint y: 333, endPoint x: 593, endPoint y: 281, distance: 61.8
click at [593, 281] on div "Workflow Input Settings Inputs B2B Enrichment Company Profile Enrichment Step 1…" at bounding box center [355, 272] width 646 height 480
click at [870, 2] on header "Back [DATE] 2:03 PM Reset Close Output Inputs Logs Details" at bounding box center [844, 32] width 333 height 64
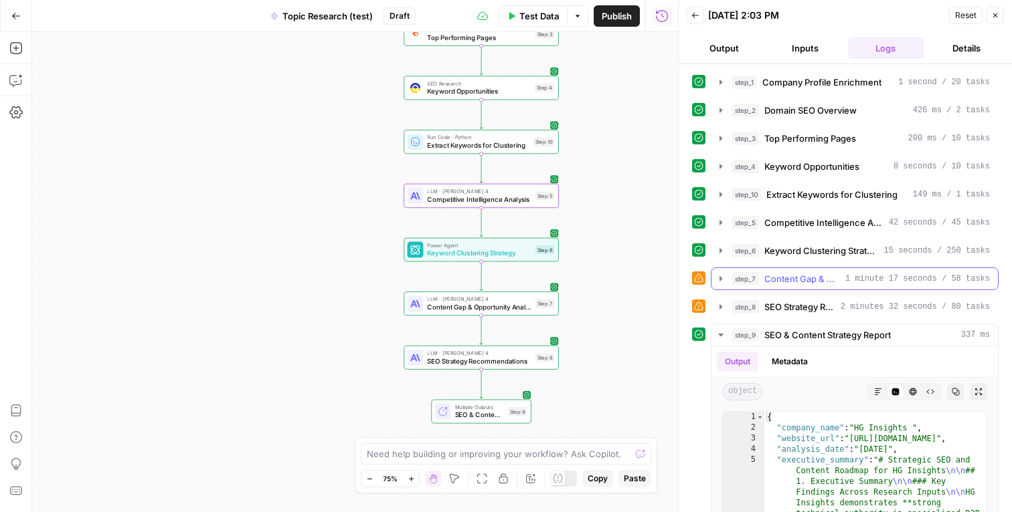
click at [720, 281] on icon "button" at bounding box center [720, 279] width 11 height 11
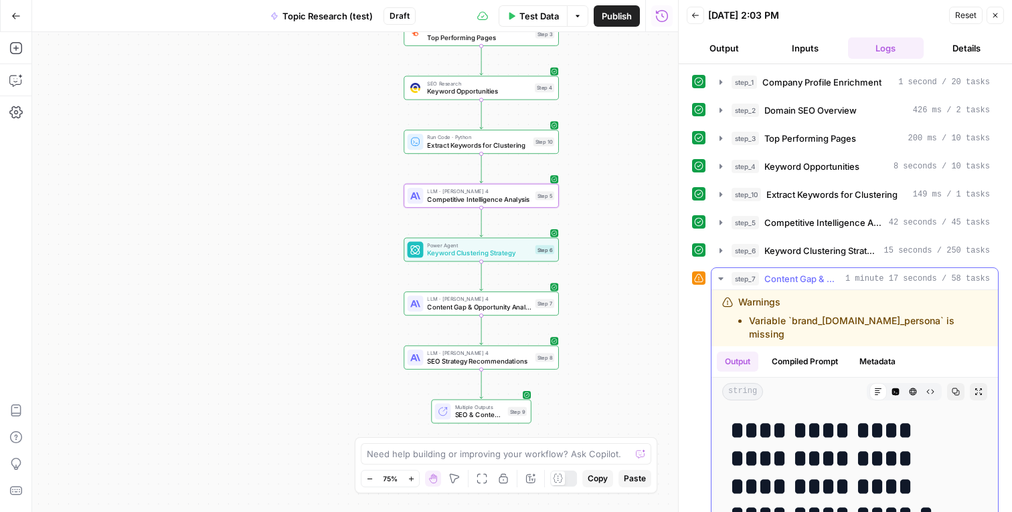
click at [719, 279] on icon "button" at bounding box center [720, 279] width 5 height 3
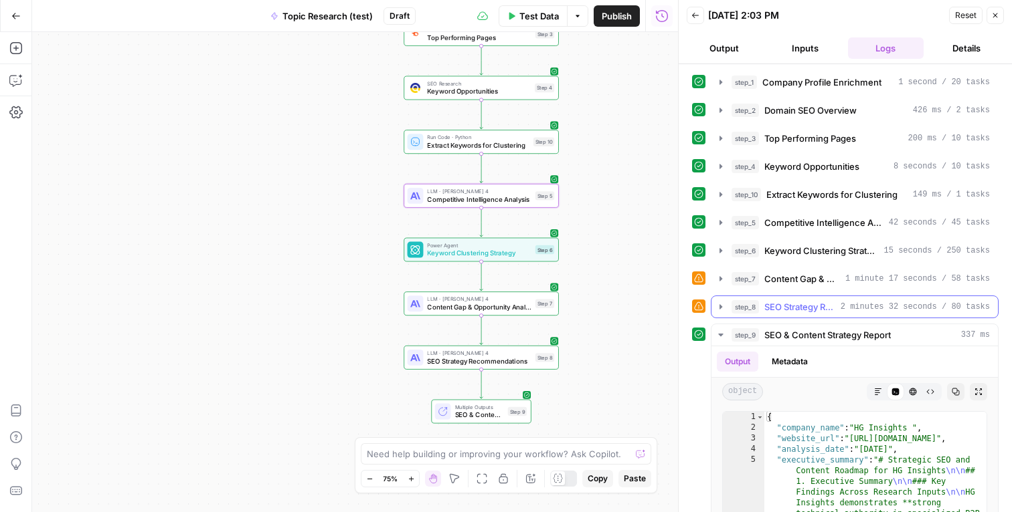
click at [721, 308] on icon "button" at bounding box center [720, 307] width 11 height 11
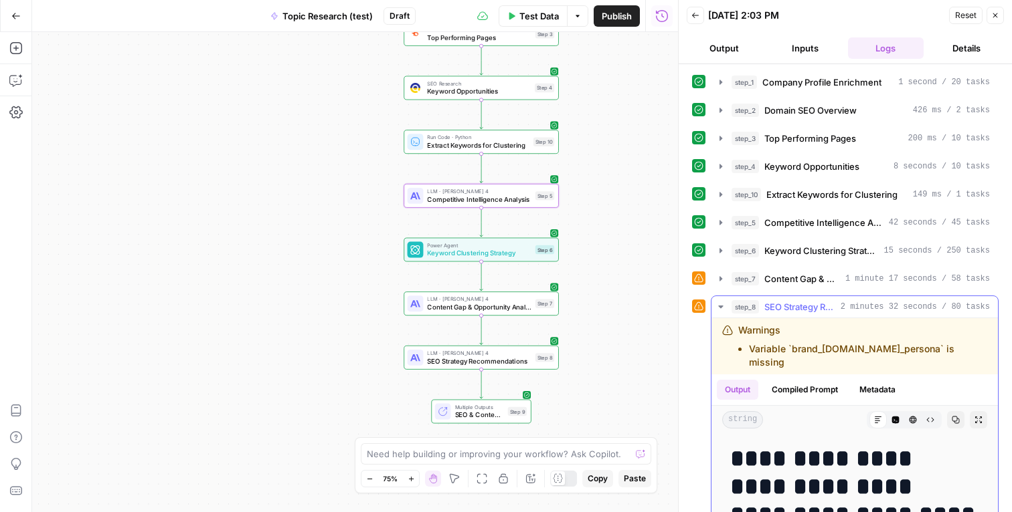
click at [721, 308] on icon "button" at bounding box center [720, 307] width 11 height 11
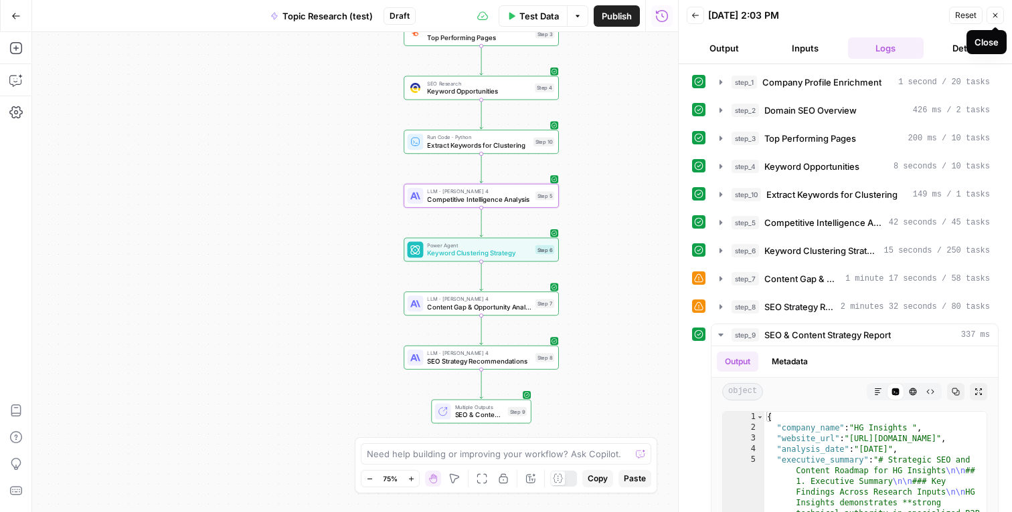
click at [993, 19] on icon "button" at bounding box center [995, 15] width 8 height 8
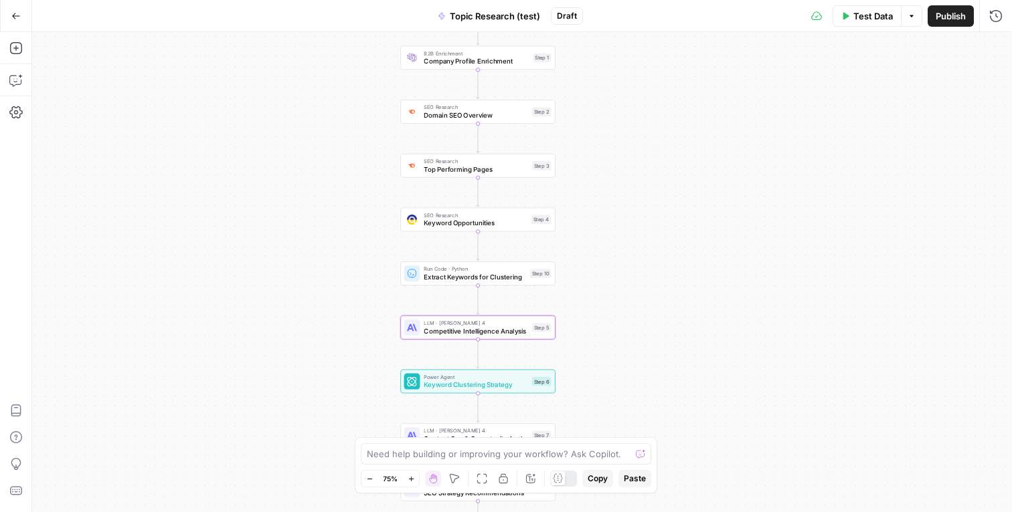
drag, startPoint x: 784, startPoint y: 185, endPoint x: 781, endPoint y: 317, distance: 131.8
click at [781, 317] on div "Workflow Input Settings Inputs B2B Enrichment Company Profile Enrichment Step 1…" at bounding box center [521, 272] width 979 height 480
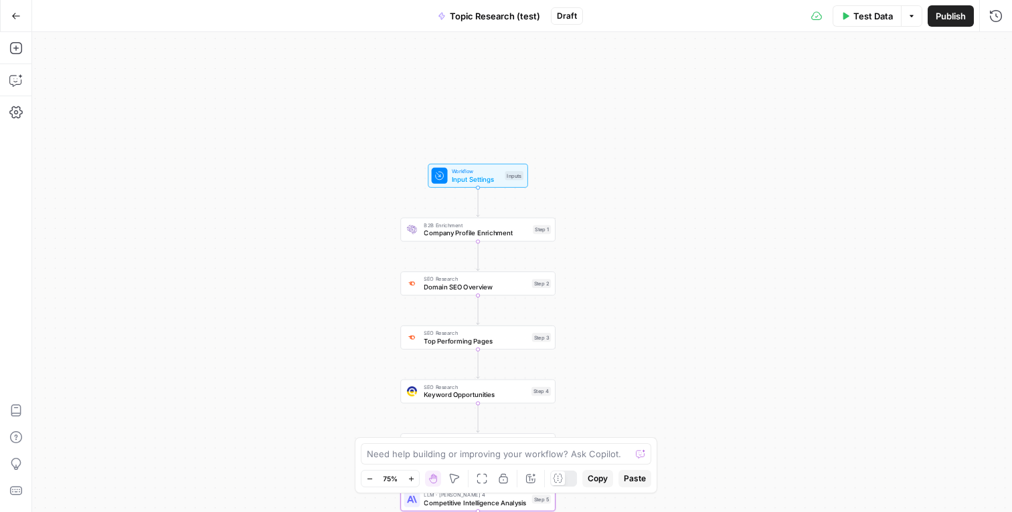
drag, startPoint x: 730, startPoint y: 132, endPoint x: 730, endPoint y: 304, distance: 171.9
click at [730, 304] on div "Workflow Input Settings Inputs B2B Enrichment Company Profile Enrichment Step 1…" at bounding box center [521, 272] width 979 height 480
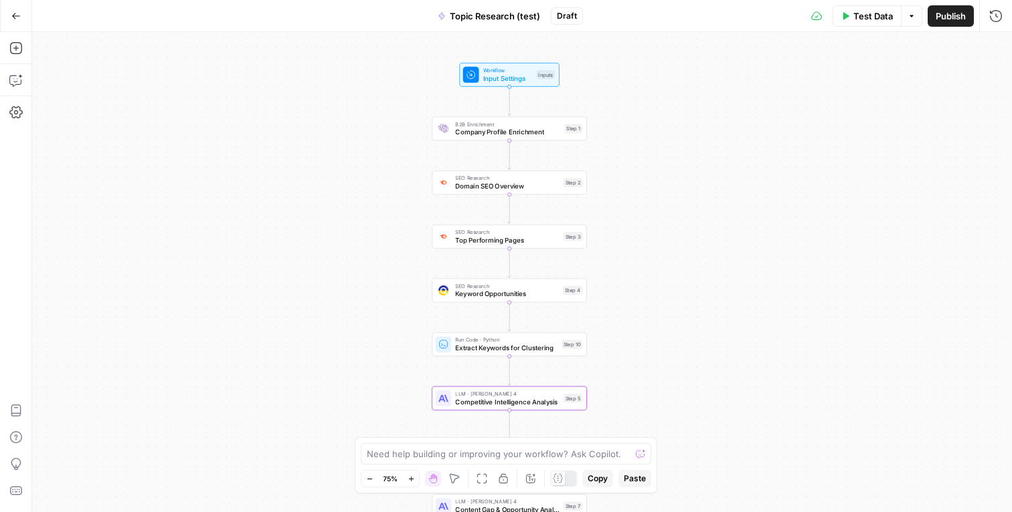
drag, startPoint x: 730, startPoint y: 304, endPoint x: 761, endPoint y: 203, distance: 105.8
click at [761, 203] on div "Workflow Input Settings Inputs B2B Enrichment Company Profile Enrichment Step 1…" at bounding box center [521, 272] width 979 height 480
click at [941, 14] on span "Publish" at bounding box center [950, 15] width 30 height 13
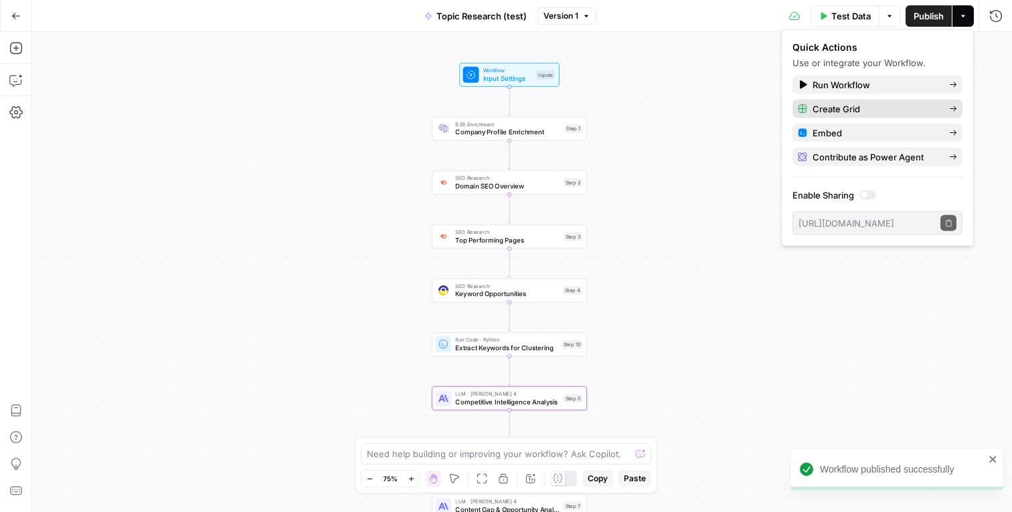
click at [838, 108] on span "Create Grid" at bounding box center [875, 108] width 126 height 13
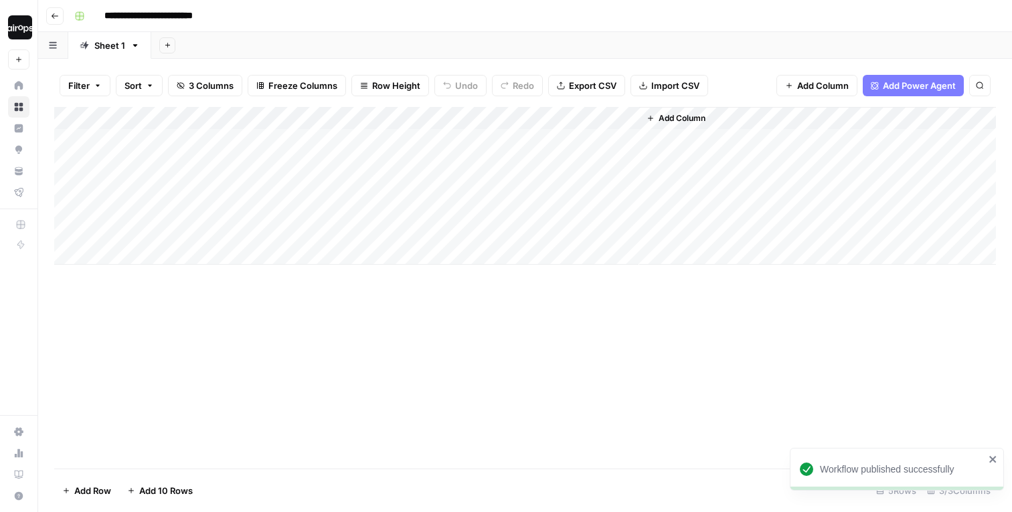
click at [190, 15] on input "**********" at bounding box center [163, 15] width 130 height 21
click at [173, 142] on div "Add Column" at bounding box center [524, 186] width 941 height 158
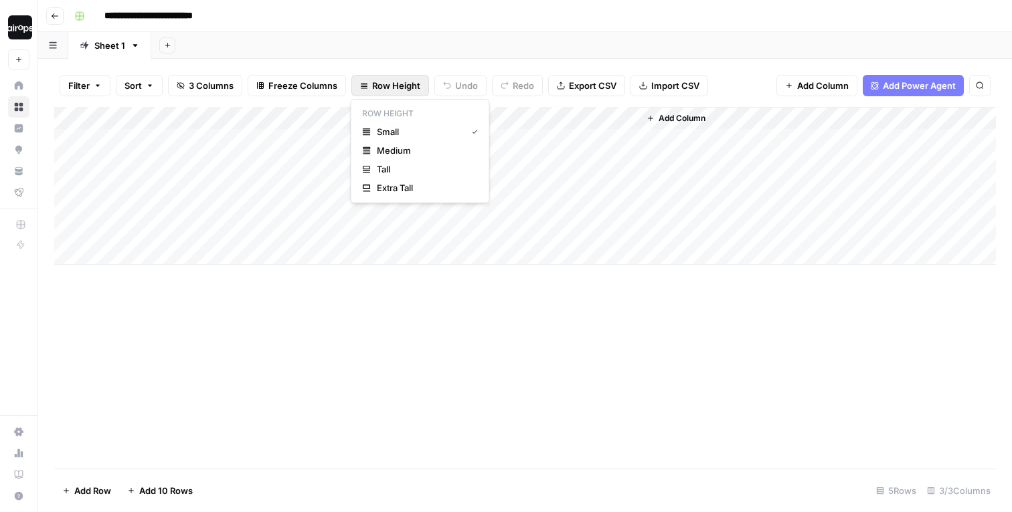
click at [372, 84] on span "Row Height" at bounding box center [396, 85] width 48 height 13
click at [378, 149] on span "Medium" at bounding box center [425, 150] width 96 height 13
click at [527, 32] on div "Add Sheet" at bounding box center [581, 45] width 860 height 27
click at [452, 45] on div "Add Sheet" at bounding box center [581, 45] width 860 height 27
click at [310, 7] on div "**********" at bounding box center [533, 15] width 929 height 21
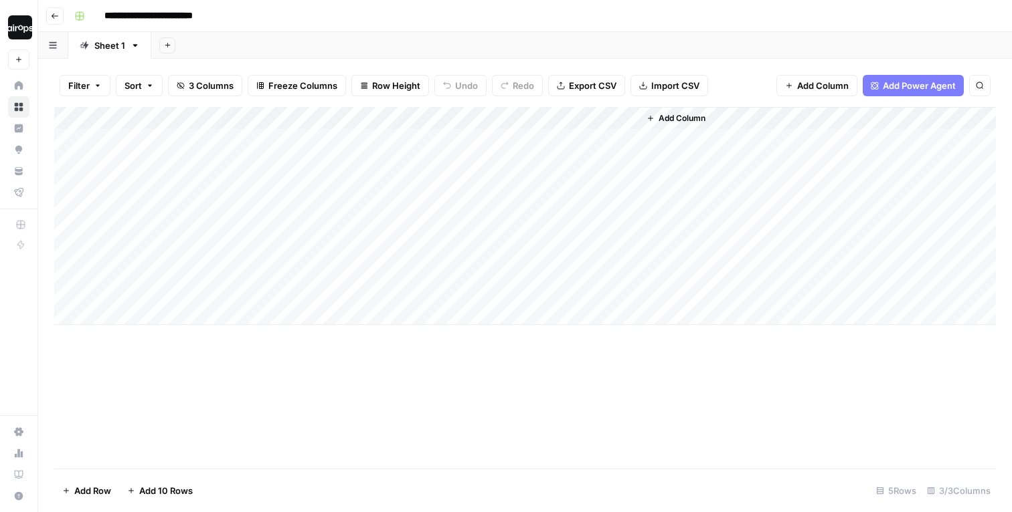
click at [111, 49] on div "Sheet 1" at bounding box center [109, 45] width 31 height 13
click at [266, 42] on div "Add Sheet" at bounding box center [581, 45] width 860 height 27
click at [187, 146] on div "Add Column" at bounding box center [524, 216] width 941 height 218
click at [187, 146] on textarea at bounding box center [207, 141] width 214 height 19
type textarea "*"
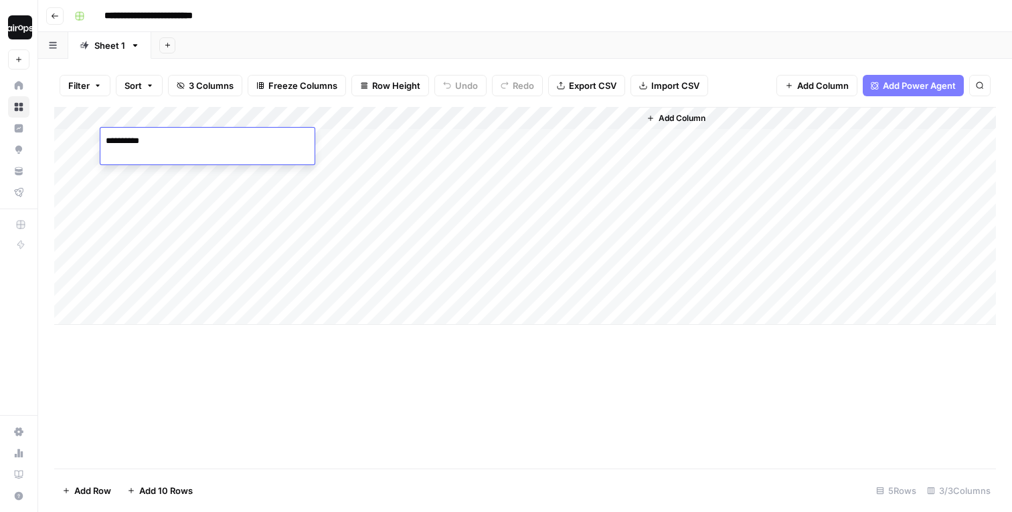
type textarea "**********"
click at [347, 153] on div "Add Column" at bounding box center [524, 216] width 941 height 218
click at [352, 145] on textarea at bounding box center [400, 141] width 214 height 19
paste textarea "**********"
type textarea "**********"
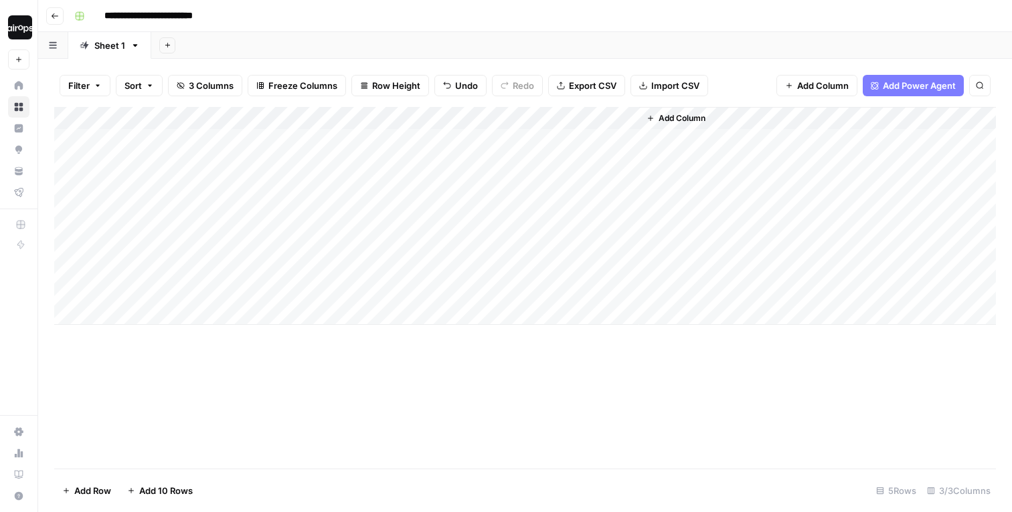
click at [561, 141] on div "Add Column" at bounding box center [524, 216] width 941 height 218
click at [444, 41] on div "Add Sheet" at bounding box center [581, 45] width 860 height 27
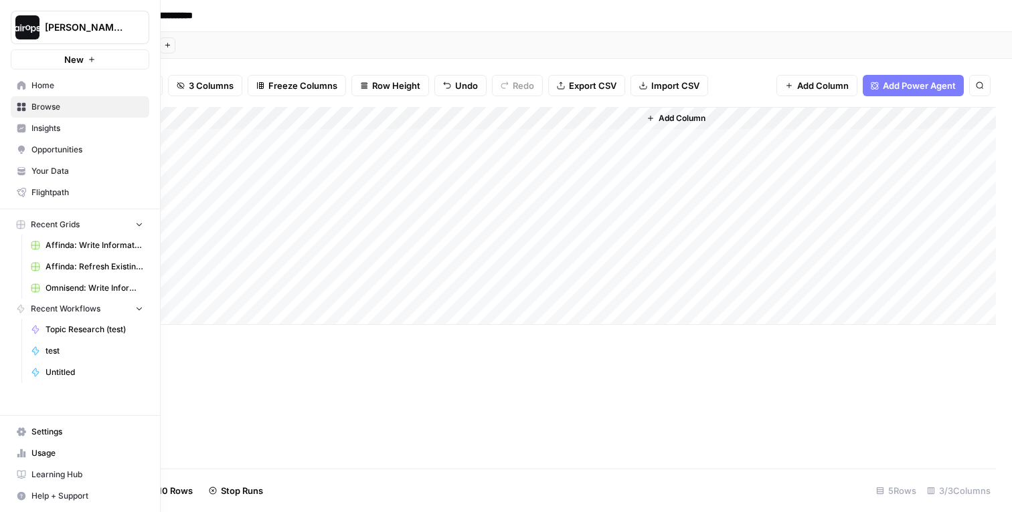
click at [15, 174] on link "Your Data" at bounding box center [80, 171] width 138 height 21
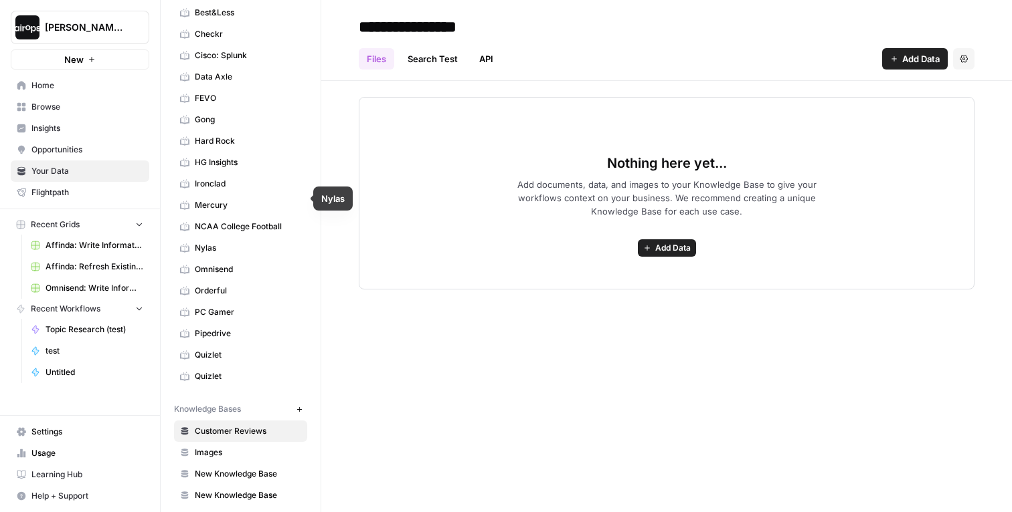
scroll to position [215, 0]
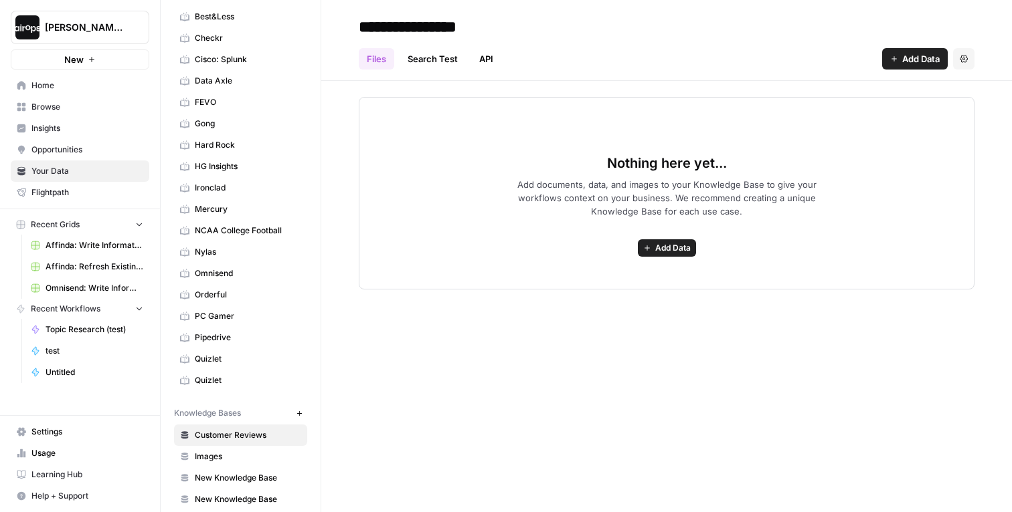
click at [235, 168] on span "HG Insights" at bounding box center [248, 167] width 106 height 12
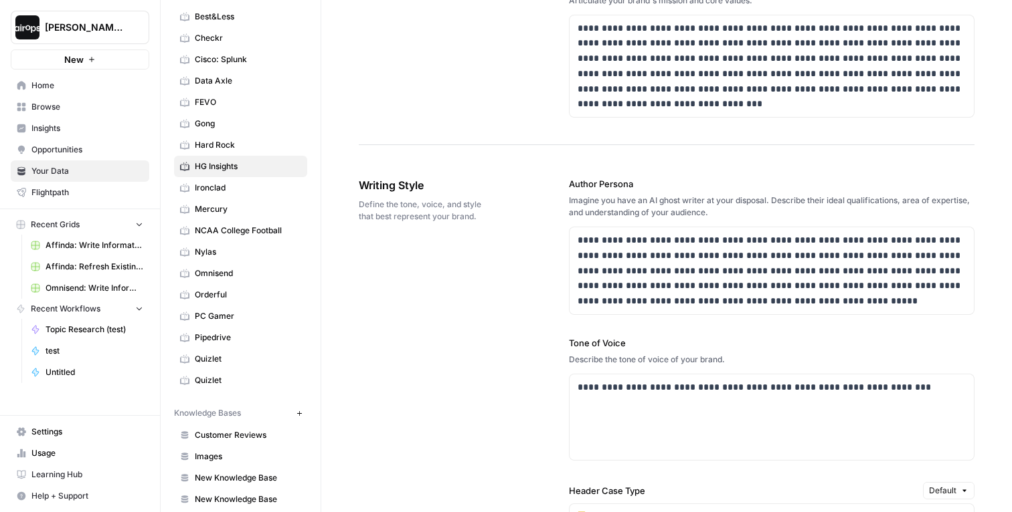
scroll to position [746, 0]
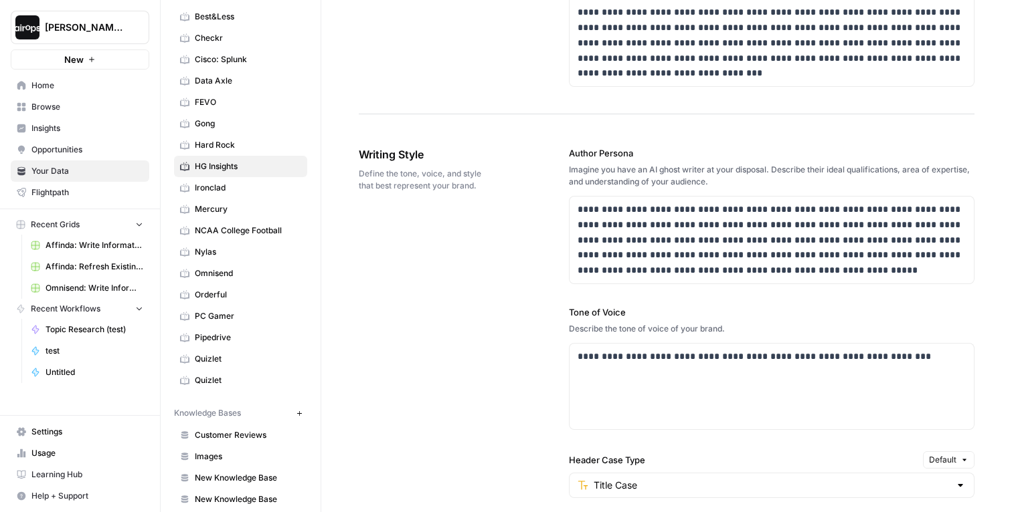
click at [66, 93] on link "Home" at bounding box center [80, 85] width 138 height 21
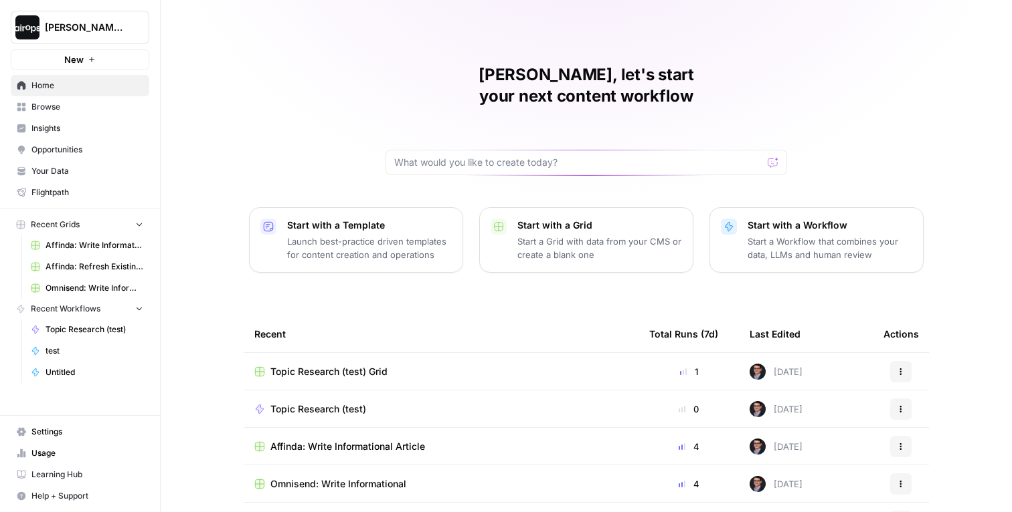
click at [344, 365] on span "Topic Research (test) Grid" at bounding box center [328, 371] width 117 height 13
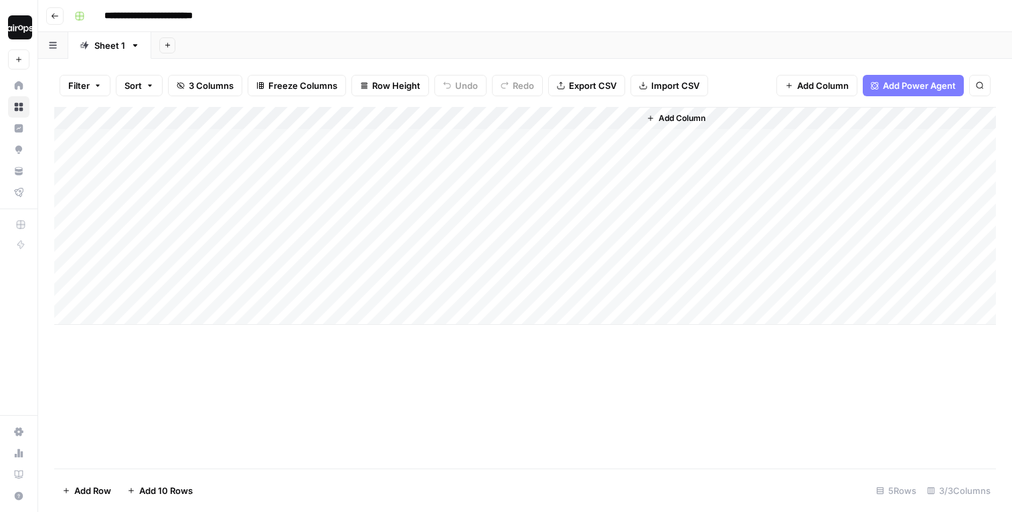
click at [484, 40] on div "Add Sheet" at bounding box center [581, 45] width 860 height 27
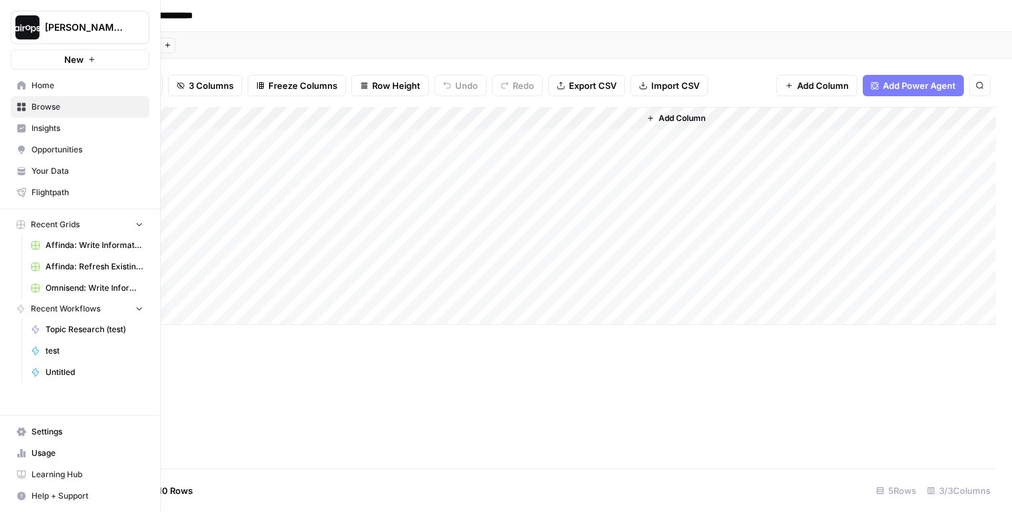
click at [29, 174] on link "Your Data" at bounding box center [80, 171] width 138 height 21
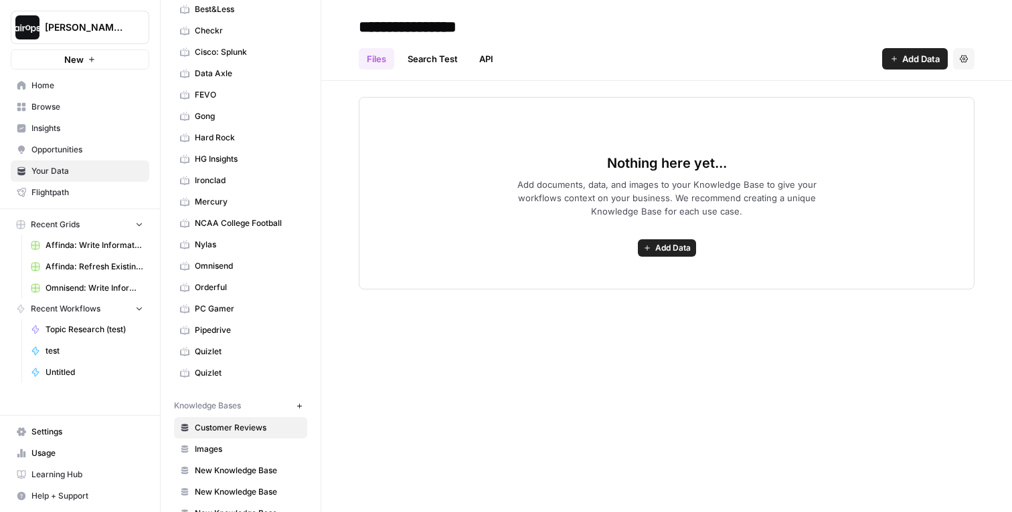
scroll to position [224, 0]
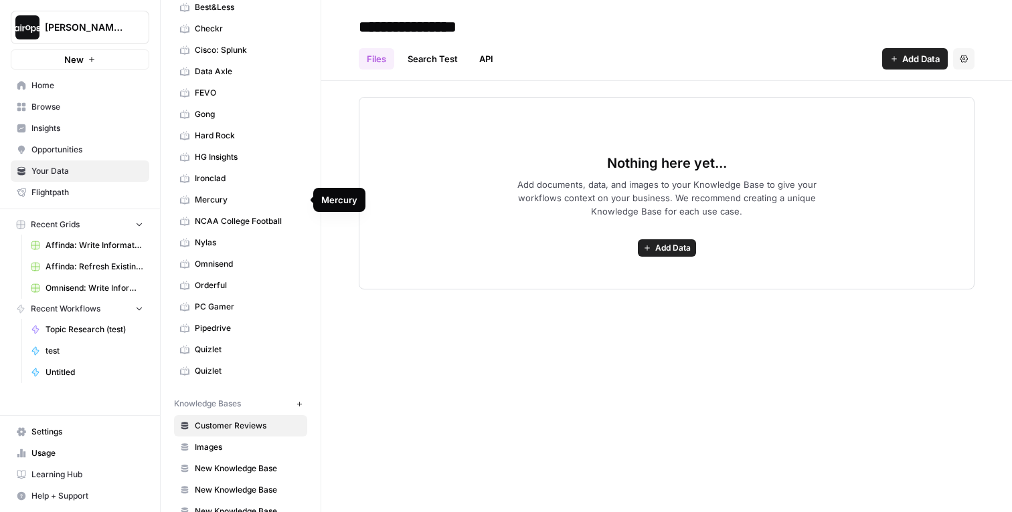
click at [229, 198] on span "Mercury" at bounding box center [248, 200] width 106 height 12
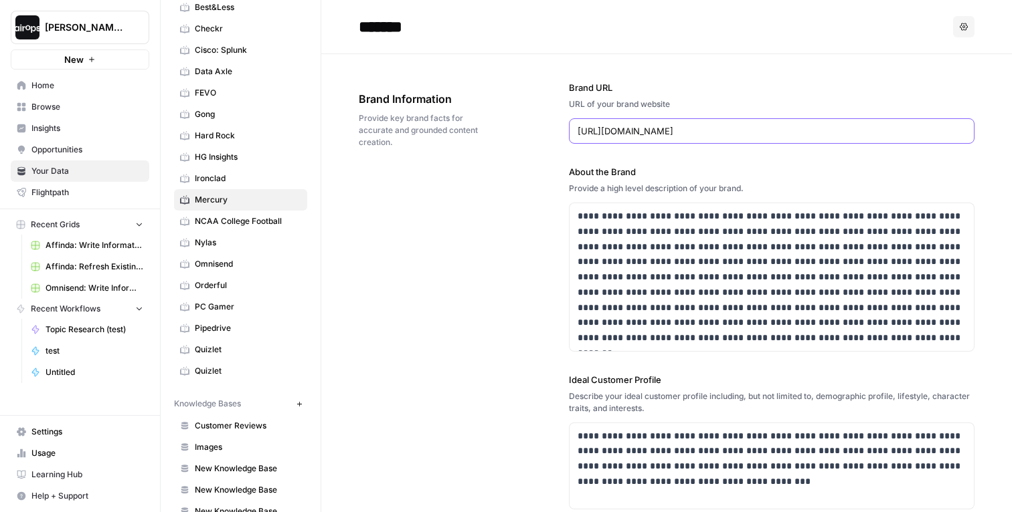
click at [640, 132] on input "[URL][DOMAIN_NAME]" at bounding box center [771, 130] width 388 height 13
click at [54, 101] on span "Browse" at bounding box center [87, 107] width 112 height 12
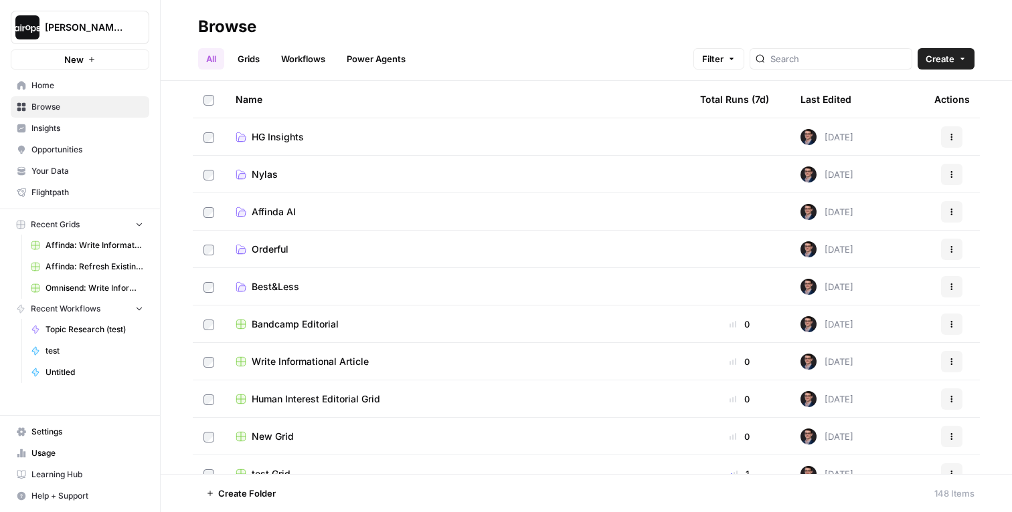
click at [48, 82] on span "Home" at bounding box center [87, 86] width 112 height 12
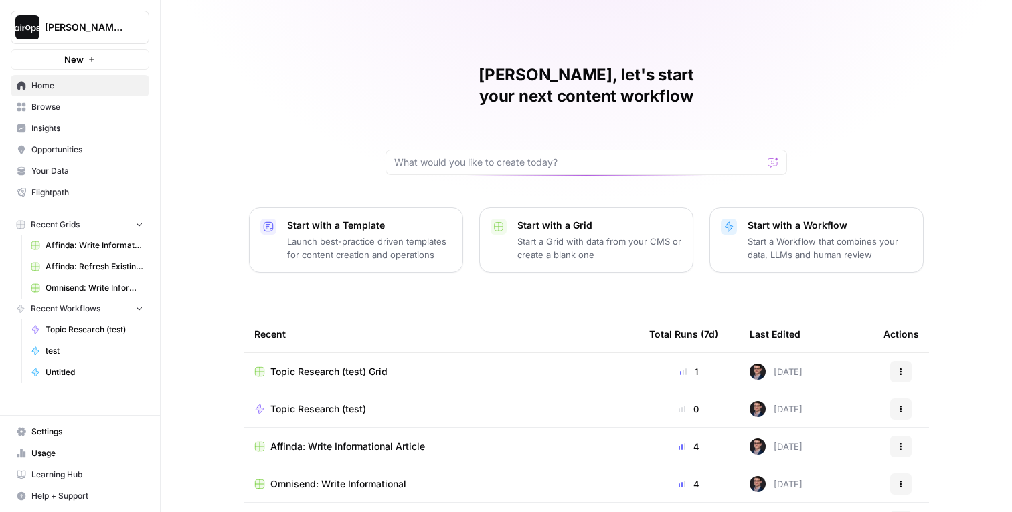
click at [322, 353] on td "Topic Research (test) Grid" at bounding box center [441, 371] width 395 height 37
click at [320, 365] on span "Topic Research (test) Grid" at bounding box center [328, 371] width 117 height 13
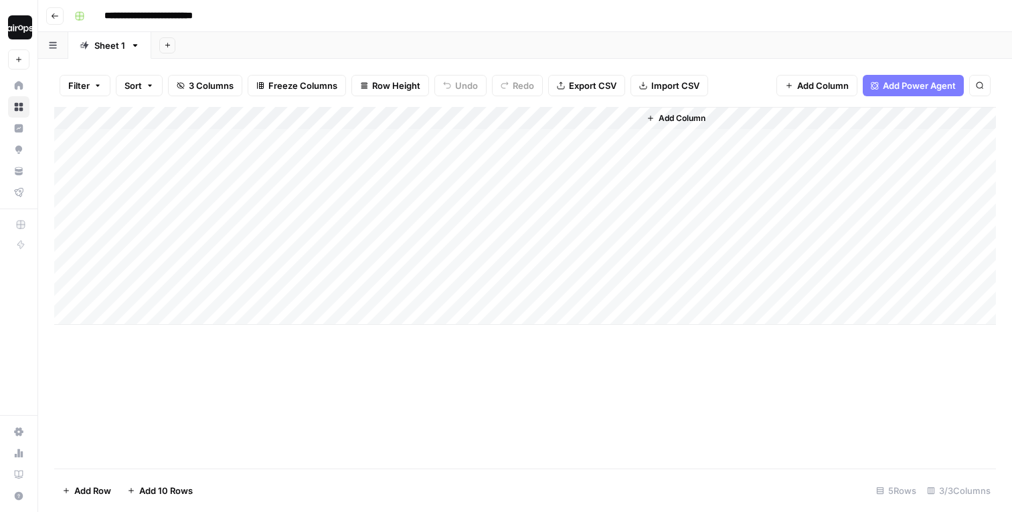
click at [362, 173] on div "Add Column" at bounding box center [524, 216] width 941 height 218
type textarea "**********"
click at [204, 186] on div "Add Column" at bounding box center [524, 216] width 941 height 218
type textarea "*******"
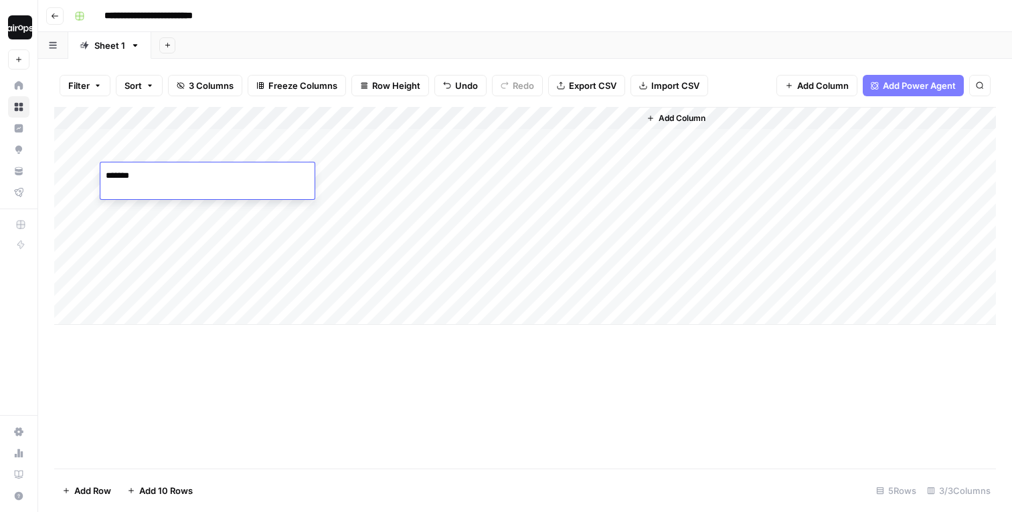
click at [376, 179] on div "Add Column" at bounding box center [524, 216] width 941 height 218
click at [613, 118] on div "Add Column" at bounding box center [524, 216] width 941 height 218
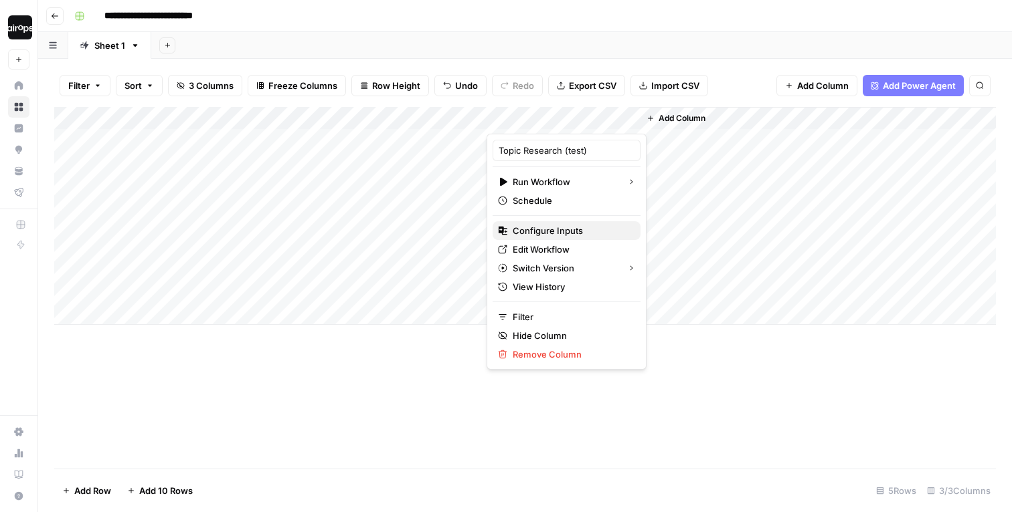
click at [548, 233] on span "Configure Inputs" at bounding box center [570, 230] width 117 height 13
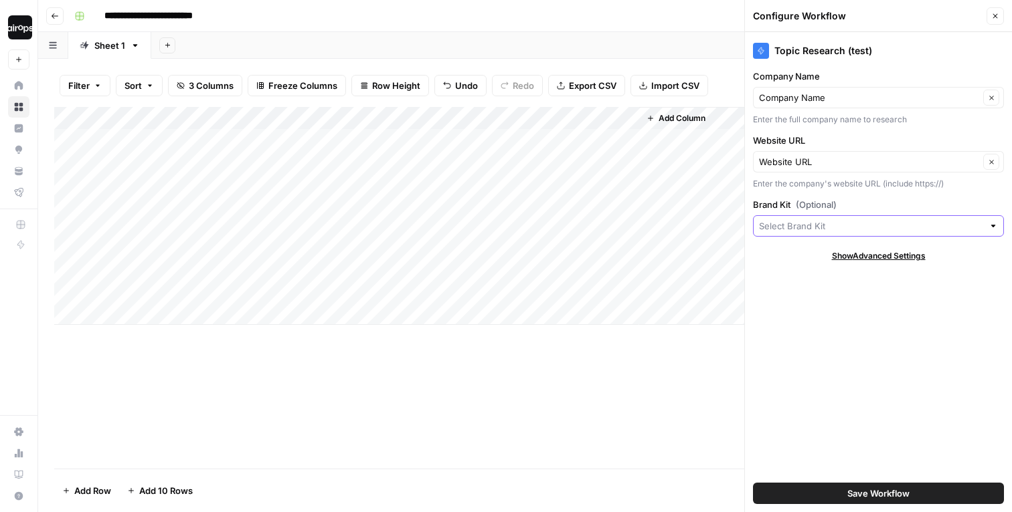
click at [825, 228] on input "Brand Kit (Optional)" at bounding box center [871, 225] width 224 height 13
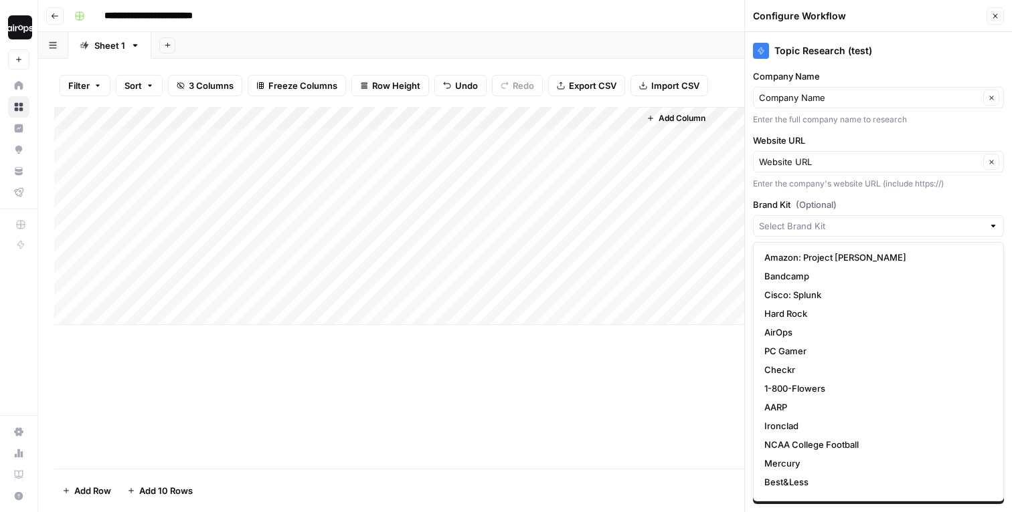
click at [853, 189] on div "Enter the company's website URL (include https://)" at bounding box center [878, 184] width 251 height 12
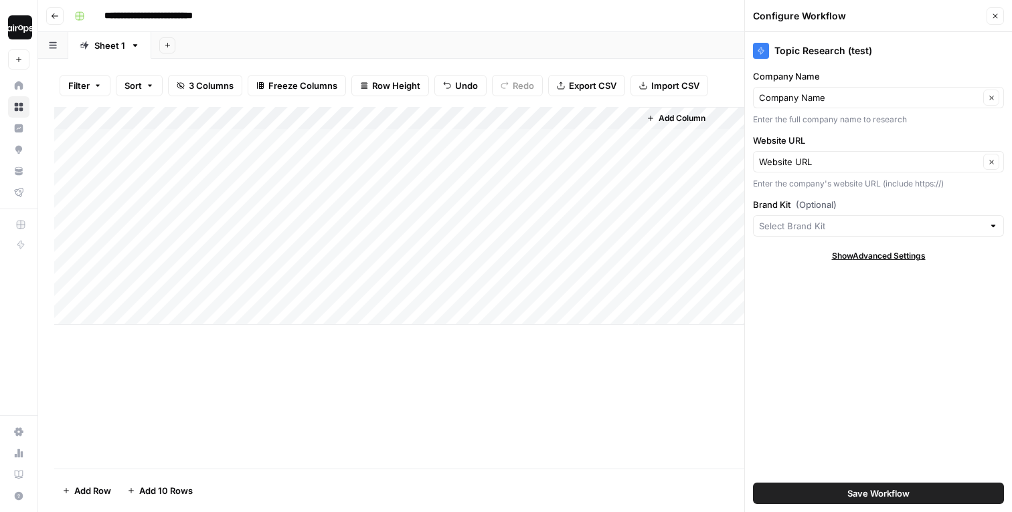
click at [996, 18] on icon "button" at bounding box center [995, 16] width 8 height 8
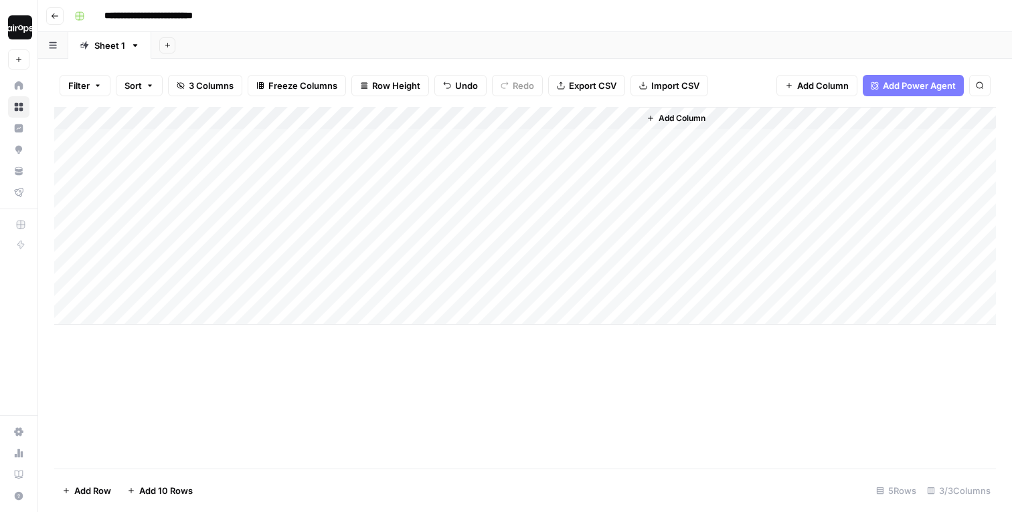
click at [403, 195] on div "Add Column" at bounding box center [524, 216] width 941 height 218
click at [563, 174] on div "Add Column" at bounding box center [524, 216] width 941 height 218
click at [586, 34] on div "Add Sheet" at bounding box center [581, 45] width 860 height 27
click at [480, 39] on div "Add Sheet" at bounding box center [581, 45] width 860 height 27
click at [482, 43] on div "Add Sheet" at bounding box center [581, 45] width 860 height 27
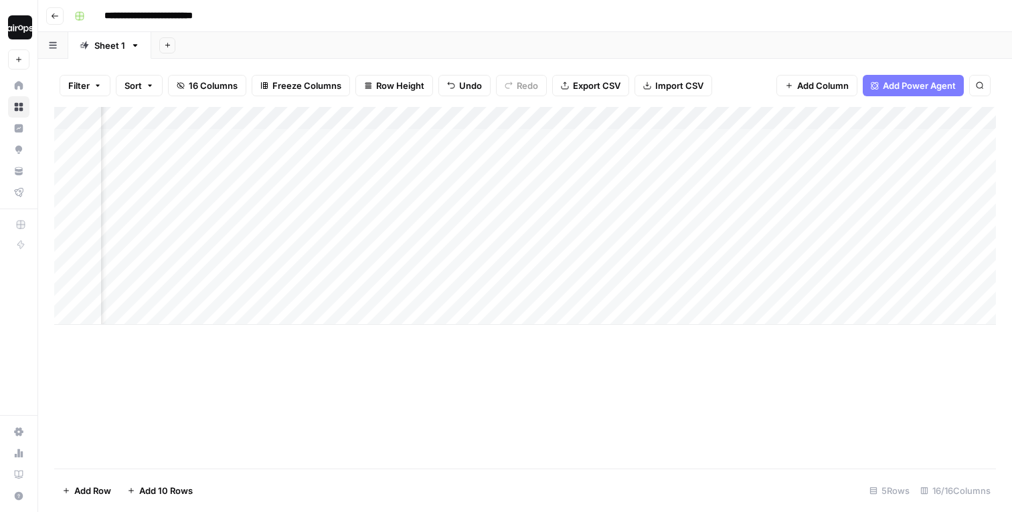
scroll to position [0, 496]
click at [609, 175] on div "Add Column" at bounding box center [524, 216] width 941 height 218
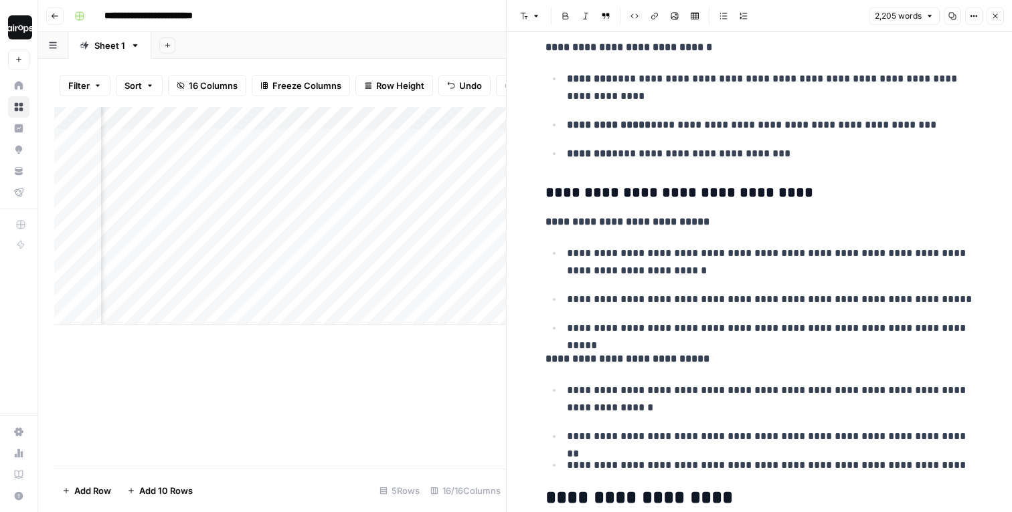
scroll to position [3112, 0]
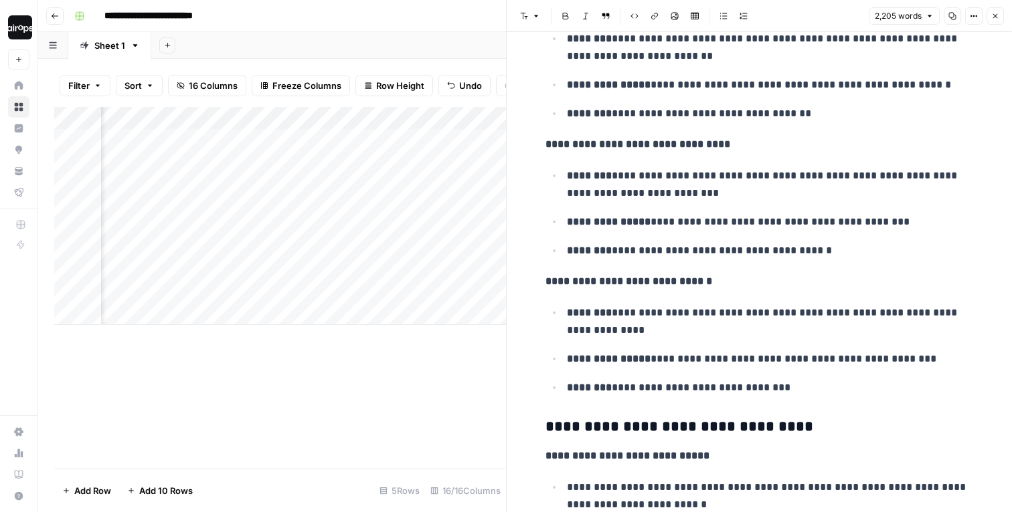
click at [995, 14] on icon "button" at bounding box center [995, 16] width 8 height 8
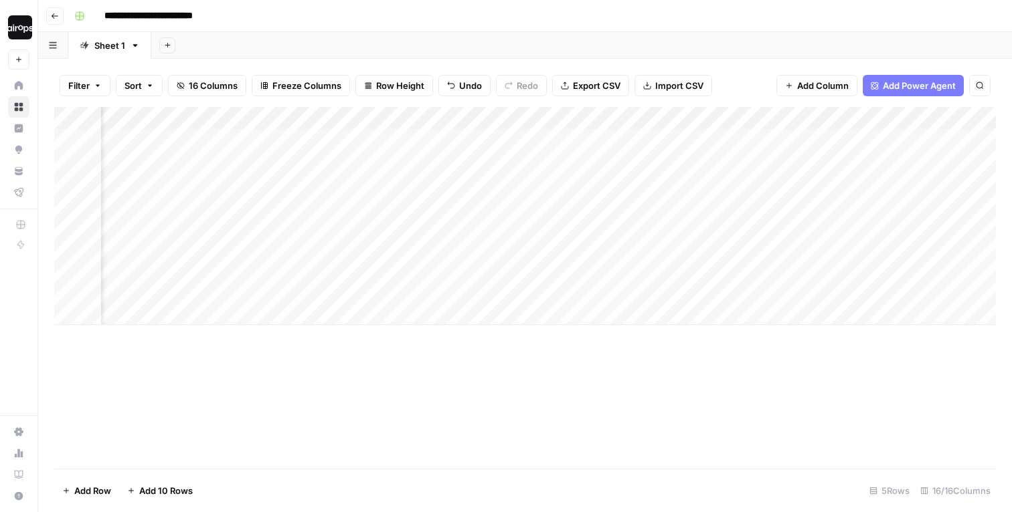
scroll to position [0, 905]
click at [447, 172] on div "Add Column" at bounding box center [524, 216] width 941 height 218
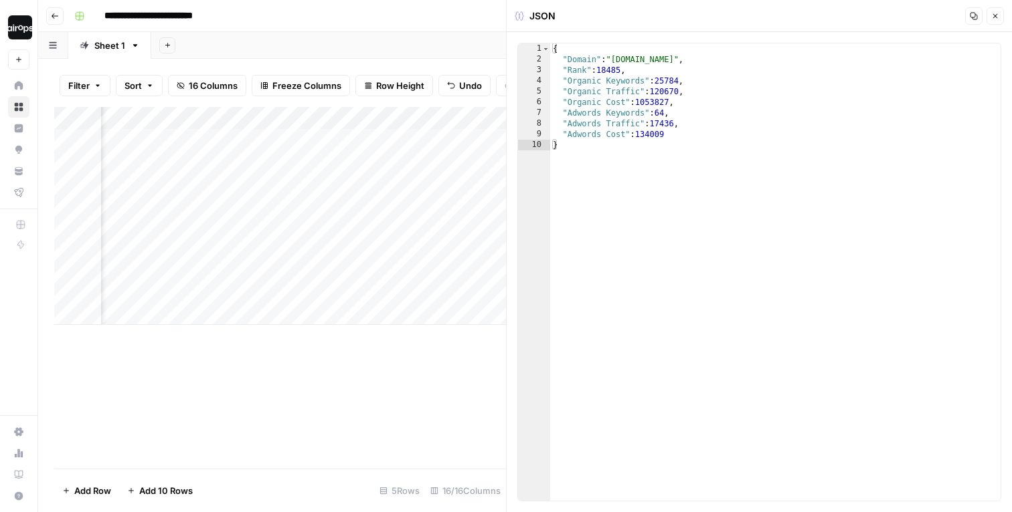
click at [992, 9] on button "Close" at bounding box center [994, 15] width 17 height 17
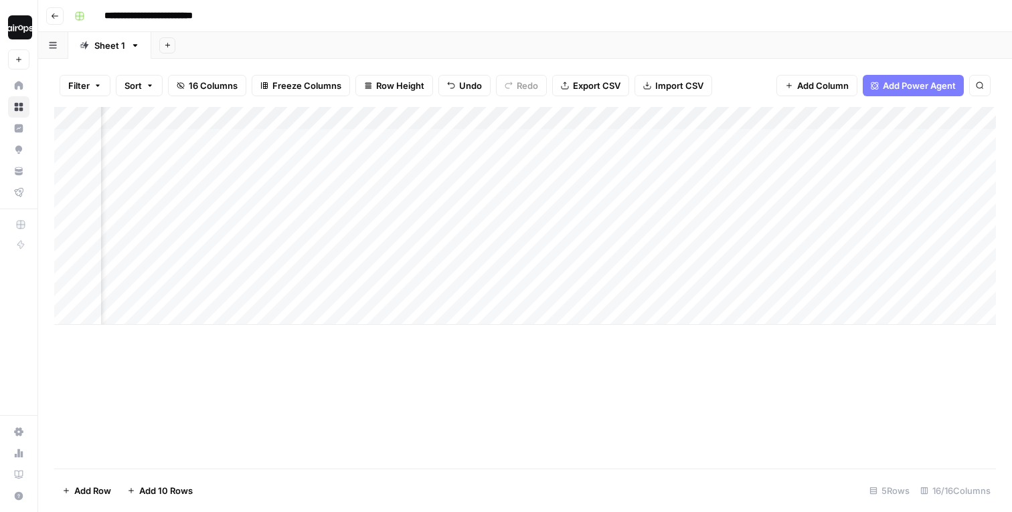
scroll to position [0, 1151]
click at [678, 174] on div "Add Column" at bounding box center [524, 216] width 941 height 218
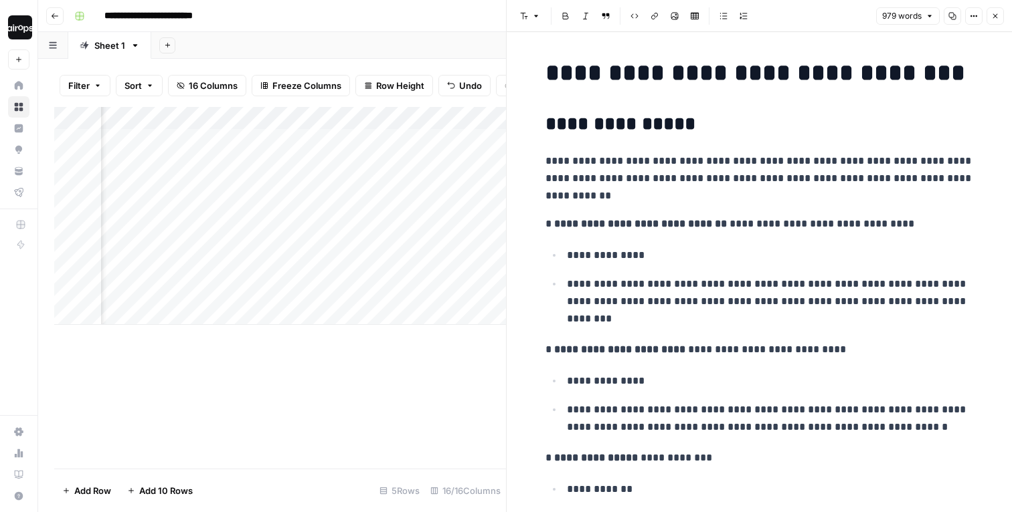
click at [997, 18] on icon "button" at bounding box center [995, 16] width 8 height 8
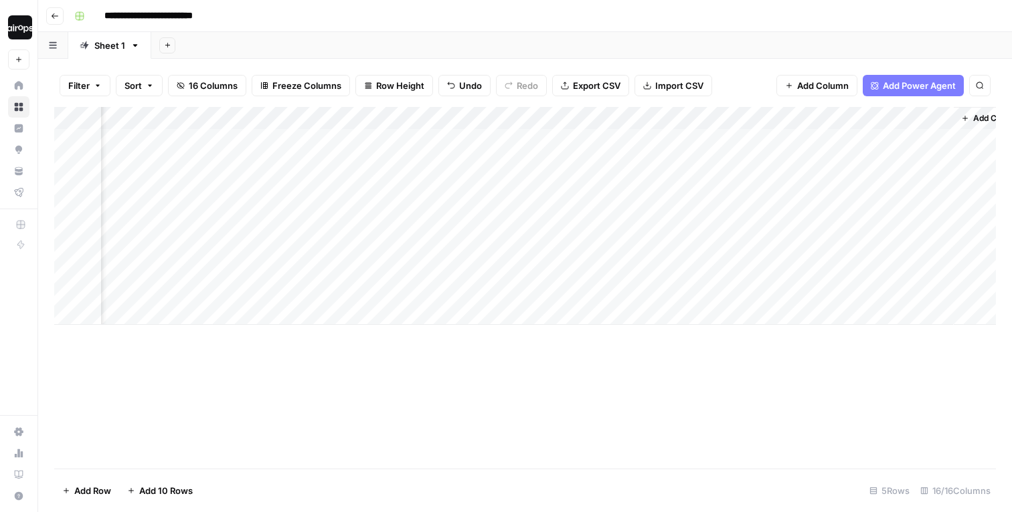
scroll to position [0, 1283]
click at [907, 138] on div "Add Column" at bounding box center [524, 216] width 941 height 218
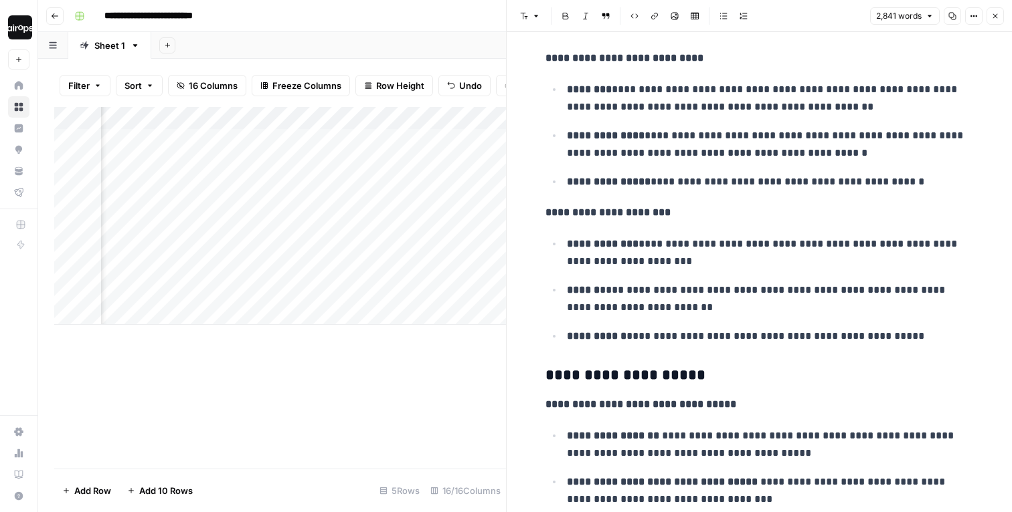
scroll to position [1602, 0]
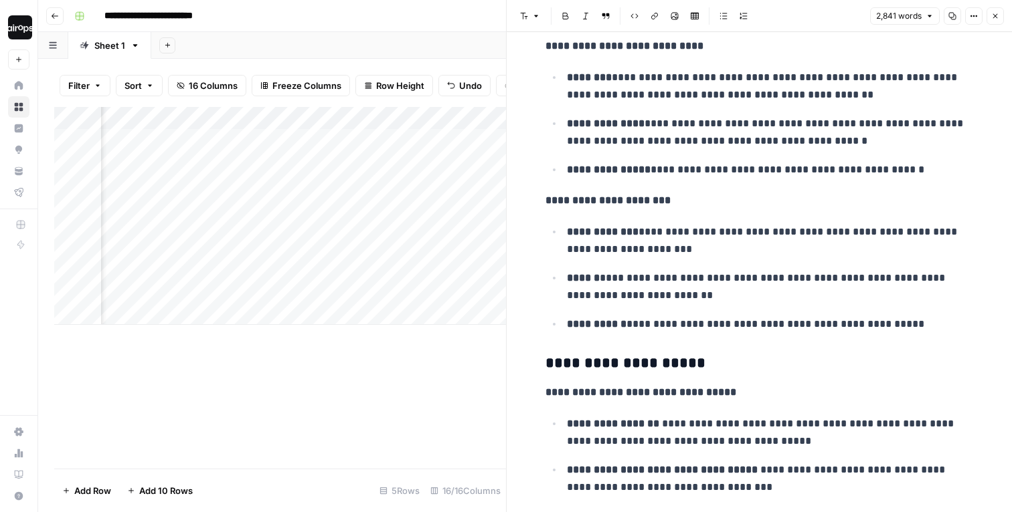
click at [994, 13] on icon "button" at bounding box center [995, 16] width 8 height 8
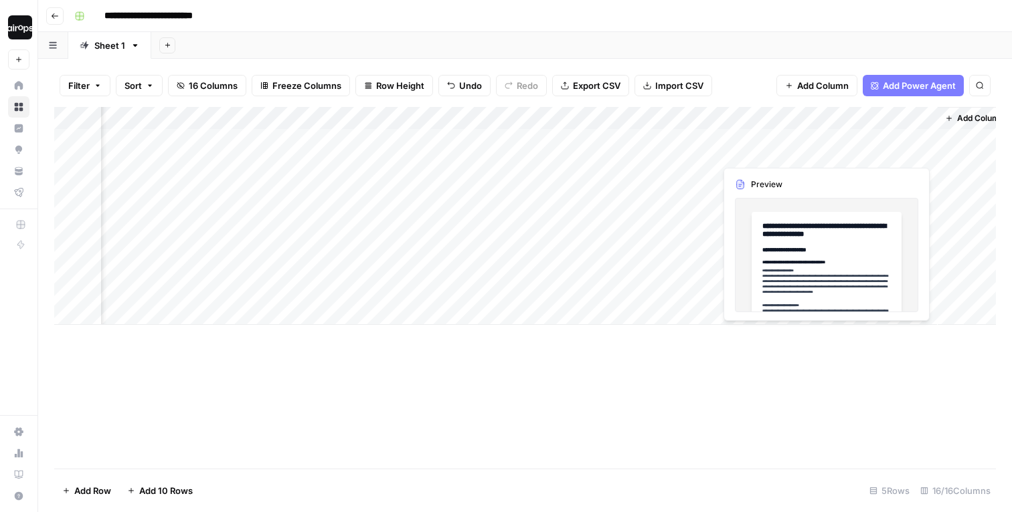
scroll to position [0, 1283]
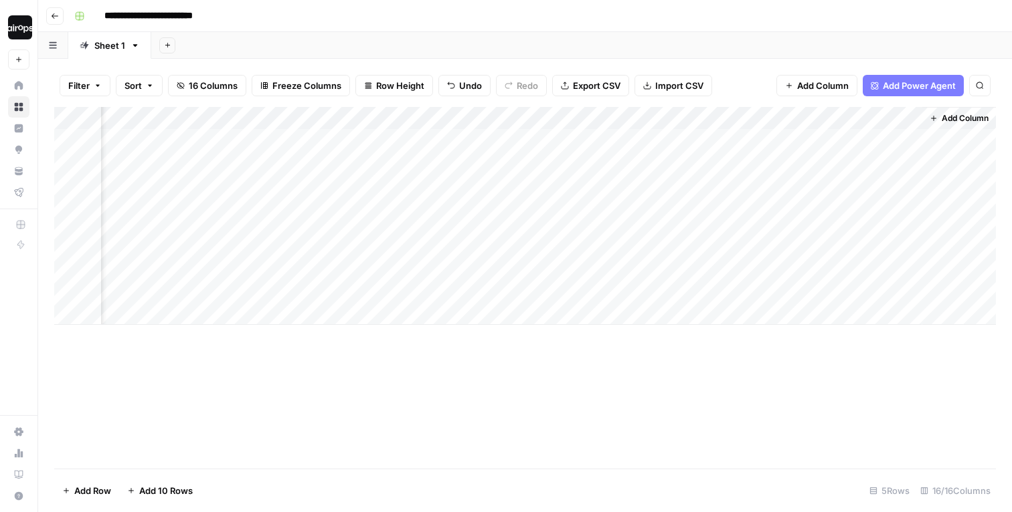
click at [909, 143] on div "Add Column" at bounding box center [524, 216] width 941 height 218
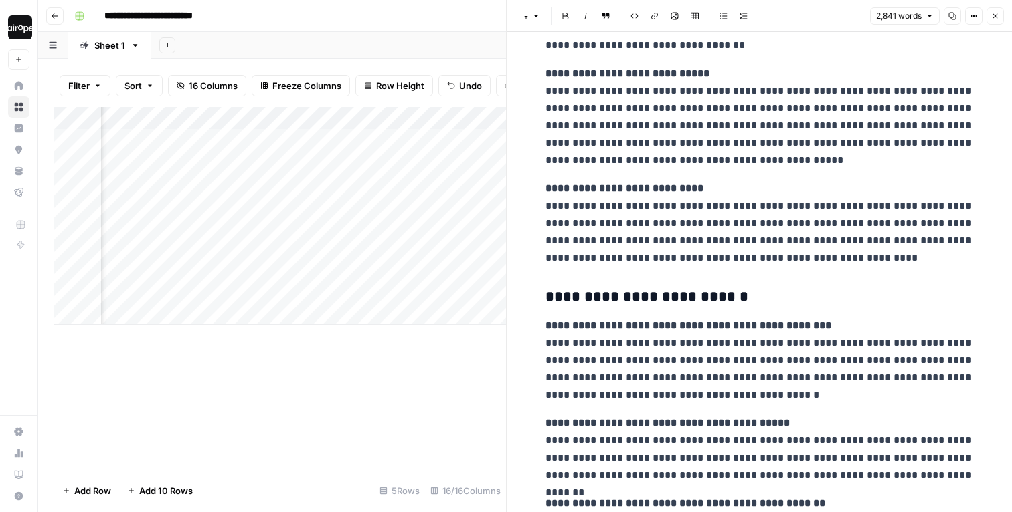
scroll to position [266, 0]
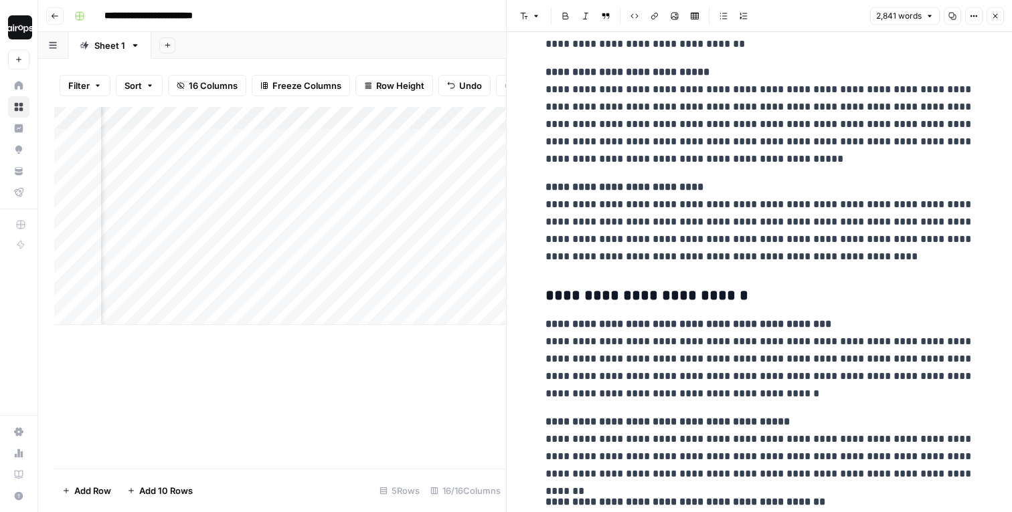
click at [453, 359] on div "Add Column" at bounding box center [280, 288] width 452 height 362
click at [998, 15] on icon "button" at bounding box center [995, 16] width 8 height 8
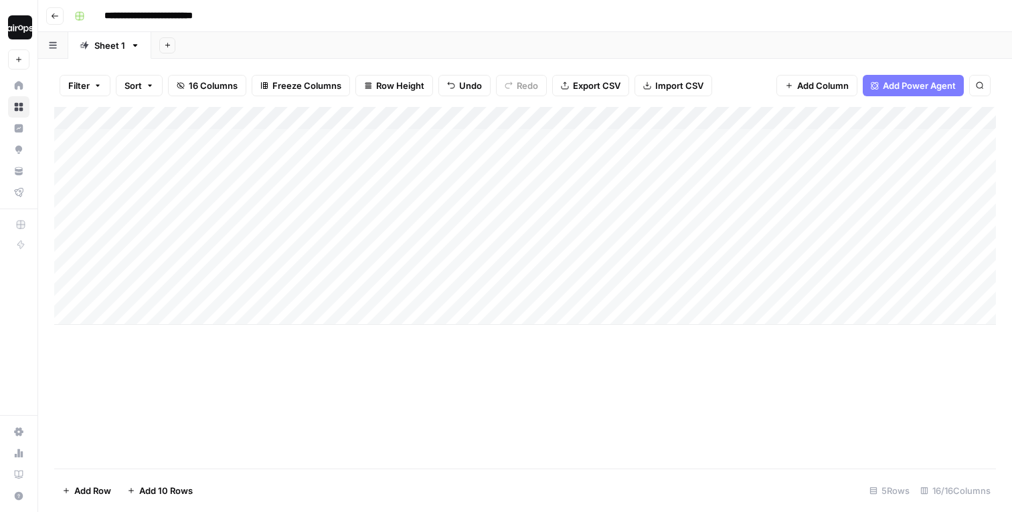
click at [132, 92] on button "Sort" at bounding box center [139, 85] width 47 height 21
click at [261, 42] on div "Add Sheet" at bounding box center [581, 45] width 860 height 27
click at [101, 84] on icon "button" at bounding box center [98, 86] width 8 height 8
click at [306, 33] on div "Add Sheet" at bounding box center [581, 45] width 860 height 27
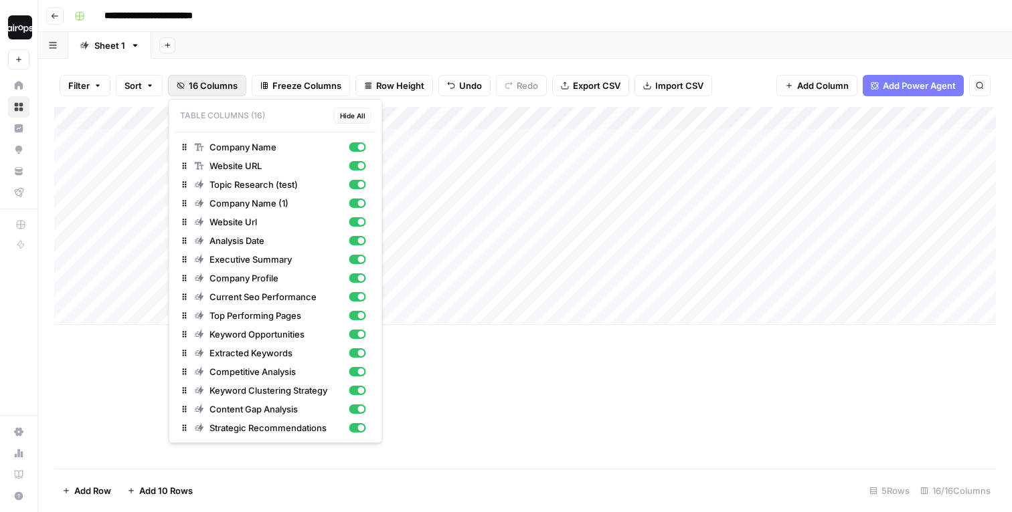
click at [222, 79] on span "16 Columns" at bounding box center [213, 85] width 49 height 13
click at [585, 53] on div "Add Sheet" at bounding box center [581, 45] width 860 height 27
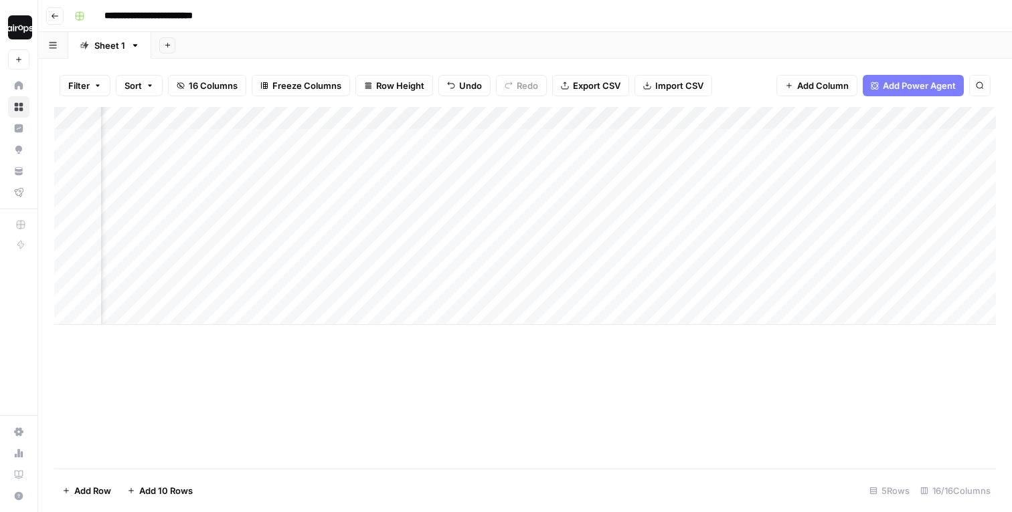
scroll to position [0, 899]
click at [204, 88] on span "16 Columns" at bounding box center [213, 85] width 49 height 13
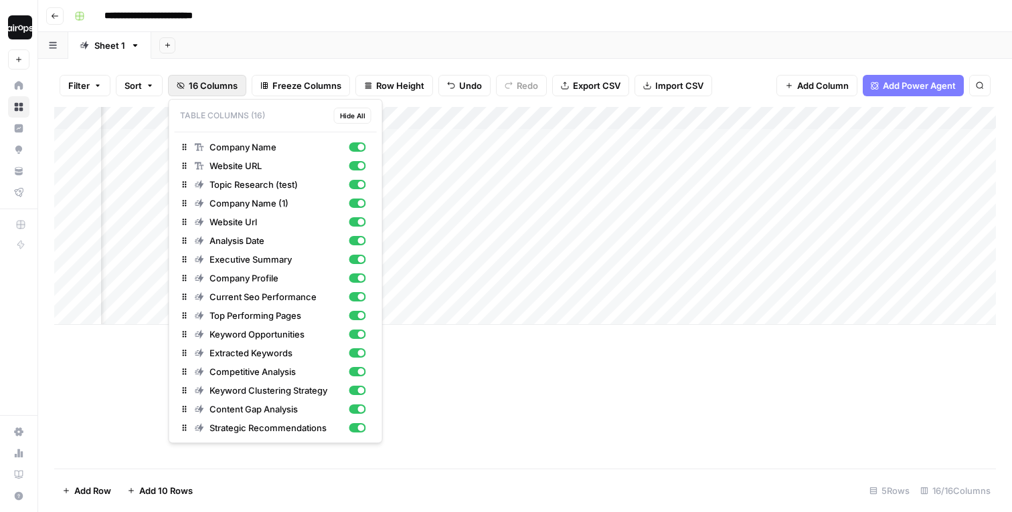
click at [341, 7] on div "**********" at bounding box center [533, 15] width 929 height 21
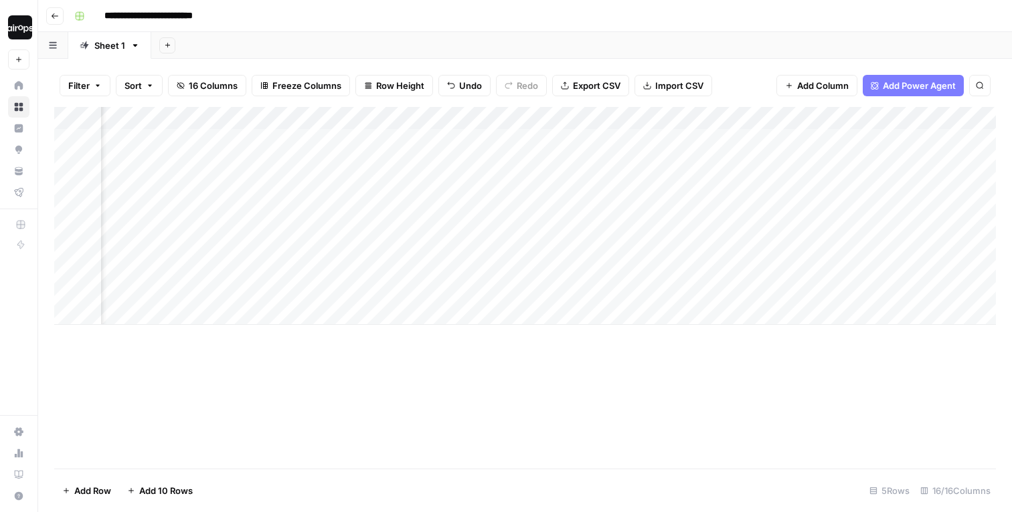
click at [203, 88] on span "16 Columns" at bounding box center [213, 85] width 49 height 13
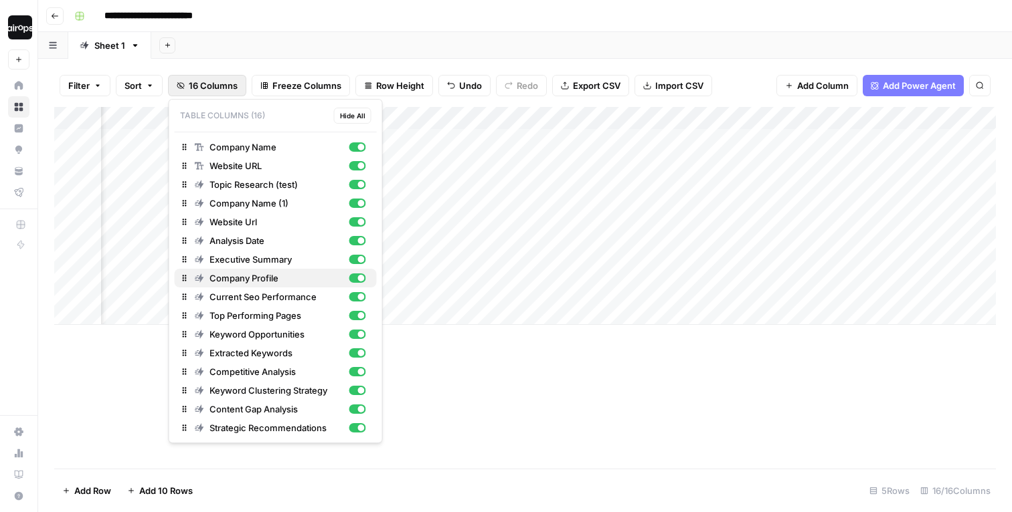
click at [355, 278] on div "button" at bounding box center [357, 278] width 17 height 9
click at [355, 291] on div "Current Seo Performance" at bounding box center [280, 296] width 171 height 13
click at [359, 310] on div "Top Performing Pages" at bounding box center [280, 315] width 171 height 13
click at [358, 333] on div "button" at bounding box center [361, 334] width 7 height 7
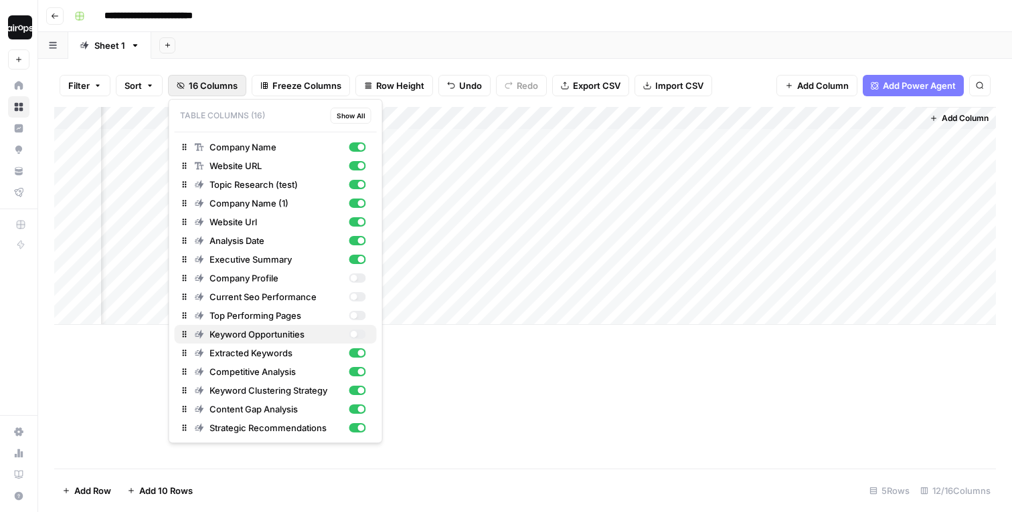
click at [357, 333] on div "button" at bounding box center [357, 334] width 17 height 9
click at [361, 352] on div "button" at bounding box center [361, 353] width 7 height 7
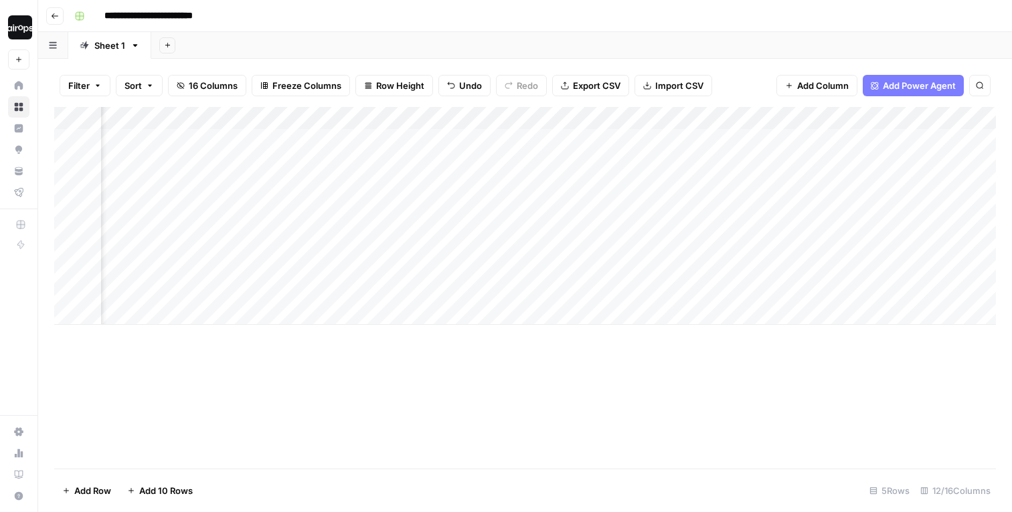
click at [434, 430] on div "Add Column" at bounding box center [524, 288] width 941 height 362
click at [514, 33] on div "Add Sheet" at bounding box center [581, 45] width 860 height 27
click at [185, 221] on div "Add Column" at bounding box center [524, 216] width 941 height 218
click at [163, 312] on div "Add Column" at bounding box center [524, 216] width 941 height 218
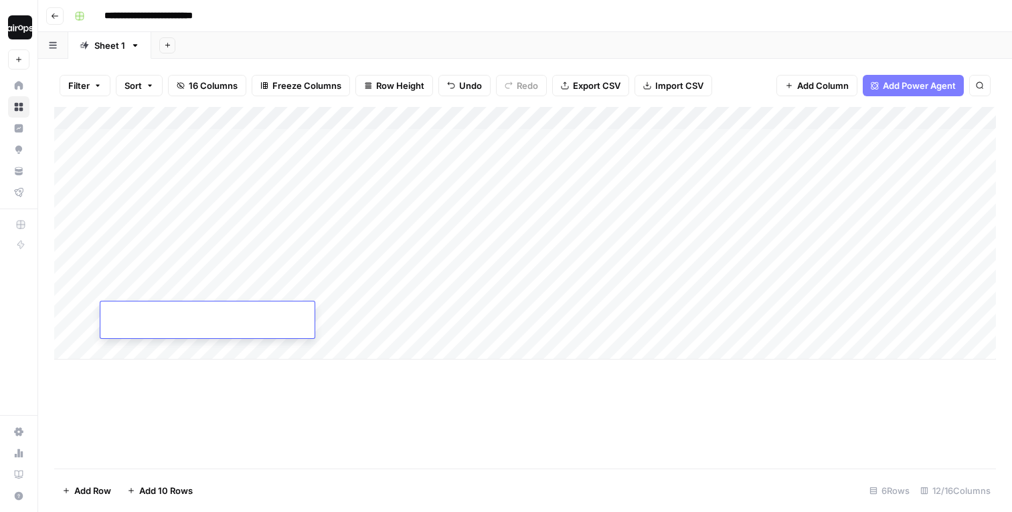
click at [155, 341] on div "Add Column" at bounding box center [524, 233] width 941 height 253
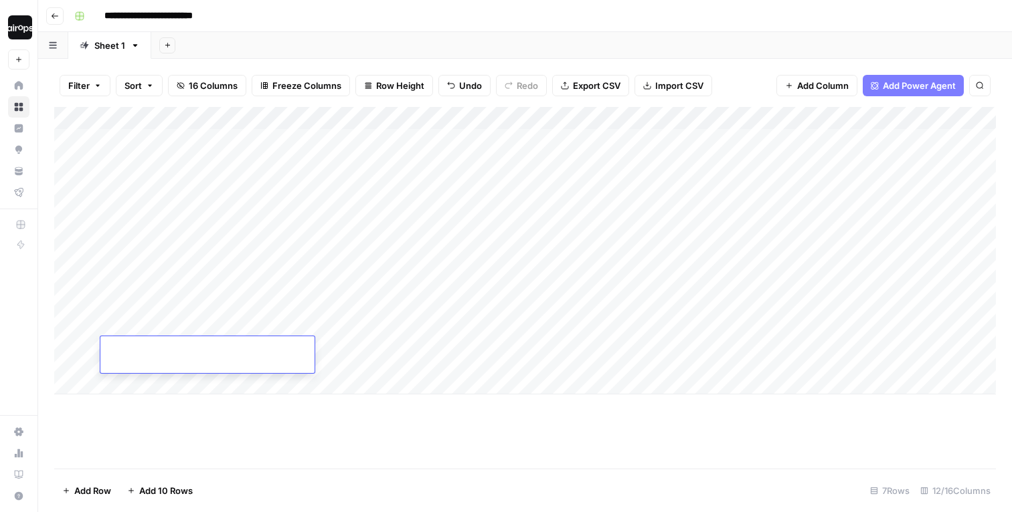
click at [145, 386] on div "Add Column" at bounding box center [524, 251] width 941 height 288
click at [690, 15] on div "**********" at bounding box center [533, 15] width 929 height 21
drag, startPoint x: 214, startPoint y: 147, endPoint x: 148, endPoint y: 550, distance: 408.8
click at [148, 512] on html "**********" at bounding box center [506, 256] width 1012 height 512
drag, startPoint x: 401, startPoint y: 143, endPoint x: 371, endPoint y: 401, distance: 260.6
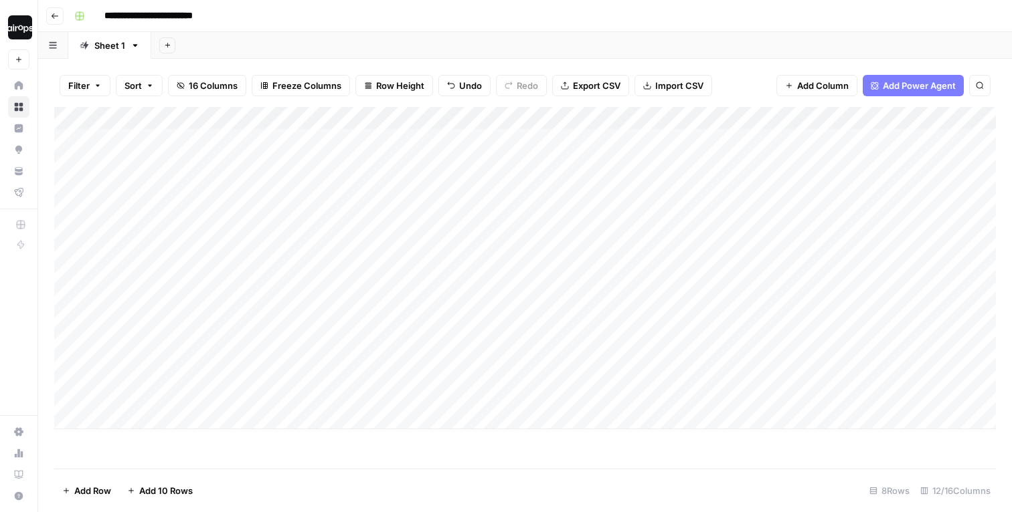
click at [371, 401] on div "Add Column" at bounding box center [524, 268] width 941 height 322
drag, startPoint x: 187, startPoint y: 146, endPoint x: 178, endPoint y: 436, distance: 290.5
click at [183, 407] on div "Add Column" at bounding box center [524, 268] width 941 height 322
click at [240, 147] on div "Add Column" at bounding box center [524, 268] width 941 height 322
click at [320, 159] on div "Add Column" at bounding box center [524, 268] width 941 height 322
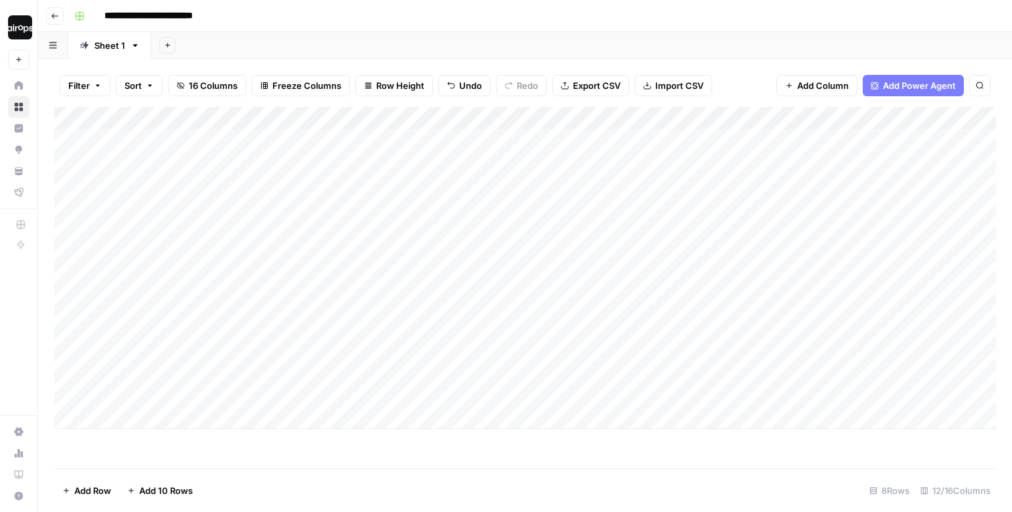
click at [284, 180] on div "Add Column" at bounding box center [524, 268] width 941 height 322
click at [349, 178] on div "Add Column" at bounding box center [524, 268] width 941 height 322
click at [367, 41] on div "Add Sheet" at bounding box center [581, 45] width 860 height 27
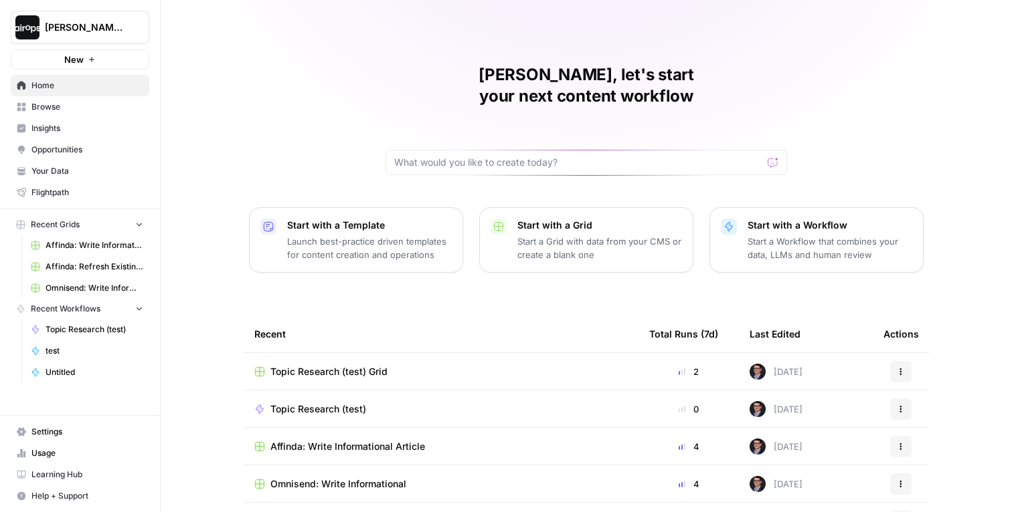
click at [76, 86] on span "Home" at bounding box center [87, 86] width 112 height 12
click at [211, 23] on div "[PERSON_NAME], let's start your next content workflow Start with a Template Lau…" at bounding box center [586, 318] width 851 height 637
